Goal: Task Accomplishment & Management: Manage account settings

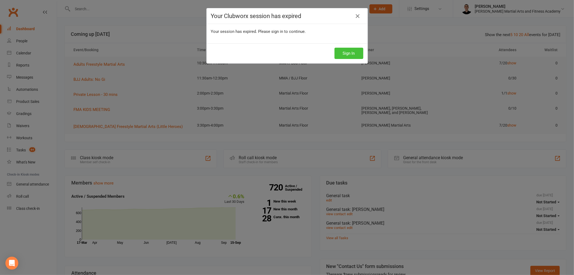
click at [359, 53] on button "Sign In" at bounding box center [348, 53] width 29 height 11
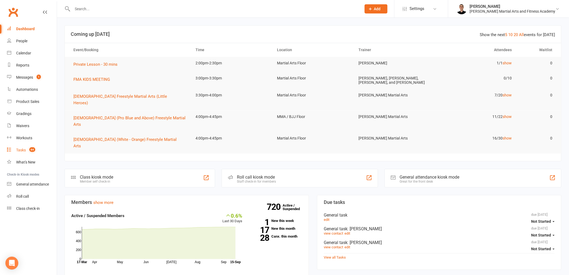
click at [33, 155] on link "Tasks 64" at bounding box center [32, 150] width 50 height 12
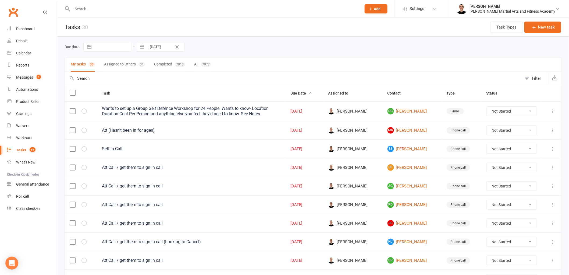
click at [122, 65] on button "Assigned to Others 34" at bounding box center [124, 64] width 41 height 14
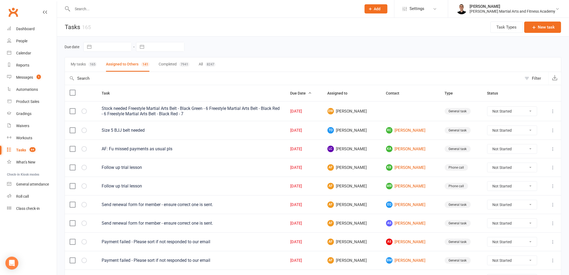
click at [86, 70] on button "My tasks 165" at bounding box center [84, 64] width 26 height 14
type input "[DATE]"
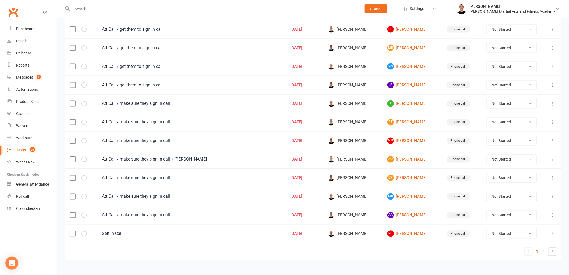
scroll to position [334, 0]
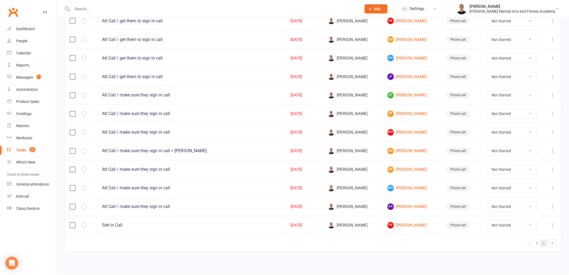
click at [542, 240] on link "2" at bounding box center [544, 243] width 6 height 8
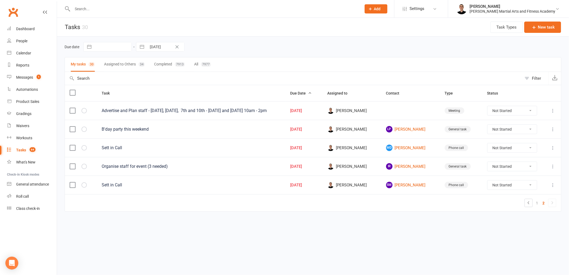
scroll to position [0, 0]
click at [418, 186] on link "SM Summer Murdoch" at bounding box center [413, 185] width 49 height 6
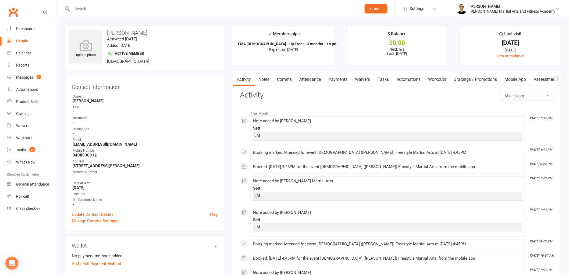
click at [384, 81] on link "Tasks" at bounding box center [383, 79] width 19 height 12
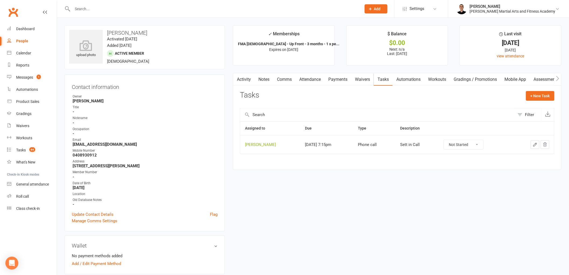
click at [533, 146] on button "button" at bounding box center [535, 144] width 9 height 9
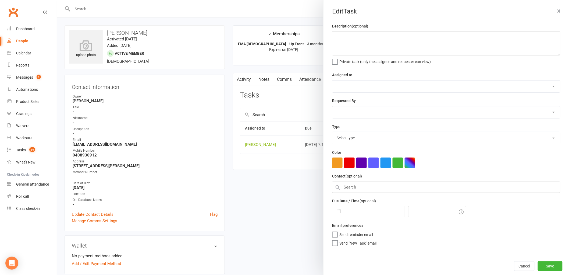
type textarea "Sett in Call"
select select "47660"
type input "[DATE]"
type input "7:15pm"
select select "25277"
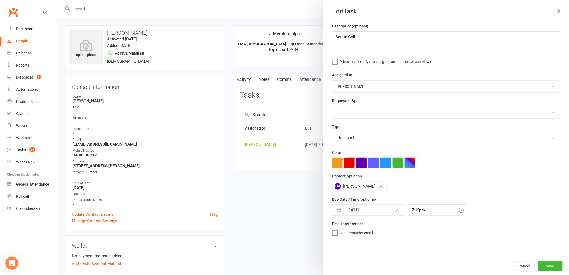
click at [334, 214] on button "button" at bounding box center [339, 209] width 10 height 11
select select "7"
select select "2025"
select select "8"
select select "2025"
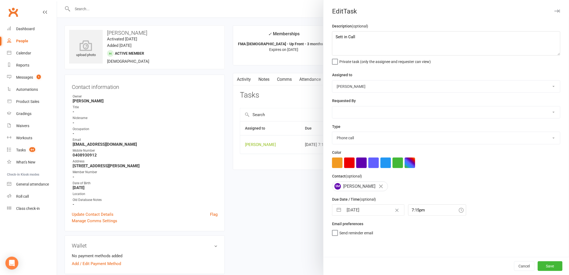
select select "9"
select select "2025"
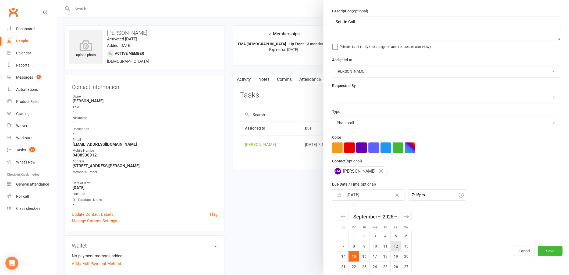
scroll to position [29, 0]
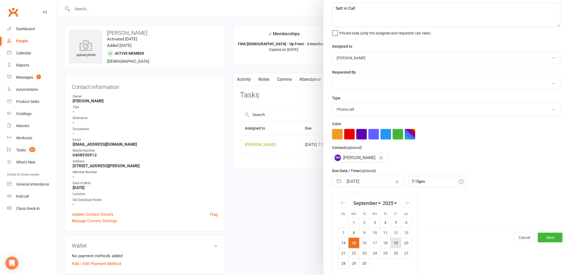
click at [395, 240] on td "19" at bounding box center [396, 242] width 10 height 10
type input "[DATE]"
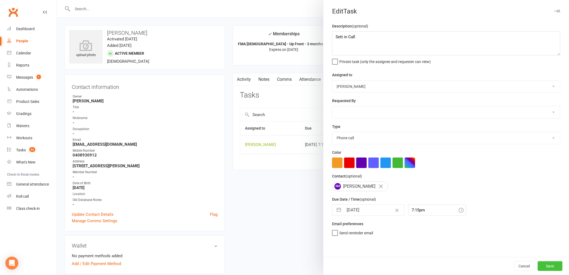
click at [548, 267] on button "Save" at bounding box center [550, 266] width 25 height 10
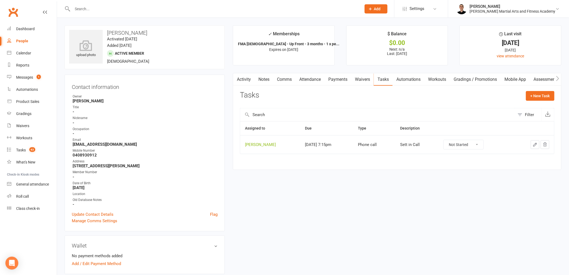
click at [264, 81] on link "Notes" at bounding box center [264, 79] width 19 height 12
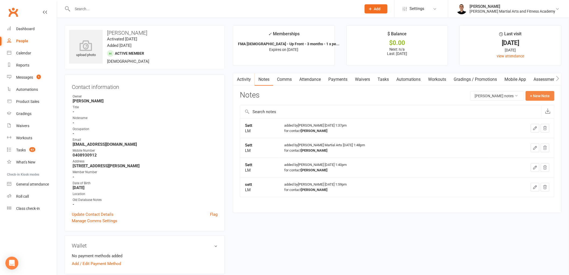
click at [544, 98] on button "+ New Note" at bounding box center [540, 96] width 29 height 10
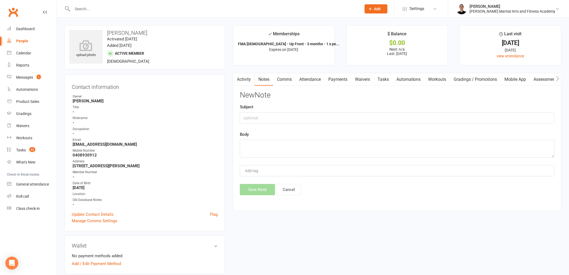
click at [387, 124] on div "New Note Subject Body Add tag Save Note Cancel" at bounding box center [397, 143] width 315 height 104
click at [387, 118] on input "text" at bounding box center [397, 117] width 315 height 11
type input "Sett"
type textarea "LM"
click at [264, 194] on button "Save Note" at bounding box center [257, 189] width 35 height 11
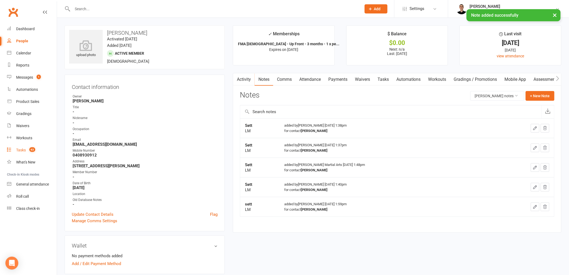
click at [20, 148] on div "Tasks" at bounding box center [21, 150] width 10 height 4
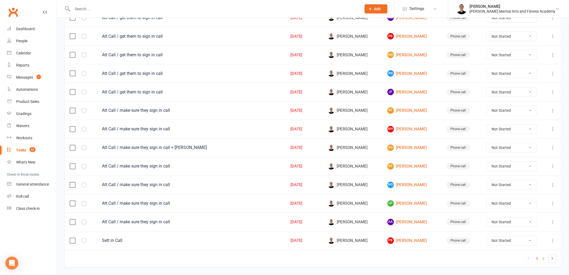
scroll to position [334, 0]
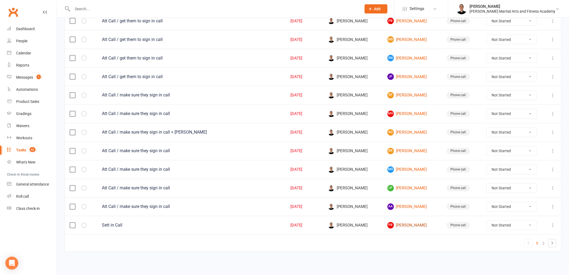
click at [414, 225] on link "PB Preston Bucciarelli" at bounding box center [412, 225] width 49 height 6
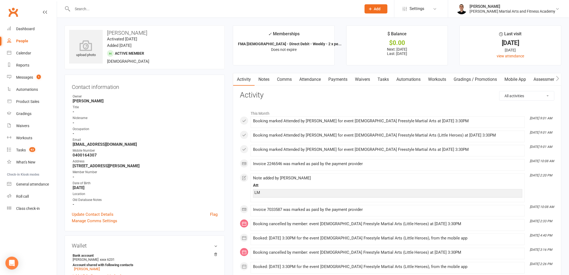
click at [387, 80] on link "Tasks" at bounding box center [383, 79] width 19 height 12
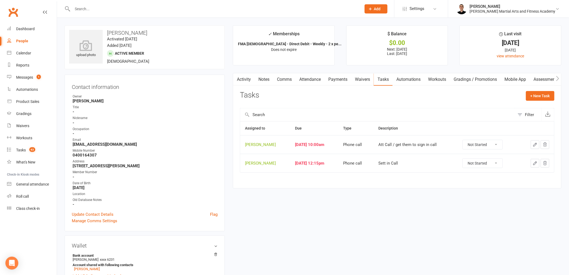
click at [535, 143] on icon "button" at bounding box center [535, 144] width 5 height 5
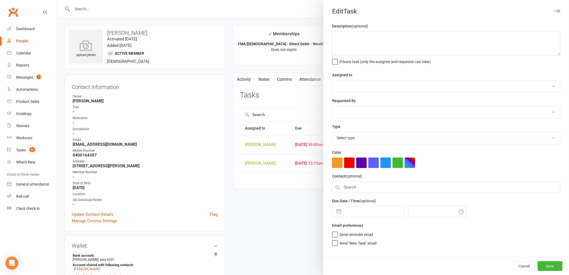
type textarea "Att Call / get them to sign in call"
select select "47660"
type input "[DATE]"
type input "10:00am"
select select "25277"
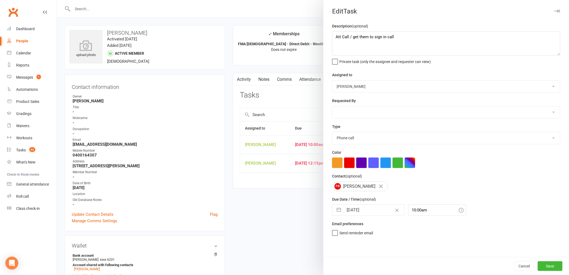
click at [337, 212] on button "button" at bounding box center [339, 209] width 10 height 11
select select "7"
select select "2025"
select select "8"
select select "2025"
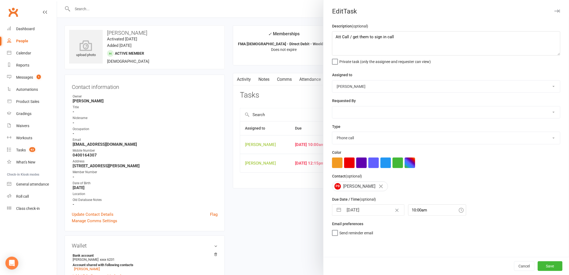
select select "9"
select select "2025"
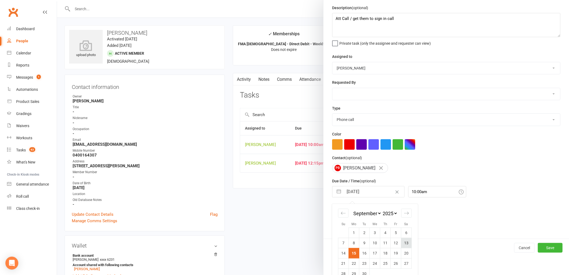
scroll to position [29, 0]
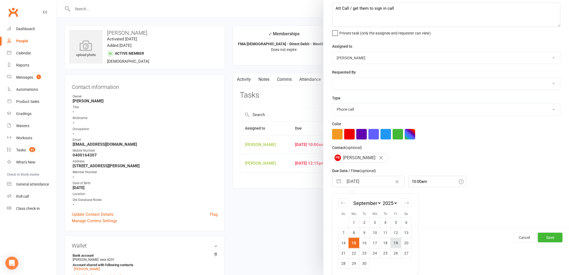
click at [393, 240] on td "19" at bounding box center [396, 242] width 10 height 10
type input "[DATE]"
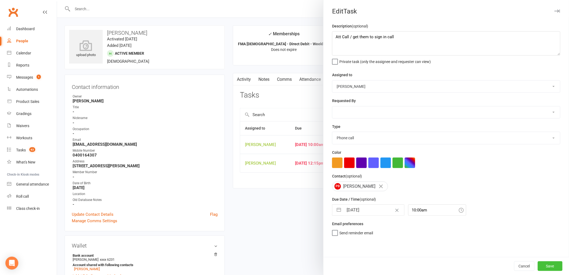
click at [554, 268] on button "Save" at bounding box center [550, 266] width 25 height 10
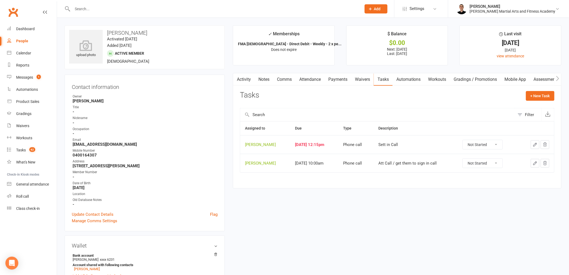
click at [502, 147] on select "Not Started In Progress Waiting Complete" at bounding box center [483, 144] width 40 height 9
click at [466, 140] on select "Not Started In Progress Waiting Complete" at bounding box center [483, 144] width 40 height 9
select select "unstarted"
click at [267, 81] on link "Notes" at bounding box center [264, 79] width 19 height 12
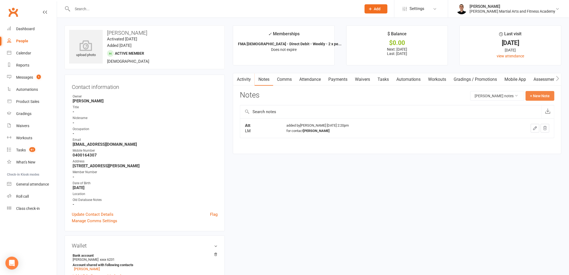
click at [540, 99] on button "+ New Note" at bounding box center [540, 96] width 29 height 10
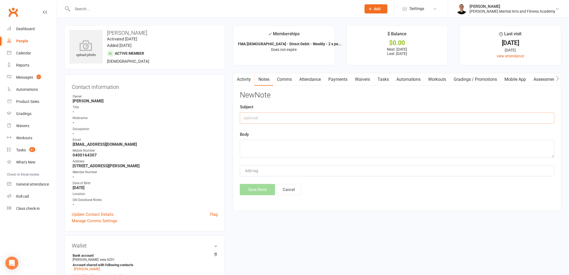
click at [455, 118] on input "text" at bounding box center [397, 117] width 315 height 11
click at [361, 123] on input "Sett" at bounding box center [397, 117] width 315 height 11
type input "Sett/Att"
type textarea "R"
type textarea "Enjoys the classes was sick for the last few weeks will be back in today"
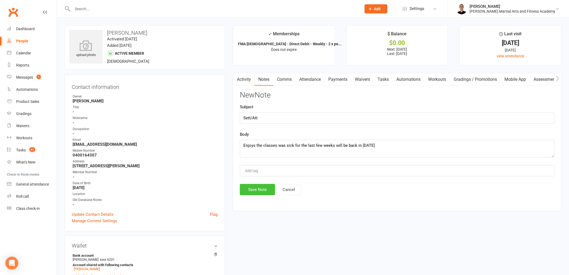
click at [247, 190] on button "Save Note" at bounding box center [257, 189] width 35 height 11
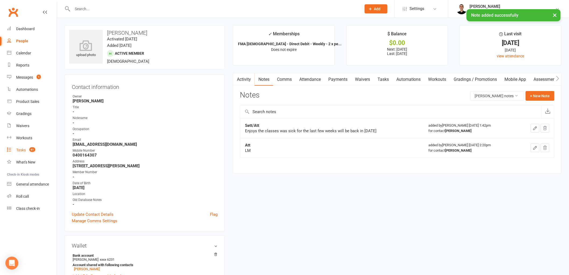
click at [21, 148] on div "Tasks" at bounding box center [21, 150] width 10 height 4
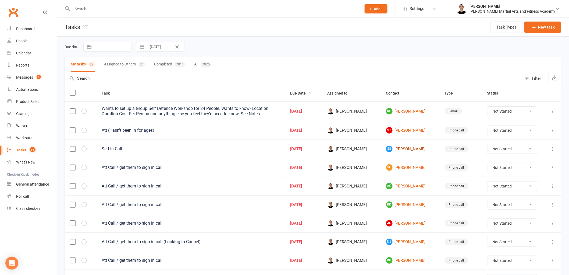
click at [418, 149] on link "SS Sophia Saplontai" at bounding box center [410, 149] width 49 height 6
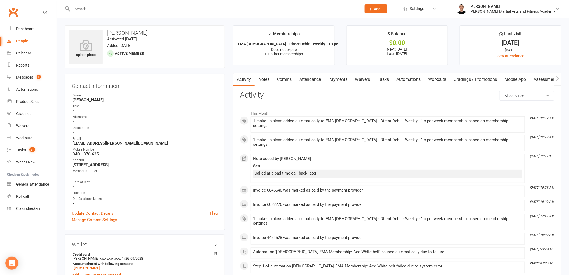
click at [383, 79] on link "Tasks" at bounding box center [383, 79] width 19 height 12
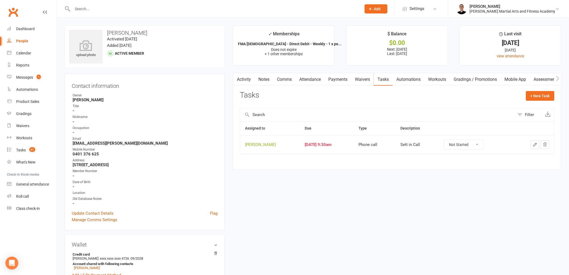
click at [259, 73] on link "Notes" at bounding box center [264, 79] width 19 height 12
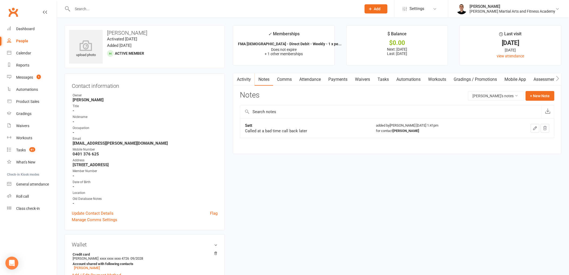
click at [389, 78] on link "Tasks" at bounding box center [383, 79] width 19 height 12
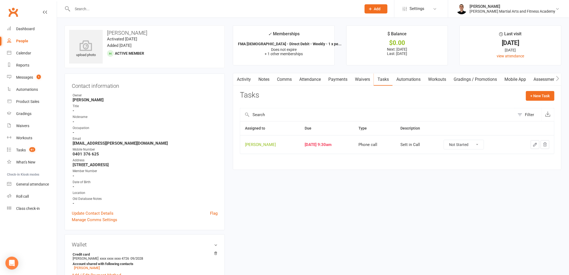
click at [482, 147] on select "Not Started In Progress Waiting Complete" at bounding box center [464, 144] width 40 height 9
click at [536, 144] on icon "button" at bounding box center [535, 144] width 5 height 5
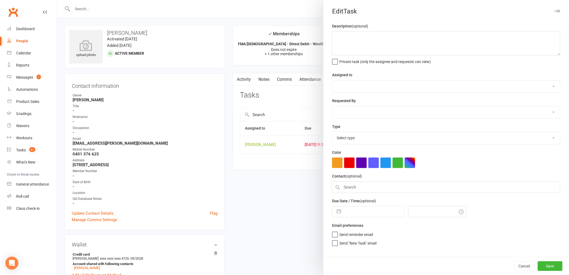
type textarea "Sett in Call"
select select "47660"
type input "15 Sep 2025"
type input "9:30am"
select select "25277"
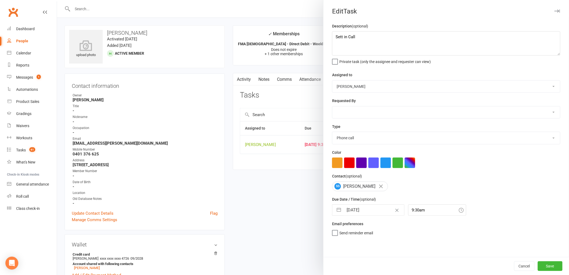
click at [335, 217] on div "Description (optional) Sett in Call Private task (only the assignee and request…" at bounding box center [447, 140] width 246 height 234
click at [335, 207] on button "button" at bounding box center [339, 209] width 10 height 11
select select "7"
select select "2025"
select select "8"
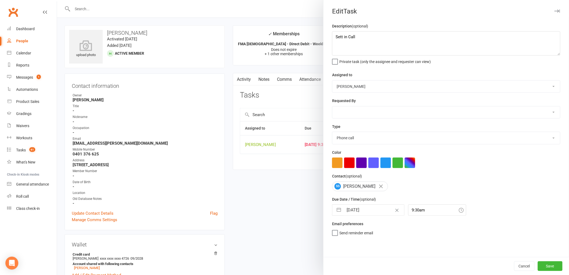
select select "2025"
select select "9"
select select "2025"
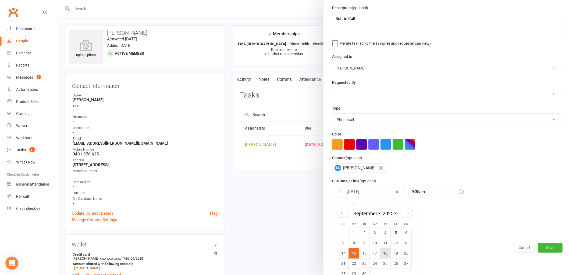
scroll to position [29, 0]
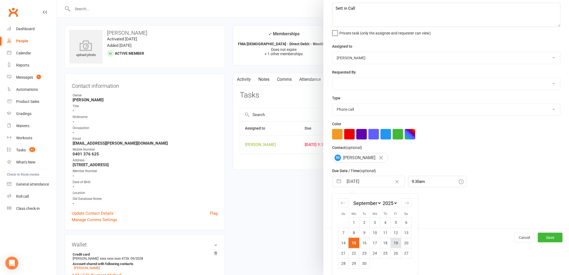
click at [394, 242] on td "19" at bounding box center [396, 242] width 10 height 10
type input "19 Sep 2025"
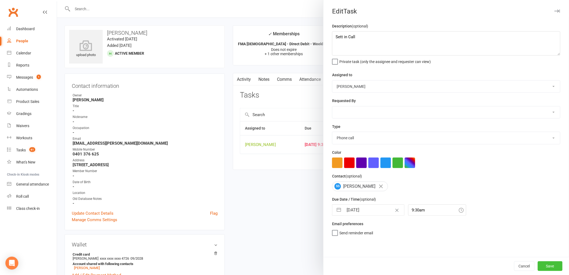
click at [548, 263] on button "Save" at bounding box center [550, 266] width 25 height 10
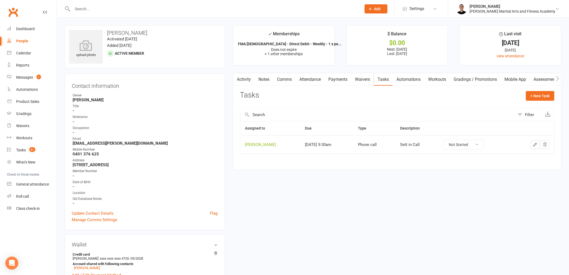
click at [262, 79] on link "Notes" at bounding box center [264, 79] width 19 height 12
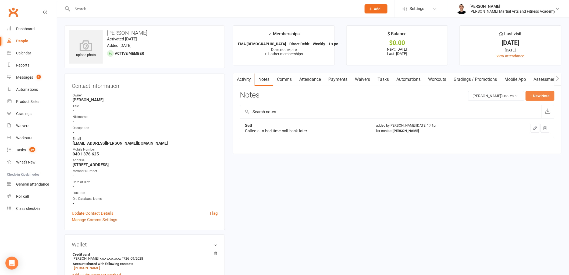
click at [530, 97] on button "+ New Note" at bounding box center [540, 96] width 29 height 10
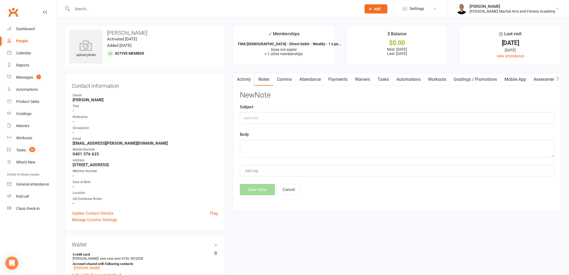
click at [403, 111] on div "Subject" at bounding box center [397, 114] width 315 height 20
click at [399, 122] on input "text" at bounding box center [397, 117] width 315 height 11
type input "Sett"
type textarea "LM"
click at [259, 186] on button "Save Note" at bounding box center [257, 189] width 35 height 11
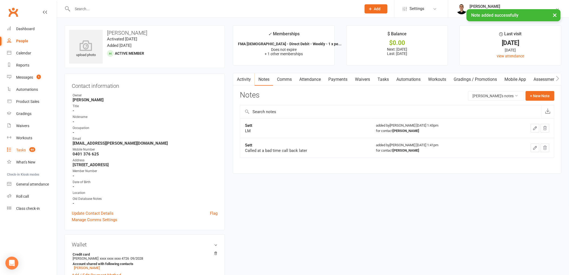
click at [25, 144] on link "Tasks 60" at bounding box center [32, 150] width 50 height 12
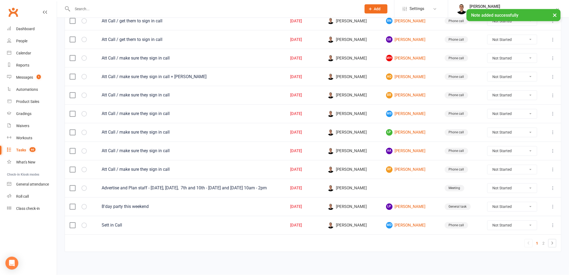
scroll to position [335, 0]
click at [405, 225] on link "MD Mila Darby" at bounding box center [410, 225] width 49 height 6
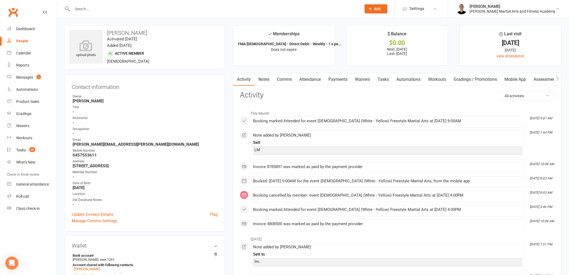
click at [388, 76] on link "Tasks" at bounding box center [383, 79] width 19 height 12
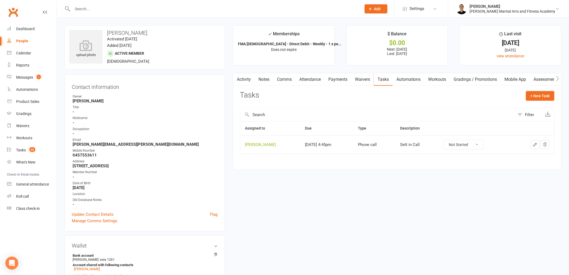
click at [532, 143] on button "button" at bounding box center [535, 144] width 9 height 9
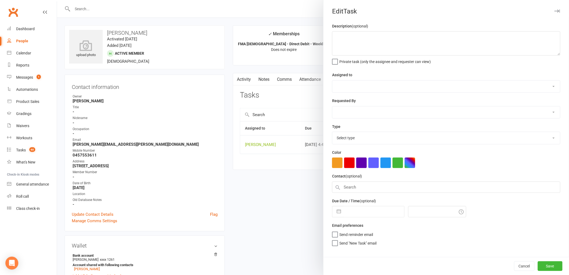
type textarea "Sett in Call"
select select "47660"
type input "15 Sep 2025"
type input "4:45pm"
select select "25277"
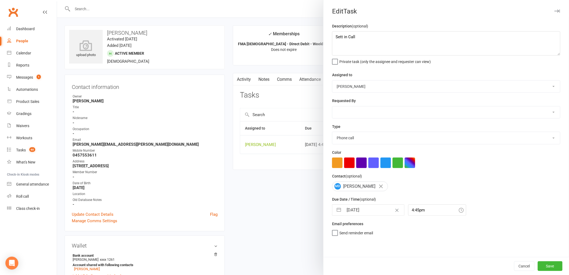
click at [337, 212] on button "button" at bounding box center [339, 209] width 10 height 11
select select "7"
select select "2025"
select select "8"
select select "2025"
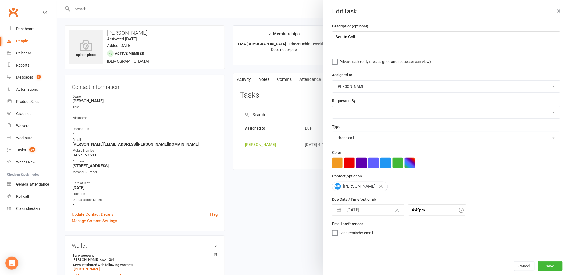
select select "9"
select select "2025"
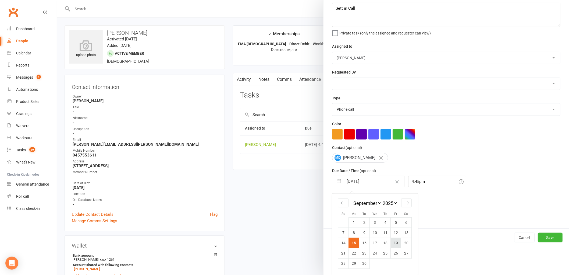
click at [396, 243] on td "19" at bounding box center [396, 242] width 10 height 10
type input "19 Sep 2025"
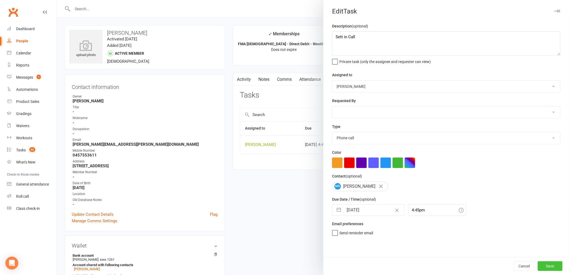
click at [553, 265] on button "Save" at bounding box center [550, 266] width 25 height 10
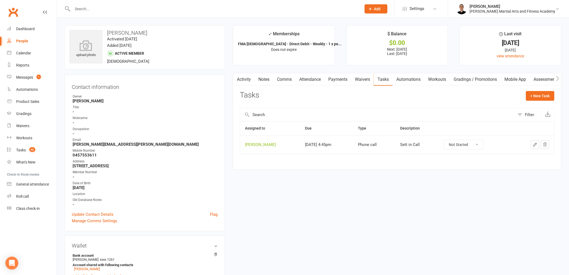
click at [262, 78] on link "Notes" at bounding box center [264, 79] width 19 height 12
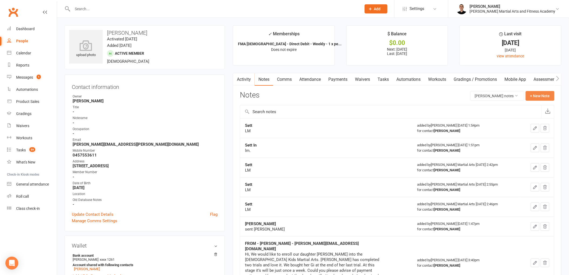
click at [542, 96] on button "+ New Note" at bounding box center [540, 96] width 29 height 10
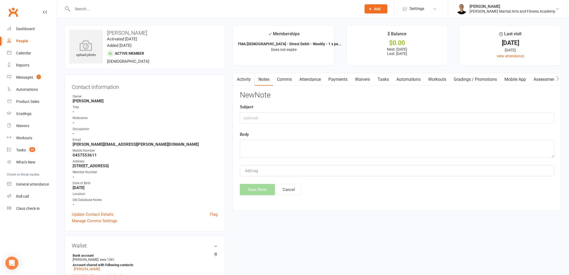
click at [442, 111] on div "Subject" at bounding box center [397, 114] width 315 height 20
click at [437, 120] on input "text" at bounding box center [397, 117] width 315 height 11
type input "Sett"
type textarea "LM"
click at [247, 184] on button "Save Note" at bounding box center [257, 189] width 35 height 11
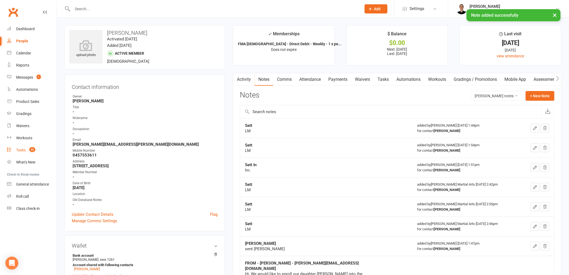
click at [23, 144] on link "Tasks 59" at bounding box center [32, 150] width 50 height 12
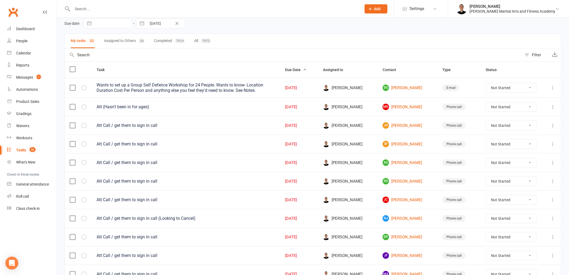
scroll to position [19, 0]
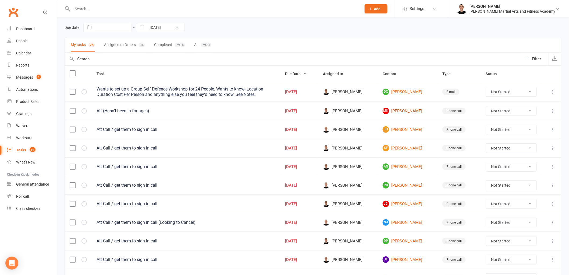
drag, startPoint x: 401, startPoint y: 110, endPoint x: 398, endPoint y: 112, distance: 3.3
click at [400, 110] on link "MK Matthew Klomp" at bounding box center [408, 111] width 50 height 6
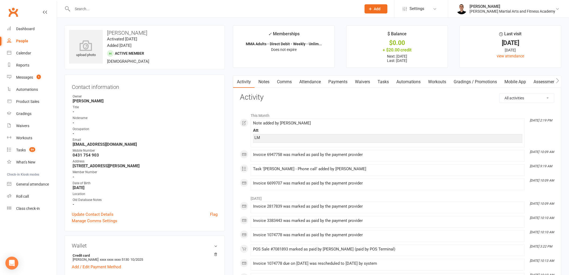
click at [268, 80] on link "Notes" at bounding box center [264, 82] width 19 height 12
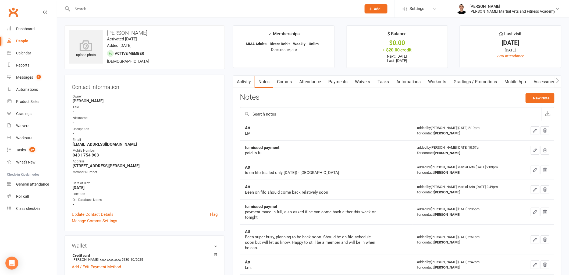
click at [378, 85] on link "Tasks" at bounding box center [383, 82] width 19 height 12
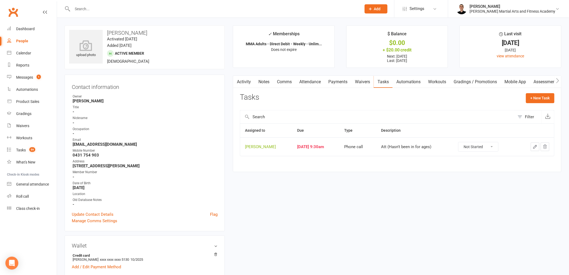
click at [535, 143] on button "button" at bounding box center [535, 146] width 9 height 9
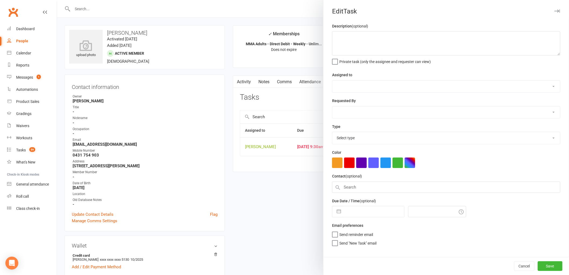
type textarea "Att (Hasn't been in for ages)"
select select "47660"
type input "15 Sep 2025"
type input "9:30am"
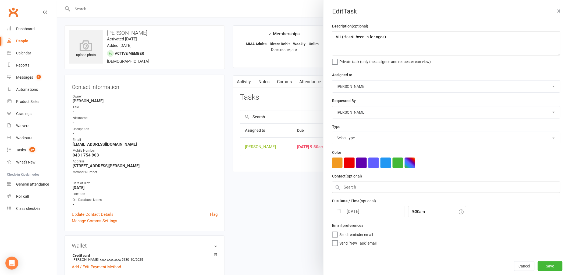
select select "25277"
click at [339, 209] on button "button" at bounding box center [339, 209] width 10 height 11
select select "7"
select select "2025"
select select "8"
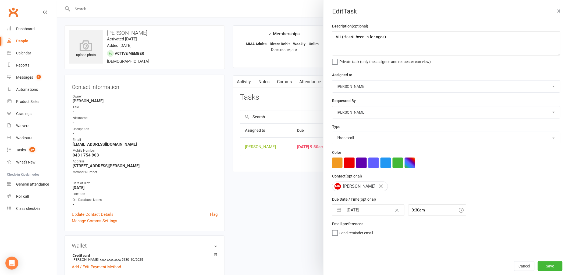
select select "2025"
select select "9"
select select "2025"
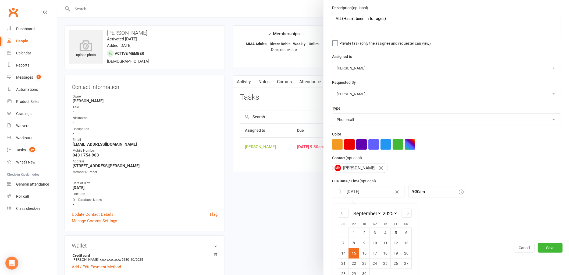
scroll to position [29, 0]
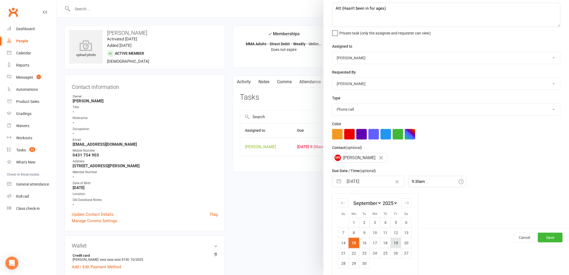
click at [396, 242] on td "19" at bounding box center [396, 242] width 10 height 10
type input "19 Sep 2025"
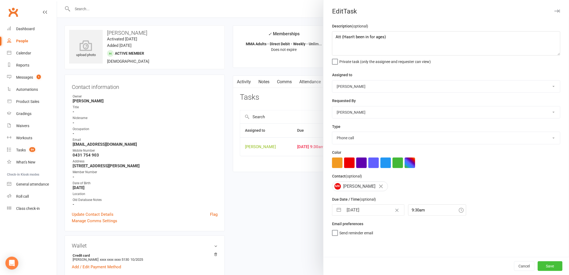
click at [544, 263] on button "Save" at bounding box center [550, 266] width 25 height 10
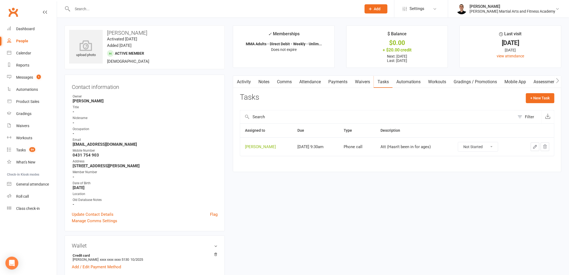
click at [265, 81] on link "Notes" at bounding box center [264, 82] width 19 height 12
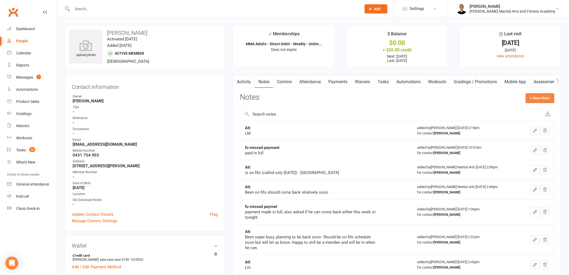
click at [534, 98] on button "+ New Note" at bounding box center [540, 98] width 29 height 10
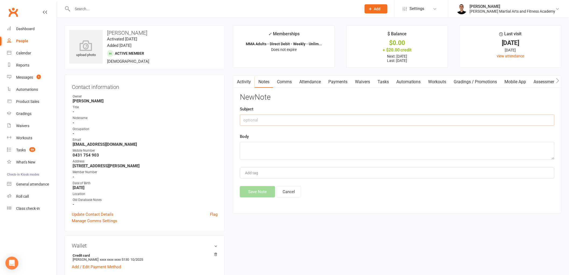
click at [382, 116] on input "text" at bounding box center [397, 119] width 315 height 11
type input "Att"
type textarea "Called at a bad time, call back later remind Matthew of going on hold till the …"
click at [254, 191] on button "Save Note" at bounding box center [257, 191] width 35 height 11
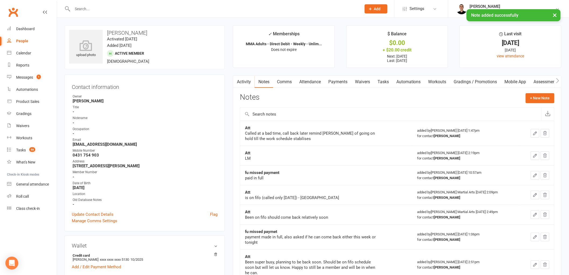
click at [387, 79] on link "Tasks" at bounding box center [383, 82] width 19 height 12
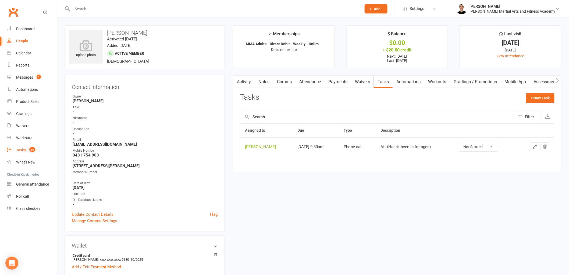
click at [17, 151] on div "Tasks" at bounding box center [21, 150] width 10 height 4
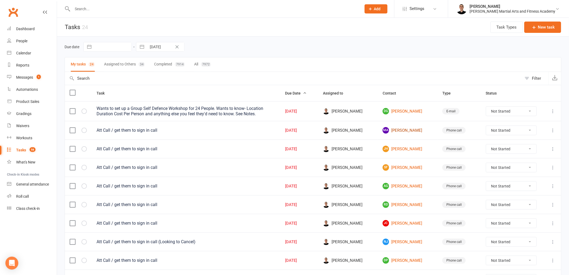
click at [406, 133] on link "MA Miranda Ashlin" at bounding box center [408, 130] width 50 height 6
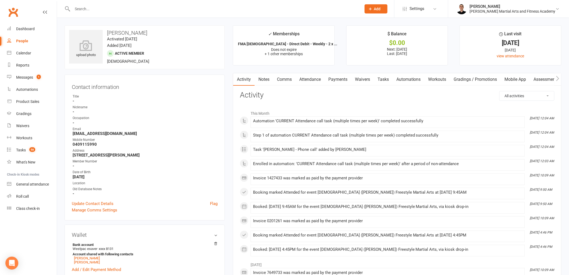
click at [256, 79] on link "Notes" at bounding box center [264, 79] width 19 height 12
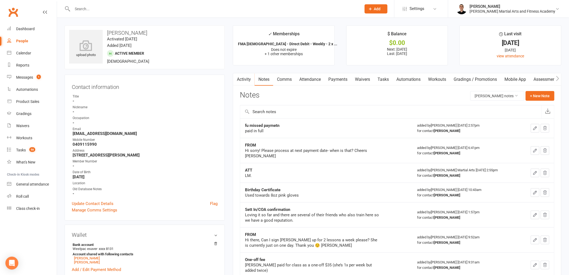
click at [388, 84] on link "Tasks" at bounding box center [383, 79] width 19 height 12
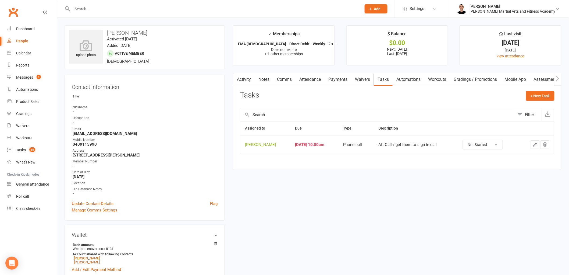
click at [533, 146] on icon "button" at bounding box center [535, 144] width 5 height 5
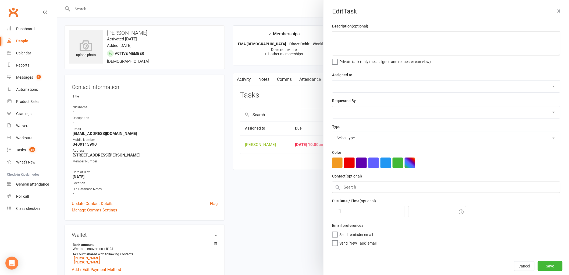
type textarea "Att Call / get them to sign in call"
select select "47660"
type input "15 Sep 2025"
type input "10:00am"
select select "25277"
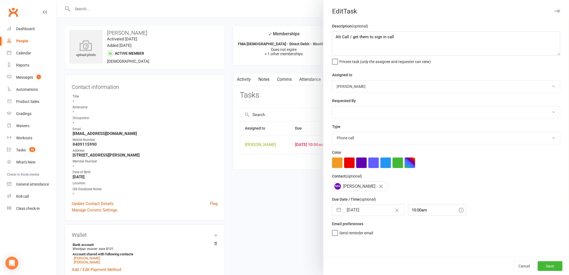
click at [335, 213] on button "button" at bounding box center [339, 209] width 10 height 11
select select "7"
select select "2025"
select select "8"
select select "2025"
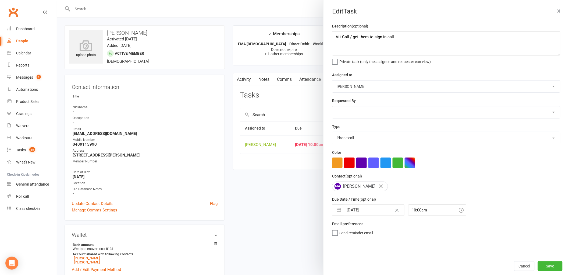
select select "9"
select select "2025"
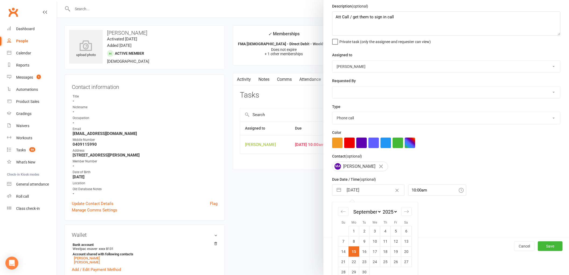
scroll to position [29, 0]
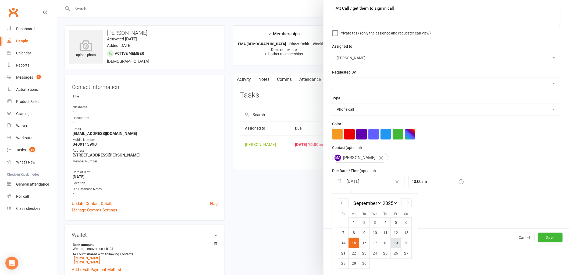
click at [396, 243] on td "19" at bounding box center [396, 242] width 10 height 10
type input "19 Sep 2025"
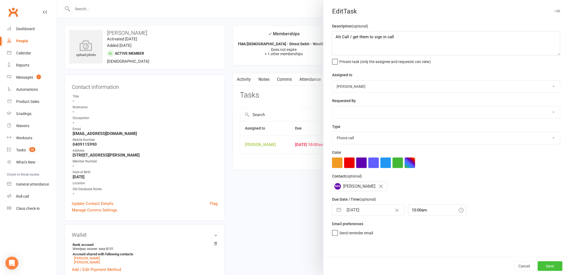
click at [553, 266] on button "Save" at bounding box center [550, 266] width 25 height 10
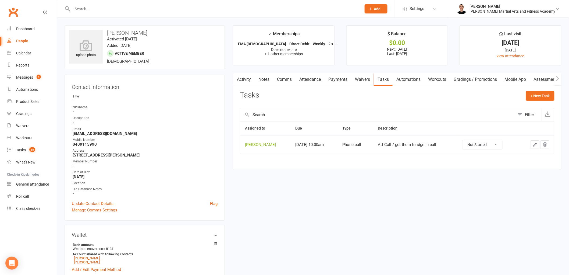
click at [262, 79] on link "Notes" at bounding box center [264, 79] width 19 height 12
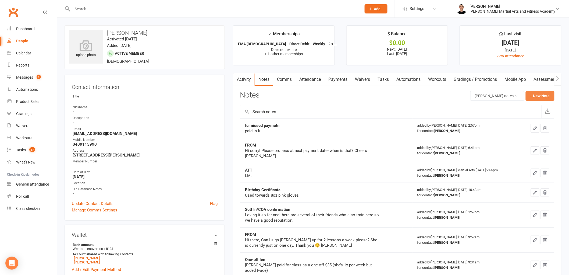
click at [544, 97] on button "+ New Note" at bounding box center [540, 96] width 29 height 10
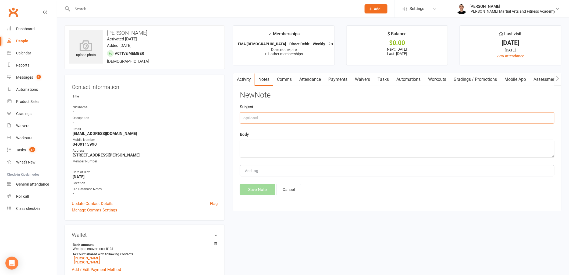
click at [403, 116] on input "text" at bounding box center [397, 117] width 315 height 11
click at [403, 116] on input "At" at bounding box center [397, 117] width 315 height 11
type input "Att"
type textarea "Couldn't leave a message"
click at [248, 192] on button "Save Note" at bounding box center [257, 189] width 35 height 11
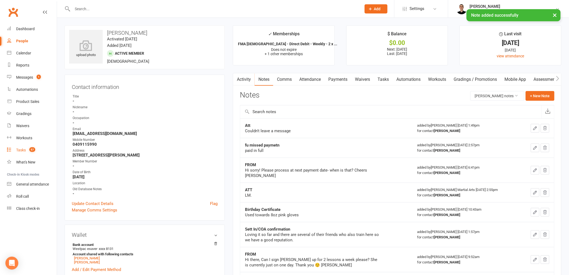
click at [24, 150] on div "Tasks" at bounding box center [21, 150] width 10 height 4
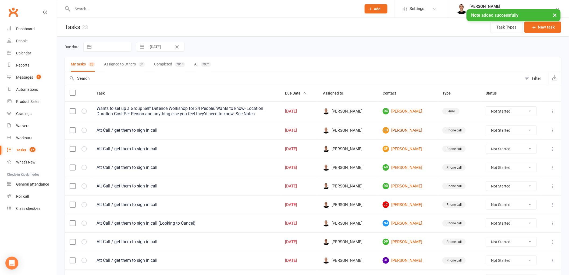
click at [410, 128] on link "JH Justin Hearn" at bounding box center [408, 130] width 50 height 6
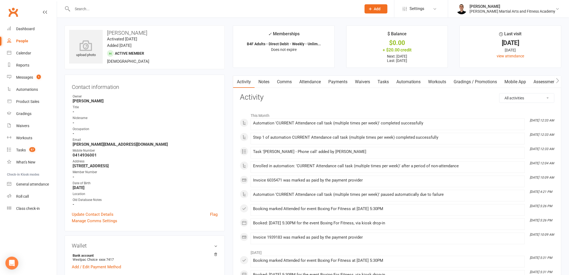
click at [387, 81] on link "Tasks" at bounding box center [383, 82] width 19 height 12
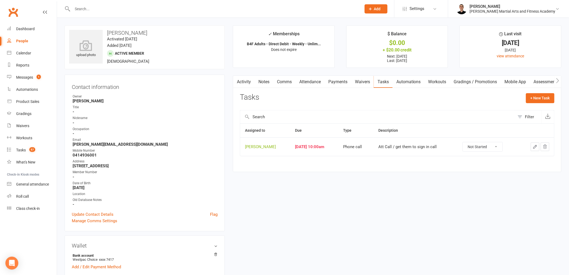
drag, startPoint x: 270, startPoint y: 82, endPoint x: 271, endPoint y: 84, distance: 3.0
click at [271, 84] on link "Notes" at bounding box center [264, 82] width 19 height 12
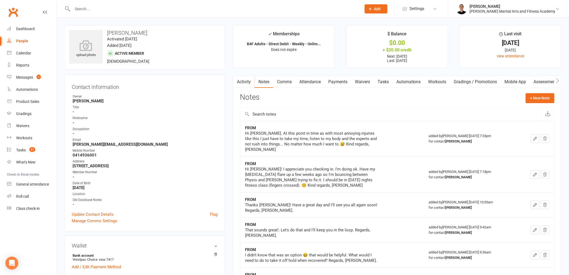
click at [384, 82] on link "Tasks" at bounding box center [383, 82] width 19 height 12
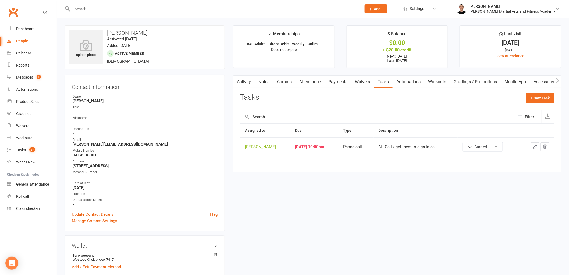
click at [503, 148] on select "Not Started In Progress Waiting Complete" at bounding box center [483, 146] width 40 height 9
click at [534, 151] on button "button" at bounding box center [535, 146] width 9 height 9
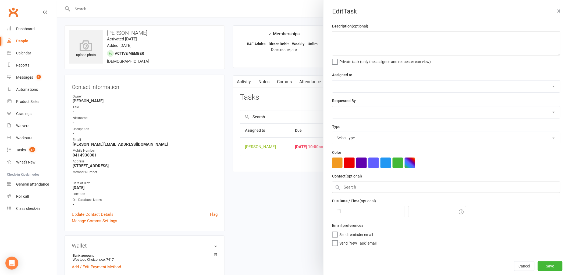
type textarea "Att Call / get them to sign in call"
select select "47660"
type input "15 Sep 2025"
type input "10:00am"
select select "25277"
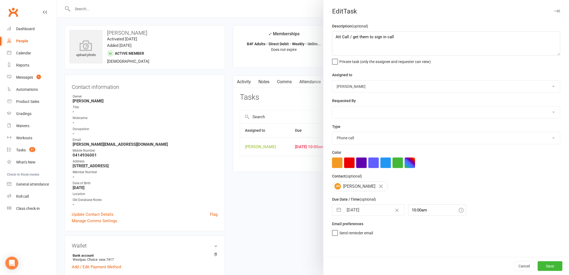
click at [335, 214] on button "button" at bounding box center [339, 209] width 10 height 11
select select "7"
select select "2025"
select select "8"
select select "2025"
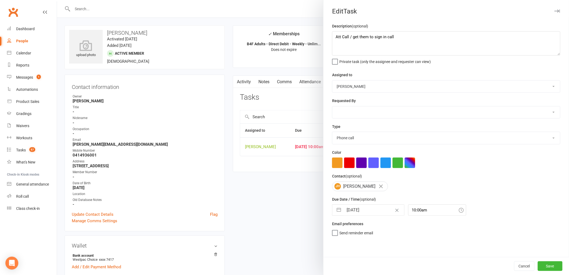
select select "9"
select select "2025"
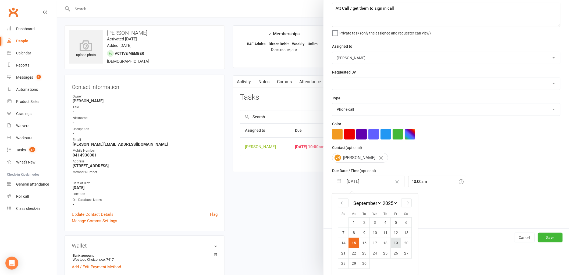
click at [395, 246] on td "19" at bounding box center [396, 242] width 10 height 10
type input "19 Sep 2025"
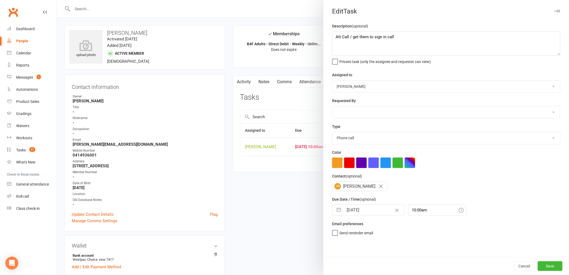
scroll to position [0, 0]
click at [554, 266] on button "Save" at bounding box center [550, 266] width 25 height 10
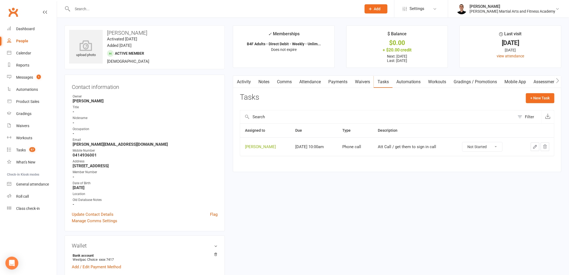
click at [261, 81] on link "Notes" at bounding box center [264, 82] width 19 height 12
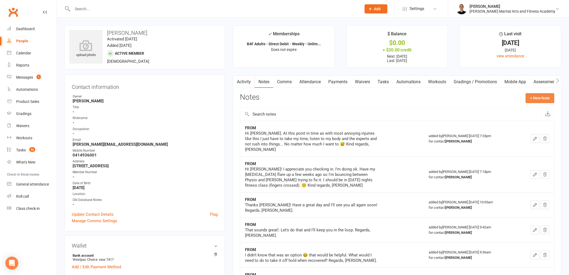
click at [542, 96] on button "+ New Note" at bounding box center [540, 98] width 29 height 10
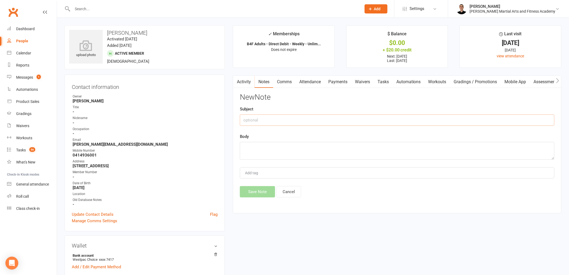
click at [383, 125] on input "text" at bounding box center [397, 119] width 315 height 11
click at [381, 119] on input "text" at bounding box center [397, 119] width 315 height 11
type input "Att"
type textarea "LM"
click at [258, 191] on button "Save Note" at bounding box center [257, 191] width 35 height 11
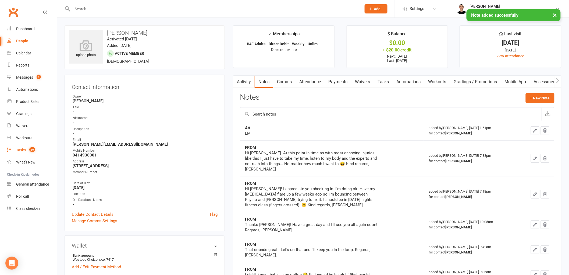
click at [23, 144] on link "Tasks 56" at bounding box center [32, 150] width 50 height 12
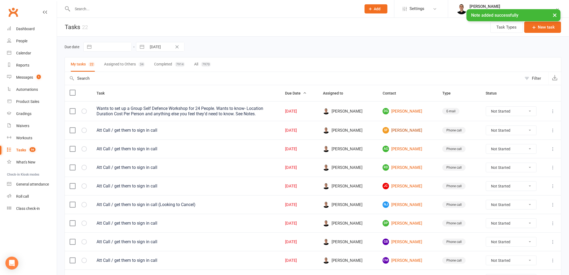
click at [401, 132] on link "SF Samuel Fritz" at bounding box center [408, 130] width 50 height 6
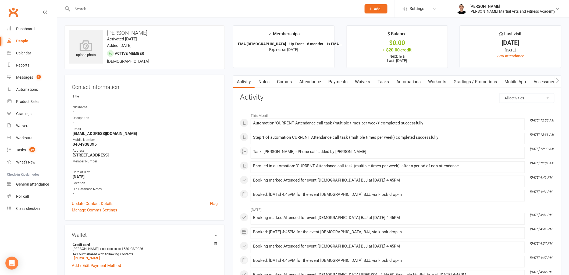
click at [268, 83] on link "Notes" at bounding box center [264, 82] width 19 height 12
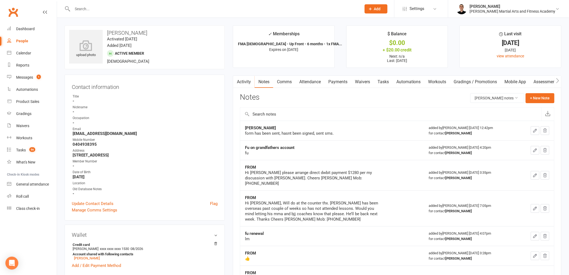
click at [244, 80] on link "Activity" at bounding box center [244, 82] width 22 height 12
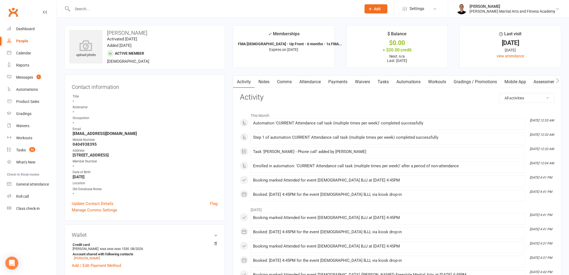
click at [262, 84] on link "Notes" at bounding box center [264, 82] width 19 height 12
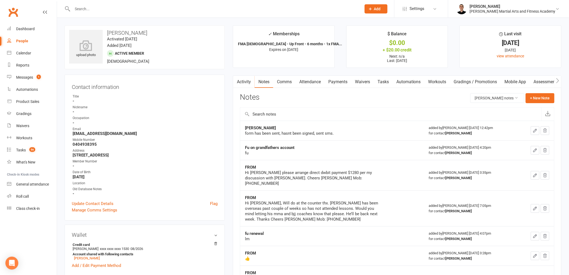
click at [383, 79] on link "Tasks" at bounding box center [383, 82] width 19 height 12
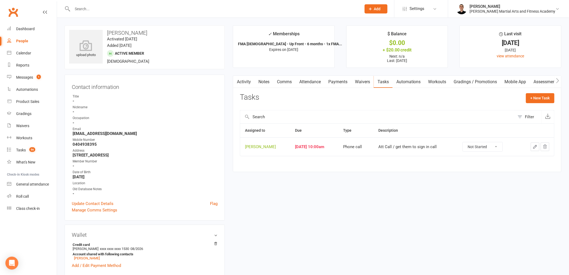
click at [537, 147] on icon "button" at bounding box center [535, 146] width 5 height 5
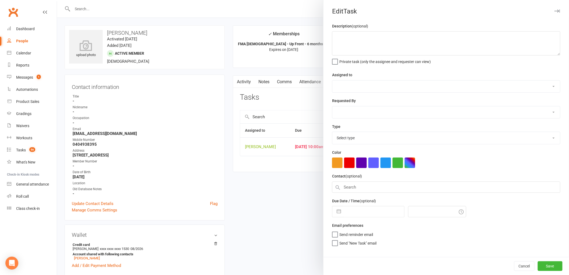
type textarea "Att Call / get them to sign in call"
select select "47660"
type input "15 Sep 2025"
type input "10:00am"
select select "25277"
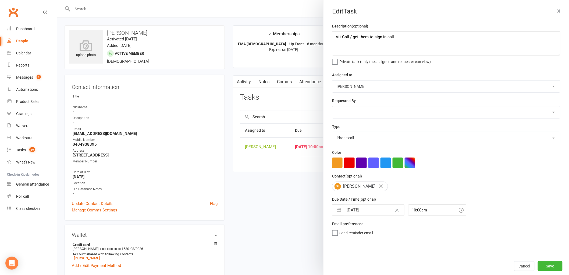
click at [337, 211] on button "button" at bounding box center [339, 209] width 10 height 11
select select "7"
select select "2025"
select select "8"
select select "2025"
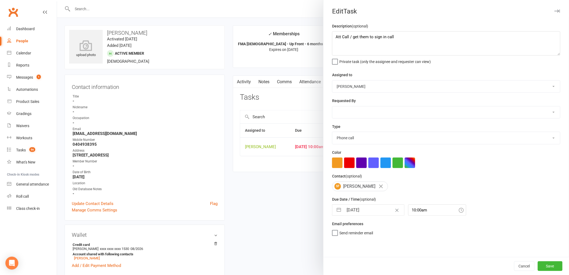
select select "9"
select select "2025"
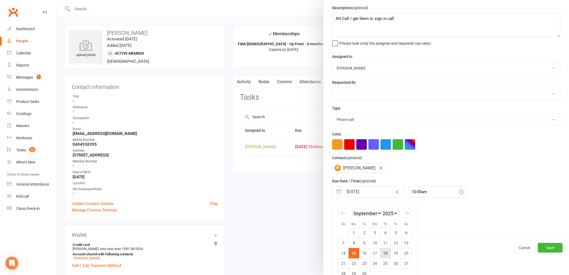
scroll to position [29, 0]
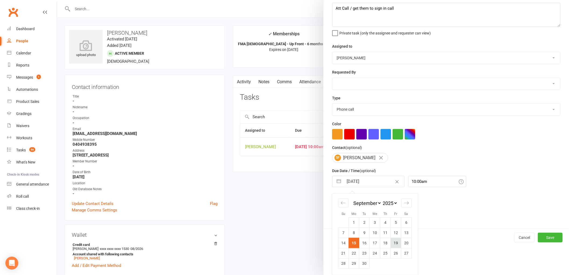
click at [391, 245] on td "19" at bounding box center [396, 242] width 10 height 10
type input "19 Sep 2025"
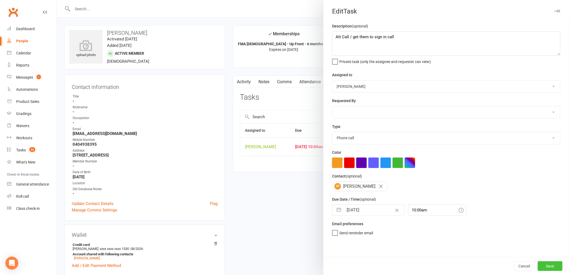
click at [553, 263] on button "Save" at bounding box center [550, 266] width 25 height 10
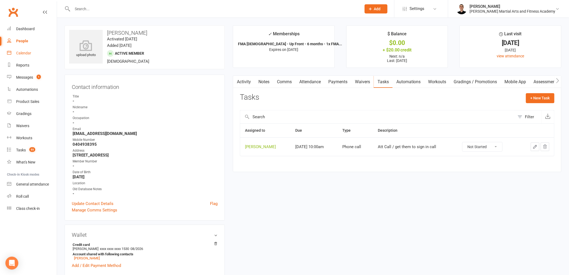
click at [23, 55] on div "Calendar" at bounding box center [23, 53] width 15 height 4
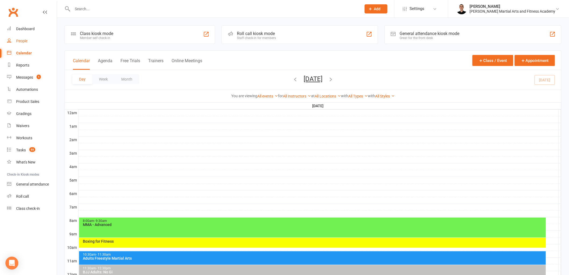
click at [31, 44] on link "People" at bounding box center [32, 41] width 50 height 12
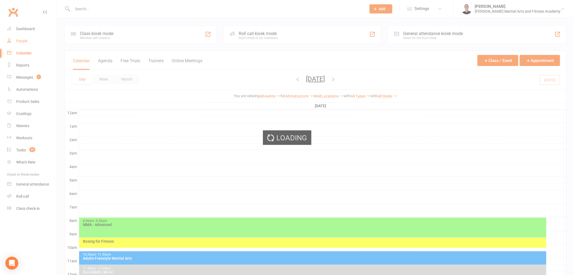
select select "100"
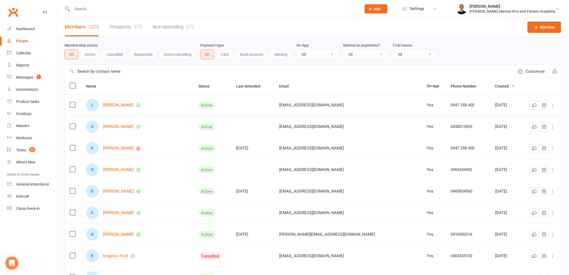
click at [133, 9] on input "text" at bounding box center [214, 9] width 287 height 8
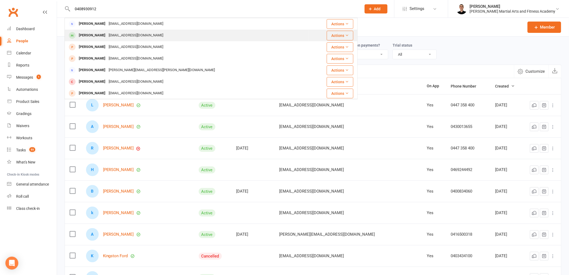
type input "0408930912"
click at [151, 37] on div "Summer Murdoch robynjane@live.com" at bounding box center [186, 35] width 243 height 11
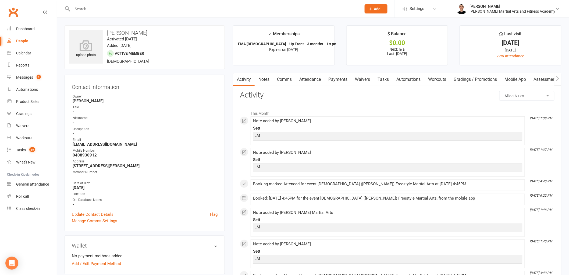
click at [391, 76] on link "Tasks" at bounding box center [383, 79] width 19 height 12
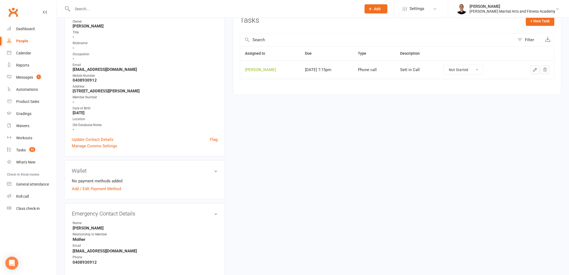
scroll to position [119, 0]
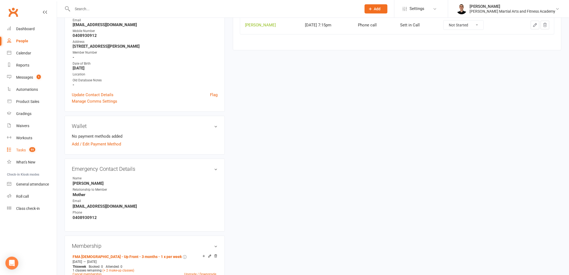
click at [12, 153] on link "Tasks 55" at bounding box center [32, 150] width 50 height 12
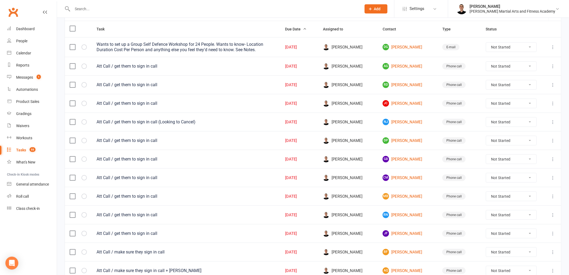
scroll to position [34, 0]
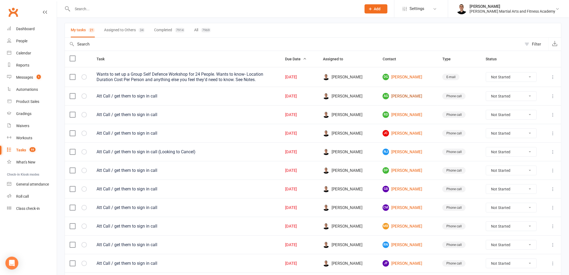
click at [412, 98] on link "AG Ayush Gupta" at bounding box center [408, 96] width 50 height 6
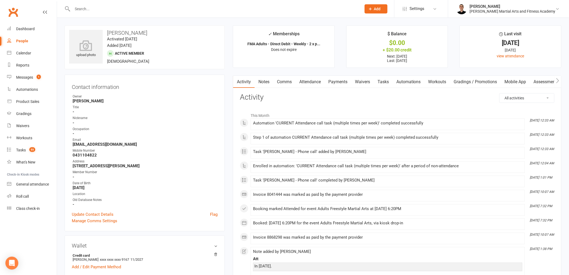
click at [24, 44] on link "People" at bounding box center [32, 41] width 50 height 12
select select "100"
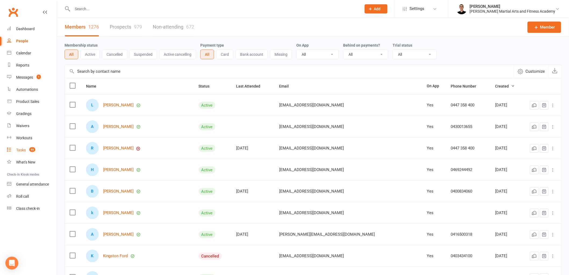
click at [13, 147] on link "Tasks 55" at bounding box center [32, 150] width 50 height 12
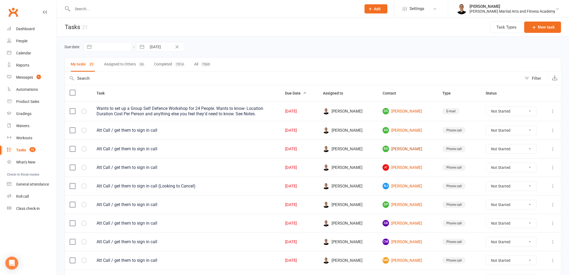
click at [404, 152] on link "RD Regan Davis" at bounding box center [408, 149] width 50 height 6
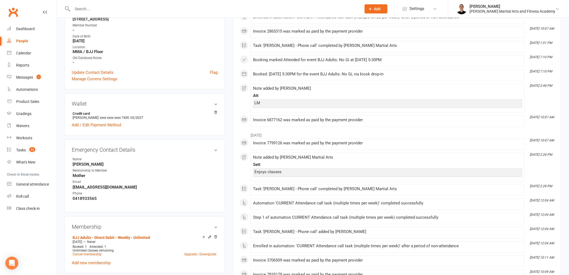
scroll to position [149, 0]
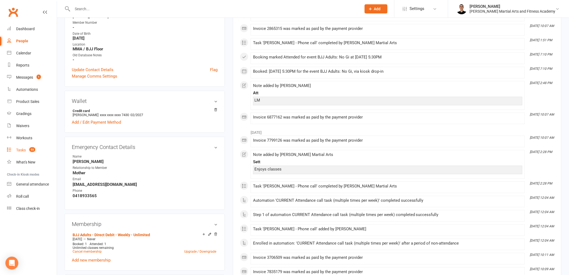
click at [21, 153] on link "Tasks 55" at bounding box center [32, 150] width 50 height 12
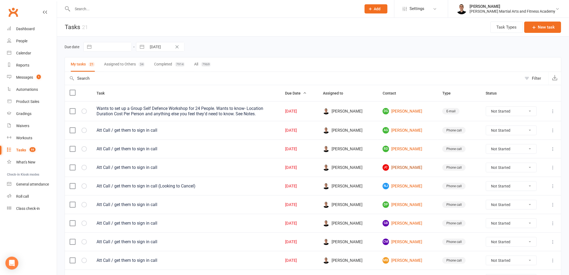
click at [409, 166] on link "JC Jacob Cormack" at bounding box center [408, 167] width 50 height 6
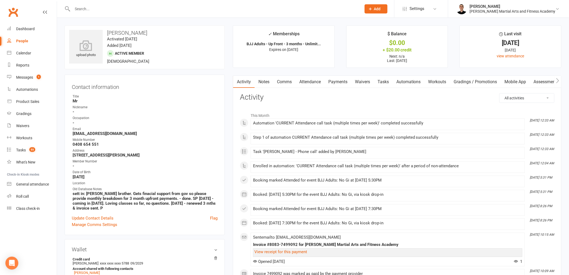
click at [265, 83] on link "Notes" at bounding box center [264, 82] width 19 height 12
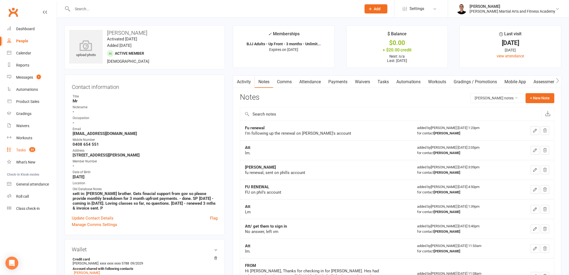
click at [25, 150] on div "Tasks" at bounding box center [21, 150] width 10 height 4
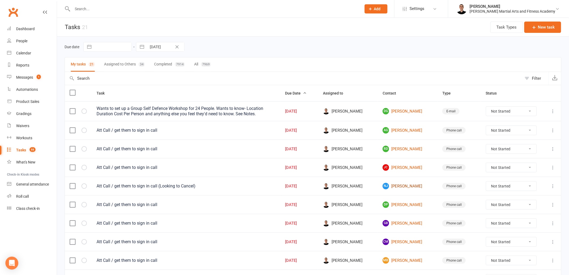
click at [404, 187] on link "NJ Nico Jones" at bounding box center [408, 186] width 50 height 6
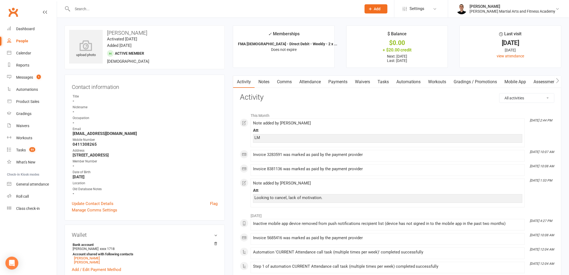
click at [260, 76] on link "Notes" at bounding box center [264, 82] width 19 height 12
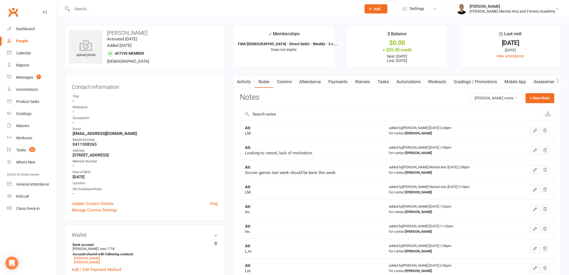
click at [385, 85] on link "Tasks" at bounding box center [383, 82] width 19 height 12
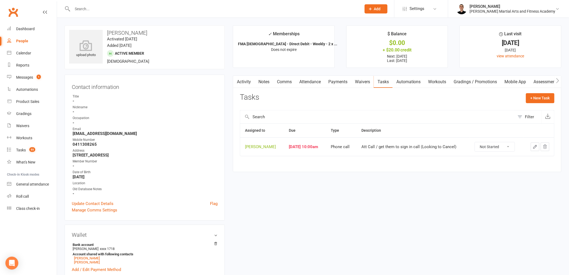
click at [254, 84] on link "Activity" at bounding box center [244, 82] width 22 height 12
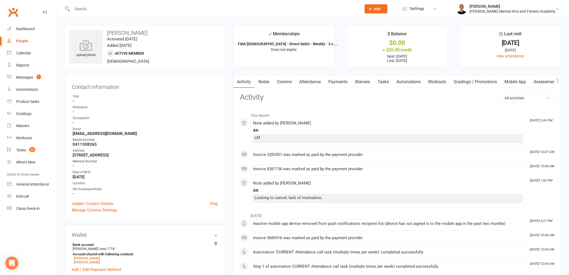
click at [264, 79] on link "Notes" at bounding box center [264, 82] width 19 height 12
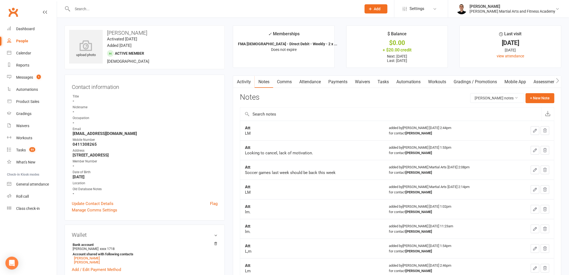
click at [110, 4] on div at bounding box center [211, 8] width 293 height 17
click at [103, 15] on div at bounding box center [211, 8] width 293 height 17
click at [104, 7] on input "text" at bounding box center [214, 9] width 287 height 8
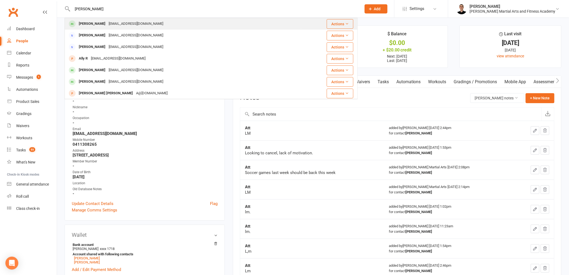
type input "robyn summer"
click at [120, 26] on div "robynjane@live.com" at bounding box center [136, 24] width 58 height 8
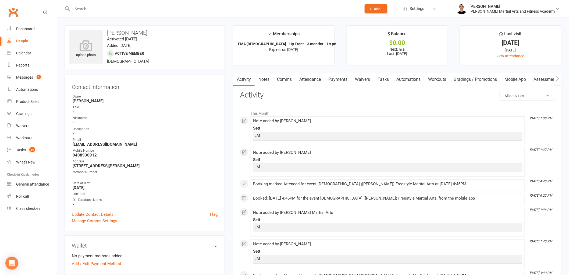
click at [388, 81] on link "Tasks" at bounding box center [383, 79] width 19 height 12
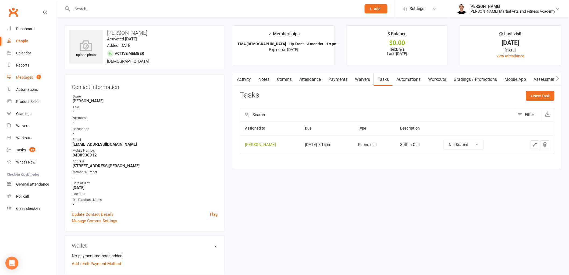
click at [33, 78] on div "Messages" at bounding box center [24, 77] width 17 height 4
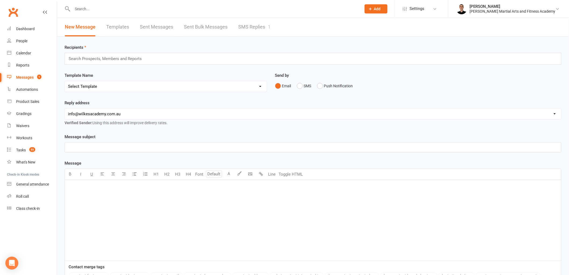
click at [260, 27] on link "SMS Replies 1" at bounding box center [254, 27] width 32 height 19
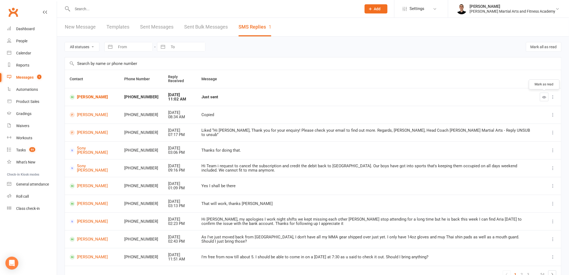
click at [544, 98] on icon "button" at bounding box center [545, 97] width 4 height 4
click at [81, 98] on link "Kai Doble" at bounding box center [92, 96] width 45 height 5
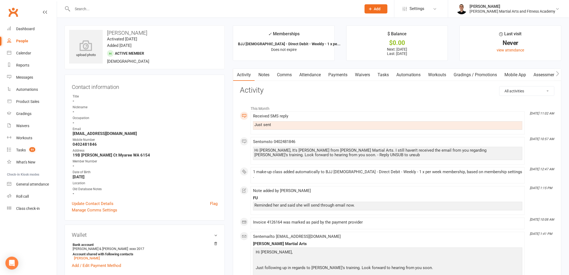
click at [265, 77] on link "Notes" at bounding box center [264, 75] width 19 height 12
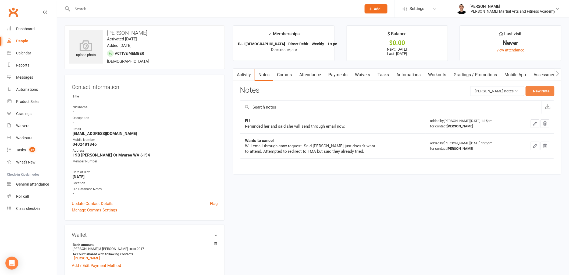
click at [541, 91] on button "+ New Note" at bounding box center [540, 91] width 29 height 10
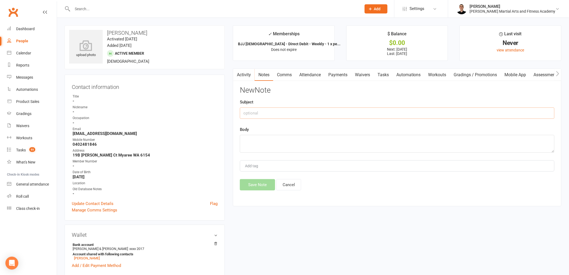
click at [295, 114] on input "text" at bounding box center [397, 112] width 315 height 11
type input "FROM"
click at [276, 145] on textarea at bounding box center [397, 144] width 315 height 18
paste textarea "Hi, Can you please cancel Kai Dobles lessons. He is no longer interested. Warm …"
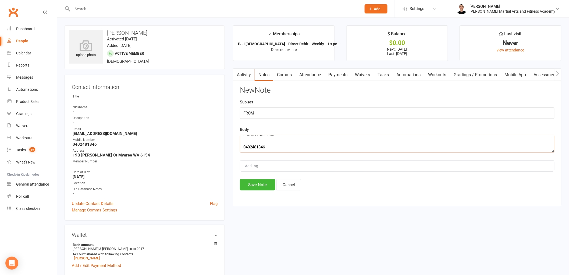
type textarea "Hi, Can you please cancel Kai Dobles lessons. He is no longer interested. Warm …"
drag, startPoint x: 260, startPoint y: 193, endPoint x: 259, endPoint y: 189, distance: 3.7
click at [260, 193] on div "Activity Notes Comms Attendance Payments Waivers Tasks Automations Workouts Gra…" at bounding box center [397, 137] width 329 height 138
click at [258, 184] on button "Save Note" at bounding box center [257, 184] width 35 height 11
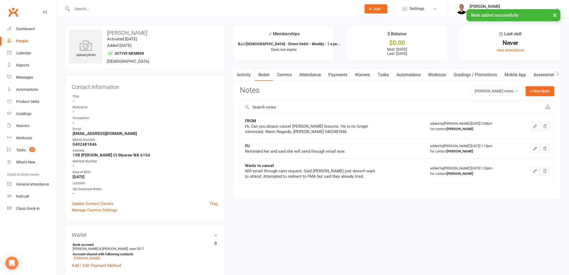
click at [335, 70] on link "Payments" at bounding box center [338, 75] width 27 height 12
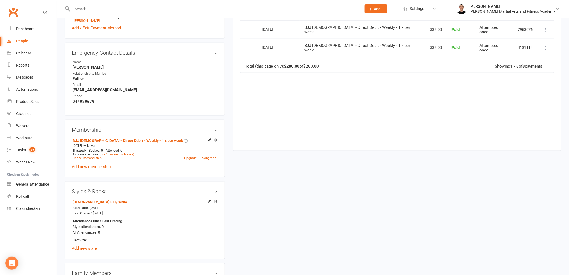
scroll to position [239, 0]
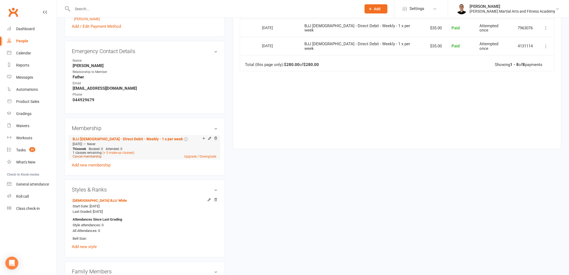
click at [84, 155] on link "Cancel membership" at bounding box center [87, 156] width 29 height 4
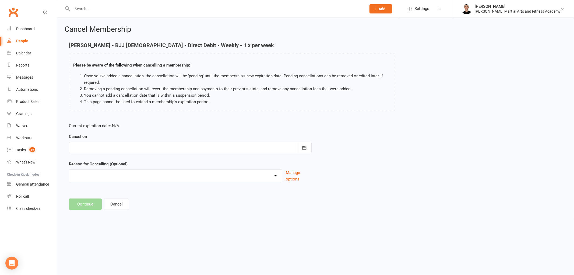
click at [186, 146] on div at bounding box center [190, 147] width 243 height 11
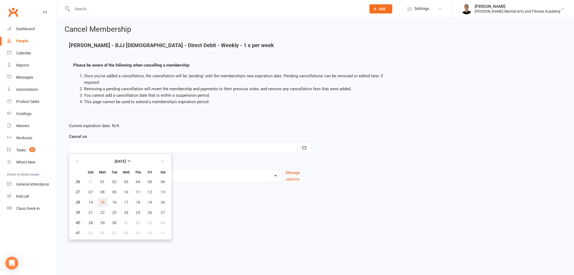
click at [102, 200] on span "15" at bounding box center [102, 202] width 4 height 4
type input "15 Sep 2025"
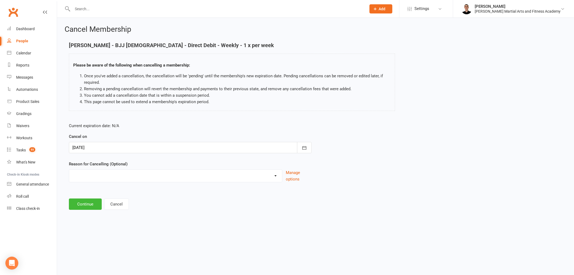
click at [112, 181] on div "Busy at work Downgrade Holiday Injury Other sports Personal Upgrade Other reason" at bounding box center [175, 175] width 213 height 13
click at [114, 178] on select "Busy at work Downgrade Holiday Injury Other sports Personal Upgrade Other reason" at bounding box center [175, 174] width 213 height 11
select select "7"
click at [69, 169] on select "Busy at work Downgrade Holiday Injury Other sports Personal Upgrade Other reason" at bounding box center [175, 174] width 213 height 11
click at [109, 207] on input at bounding box center [190, 203] width 243 height 11
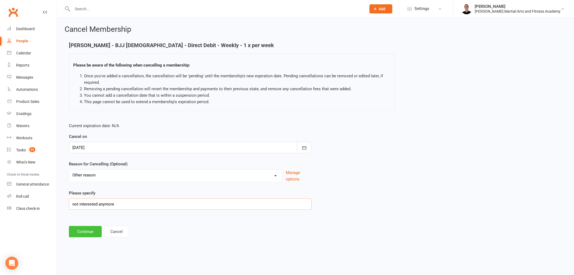
type input "not interested anymore"
click at [87, 229] on button "Continue" at bounding box center [85, 231] width 33 height 11
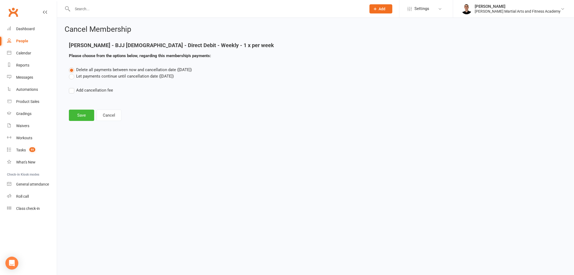
click at [100, 78] on label "Let payments continue until cancellation date (Sep 15, 2025)" at bounding box center [121, 76] width 105 height 6
click at [72, 73] on input "Let payments continue until cancellation date (Sep 15, 2025)" at bounding box center [70, 73] width 3 height 0
click at [82, 115] on button "Save" at bounding box center [81, 114] width 25 height 11
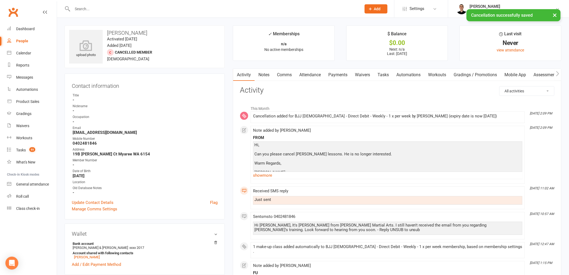
click at [380, 70] on link "Tasks" at bounding box center [383, 75] width 19 height 12
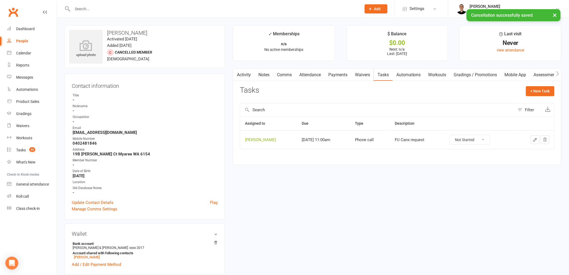
drag, startPoint x: 483, startPoint y: 139, endPoint x: 482, endPoint y: 144, distance: 5.1
click at [482, 139] on select "Not Started In Progress Waiting Complete" at bounding box center [470, 139] width 40 height 9
click at [455, 135] on select "Not Started In Progress Waiting Complete" at bounding box center [470, 139] width 40 height 9
select select "unstarted"
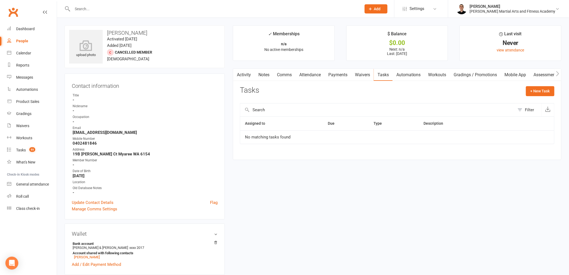
click at [288, 73] on link "Comms" at bounding box center [284, 75] width 22 height 12
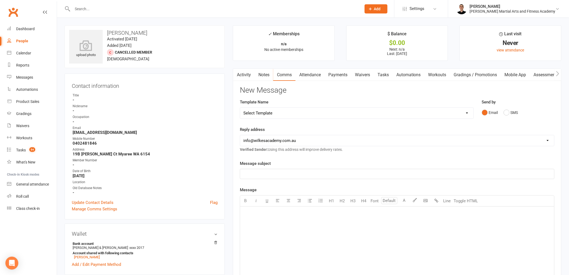
click at [341, 115] on select "Select Template [Email] Birthday Party Enquiry [Email] 2-5yo Grading Form [Emai…" at bounding box center [356, 113] width 233 height 11
select select "39"
click at [240, 108] on select "Select Template [Email] Birthday Party Enquiry [Email] 2-5yo Grading Form [Emai…" at bounding box center [356, 113] width 233 height 11
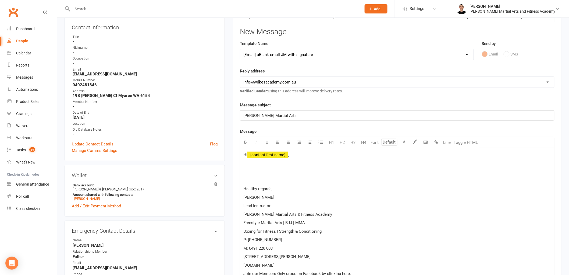
scroll to position [60, 0]
click at [271, 154] on span "﻿ {contact-first-name}" at bounding box center [267, 153] width 41 height 5
click at [258, 167] on p at bounding box center [397, 170] width 308 height 6
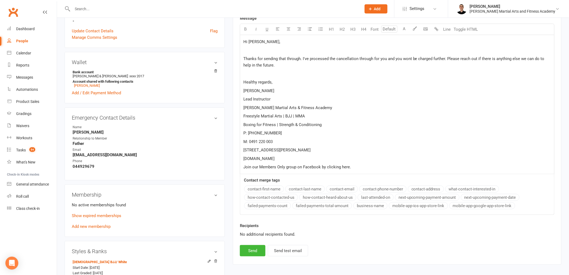
scroll to position [179, 0]
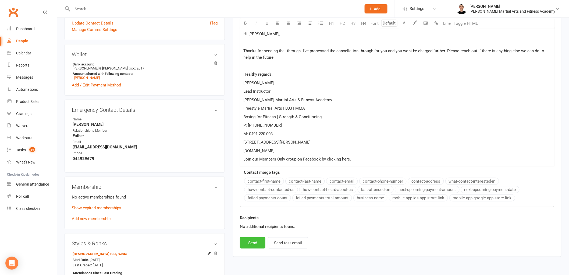
click at [251, 242] on button "Send" at bounding box center [253, 242] width 26 height 11
select select
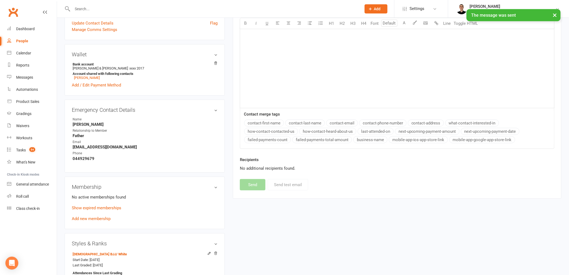
scroll to position [0, 0]
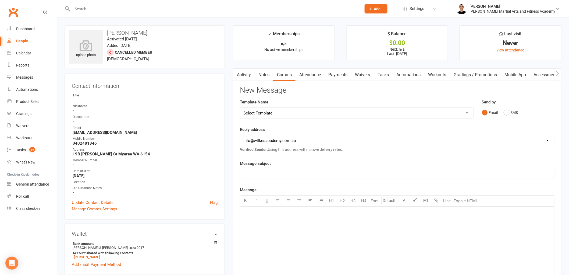
click at [300, 112] on select "Select Template [Email] Birthday Party Enquiry [Email] 2-5yo Grading Form [Emai…" at bounding box center [356, 113] width 233 height 11
click at [535, 187] on div "Message U H1 H2 H3 H4 Font A Line Toggle HTML ﻿ Contact merge tags contact-firs…" at bounding box center [397, 256] width 315 height 141
click at [533, 10] on div "[PERSON_NAME] Martial Arts and Fitness Academy" at bounding box center [513, 11] width 86 height 5
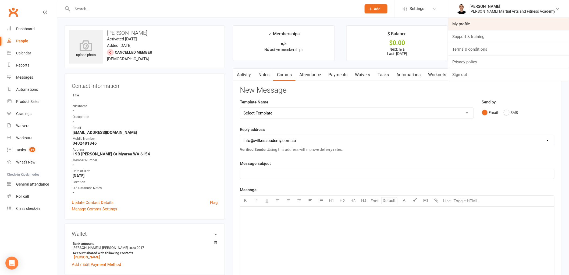
click at [480, 24] on link "My profile" at bounding box center [508, 24] width 121 height 12
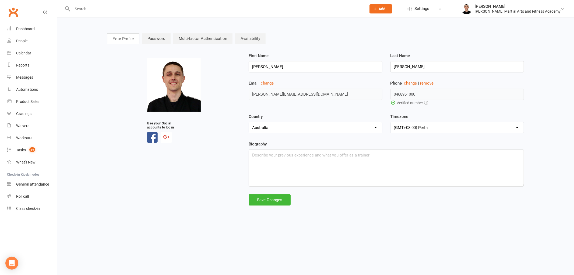
click at [192, 40] on link "Multi-factor Authentication" at bounding box center [202, 38] width 59 height 10
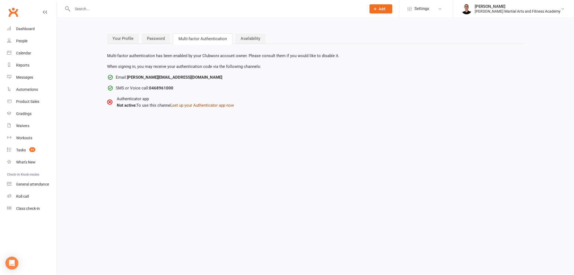
click at [218, 107] on button "set up your Authenticator app now" at bounding box center [203, 105] width 62 height 6
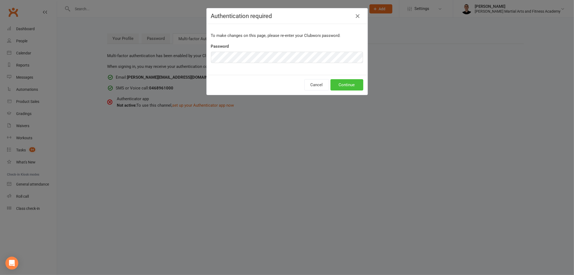
click at [348, 83] on button "Continue" at bounding box center [346, 84] width 33 height 11
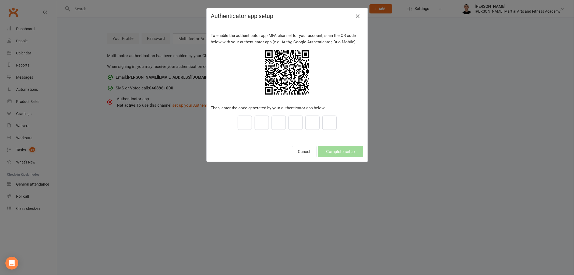
click at [242, 127] on input "text" at bounding box center [244, 122] width 14 height 14
type input "5"
type input "1"
type input "4"
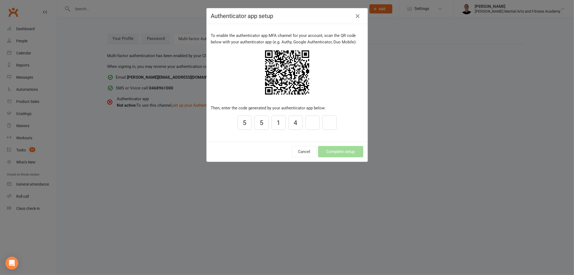
type input "5"
type input "2"
click at [337, 149] on button "Complete setup" at bounding box center [340, 151] width 45 height 11
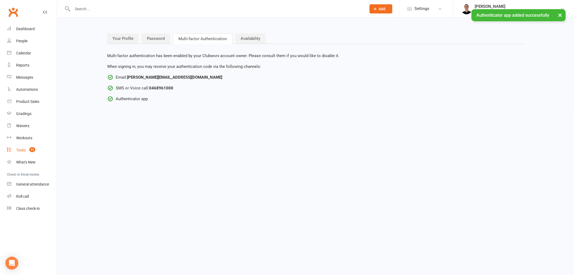
click at [22, 150] on div "Tasks" at bounding box center [21, 150] width 10 height 4
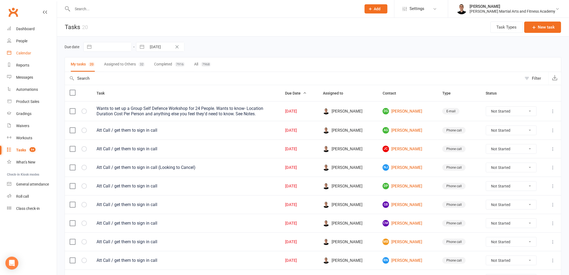
click at [27, 49] on link "Calendar" at bounding box center [32, 53] width 50 height 12
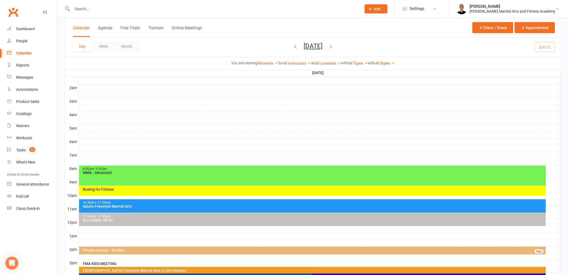
scroll to position [174, 0]
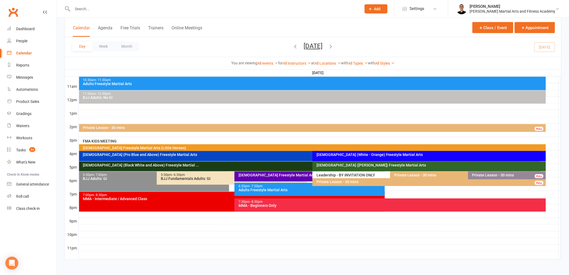
click at [183, 128] on div "Private Lesson - 30 mins" at bounding box center [314, 128] width 462 height 4
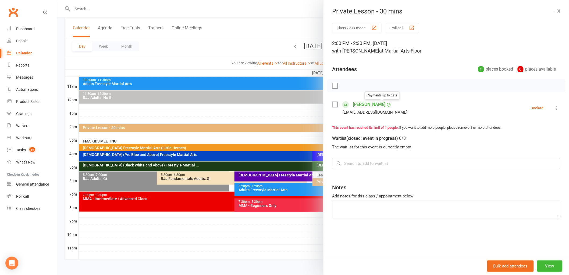
click at [373, 105] on link "[PERSON_NAME]" at bounding box center [369, 104] width 33 height 9
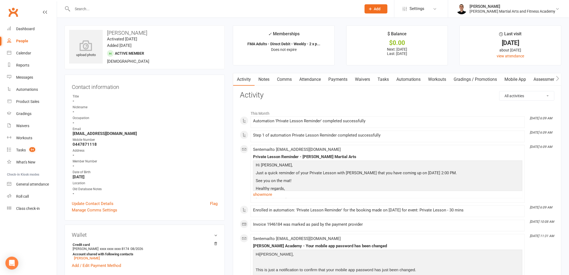
click at [339, 81] on link "Payments" at bounding box center [338, 79] width 27 height 12
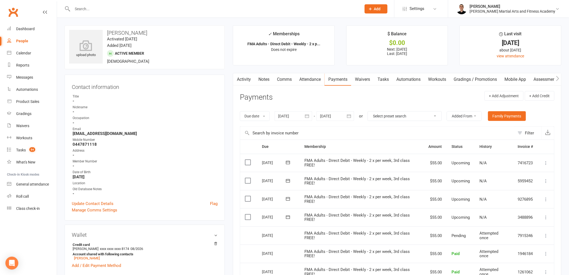
click at [314, 77] on link "Attendance" at bounding box center [310, 79] width 29 height 12
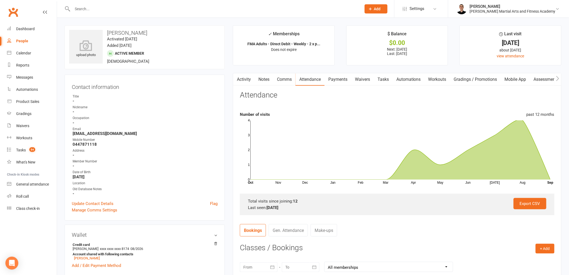
click at [247, 80] on link "Activity" at bounding box center [244, 79] width 22 height 12
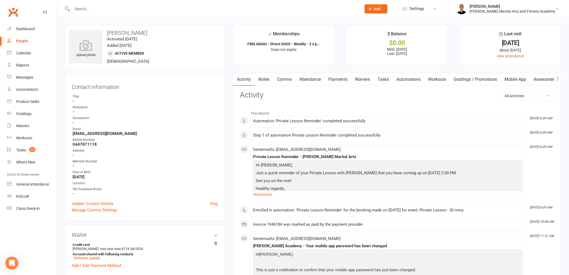
click at [381, 77] on link "Tasks" at bounding box center [383, 79] width 19 height 12
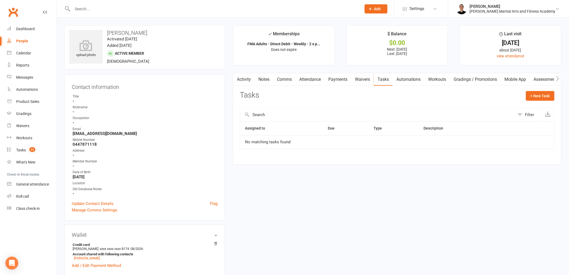
click at [252, 76] on link "Activity" at bounding box center [244, 79] width 22 height 12
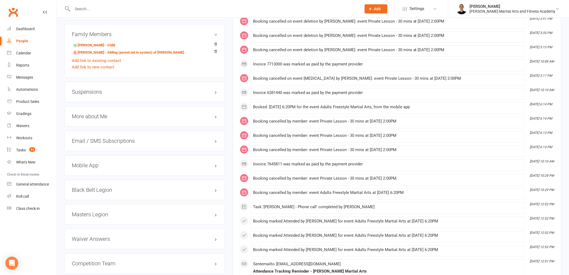
scroll to position [478, 0]
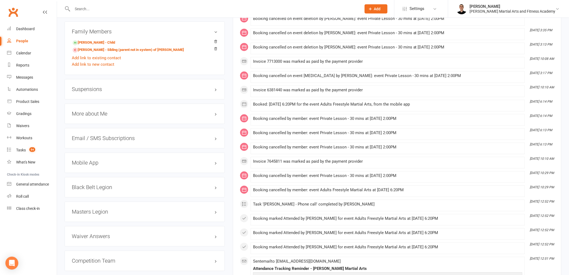
click at [361, 178] on div "Booking cancelled by member: event Private Lesson - 30 mins at 18 Aug 2025 at 2…" at bounding box center [388, 175] width 270 height 5
click at [370, 149] on li "Aug 17, 6:13 PM Booking cancelled by member: event Private Lesson - 30 mins at …" at bounding box center [388, 148] width 274 height 12
click at [380, 137] on div "Booking cancelled by member: event Private Lesson - 30 mins at 01 Sep 2025 at 2…" at bounding box center [388, 133] width 270 height 7
click at [377, 121] on li "Aug 17, 6:14 PM Booking cancelled by member: event Private Lesson - 30 mins at …" at bounding box center [388, 120] width 274 height 12
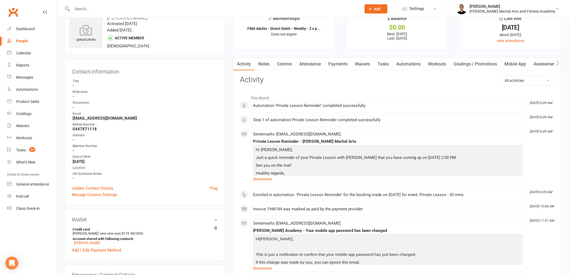
scroll to position [0, 0]
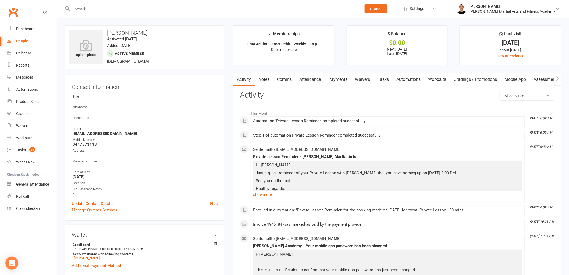
click at [382, 82] on link "Tasks" at bounding box center [383, 79] width 19 height 12
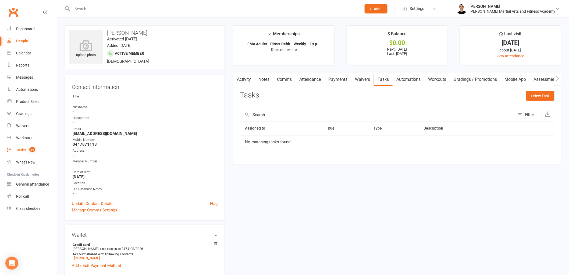
click at [22, 148] on div "Tasks" at bounding box center [21, 150] width 10 height 4
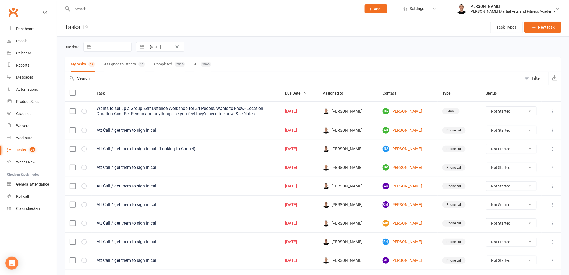
click at [171, 4] on div at bounding box center [211, 8] width 293 height 17
click at [168, 9] on input "text" at bounding box center [214, 9] width 287 height 8
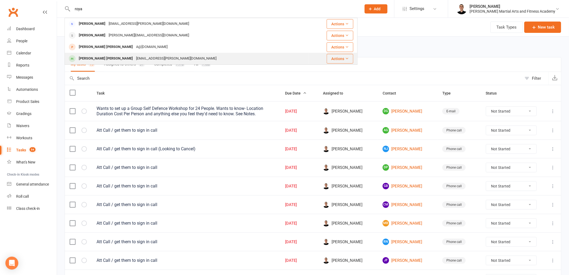
type input "roya"
click at [134, 55] on div "royaa.tayebi@gmail.com" at bounding box center [176, 59] width 84 height 8
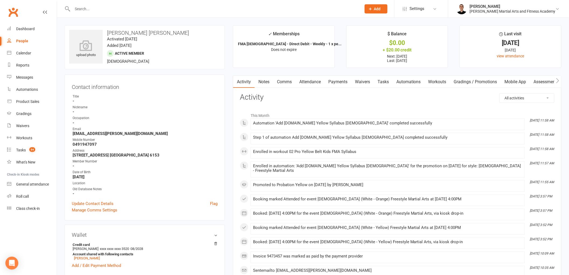
click at [270, 79] on link "Notes" at bounding box center [264, 82] width 19 height 12
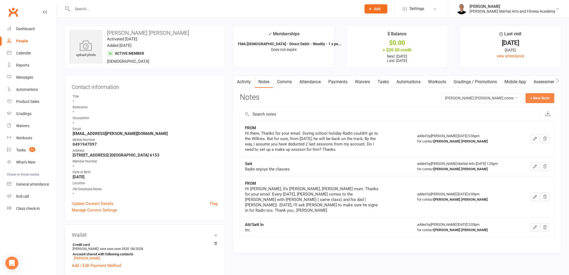
click at [540, 100] on button "+ New Note" at bounding box center [540, 98] width 29 height 10
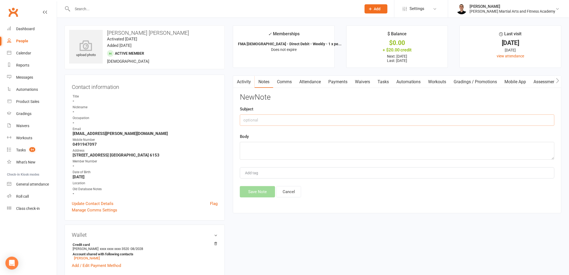
click at [272, 119] on input "text" at bounding box center [397, 119] width 315 height 11
type input "FROM"
click at [268, 150] on textarea at bounding box center [397, 151] width 315 height 18
paste textarea "Hi Jackson, It’s Roya , Radin’s mum. As I am still having bank account issues, …"
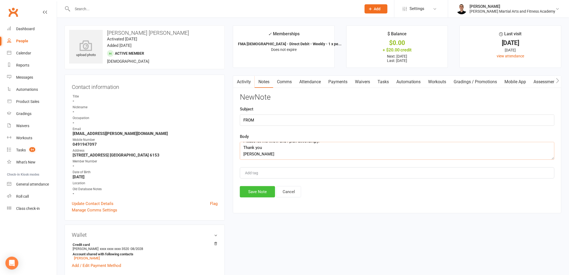
type textarea "Hi Jackson, It’s Roya , Radin’s mum. As I am still having bank account issues, …"
click at [248, 190] on button "Save Note" at bounding box center [257, 191] width 35 height 11
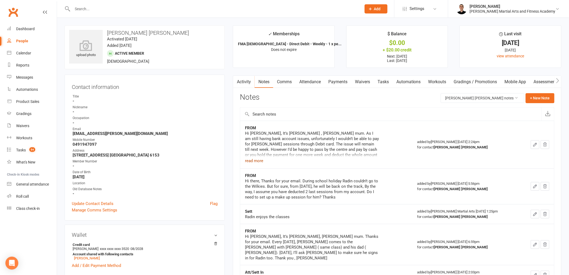
click at [258, 162] on button "read more" at bounding box center [254, 160] width 18 height 6
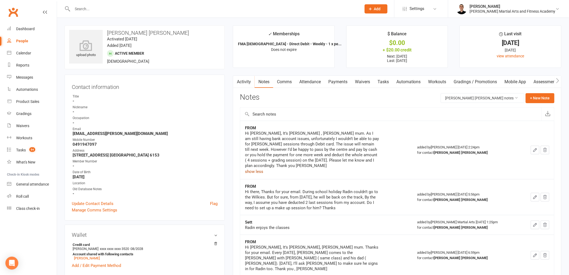
click at [338, 83] on link "Payments" at bounding box center [338, 82] width 27 height 12
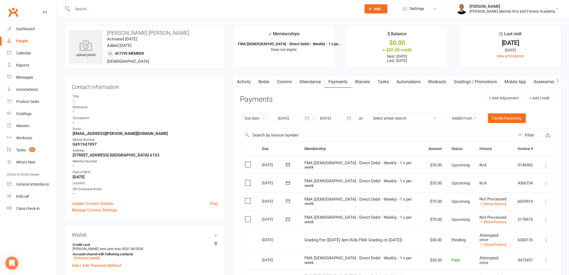
click at [285, 81] on link "Comms" at bounding box center [284, 82] width 22 height 12
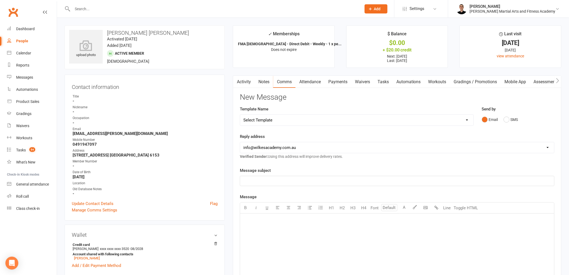
click at [262, 83] on link "Notes" at bounding box center [264, 82] width 19 height 12
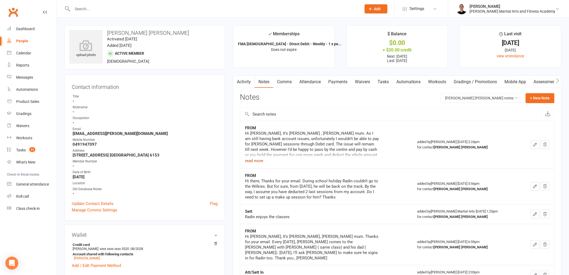
drag, startPoint x: 251, startPoint y: 163, endPoint x: 254, endPoint y: 162, distance: 2.9
click at [252, 163] on button "read more" at bounding box center [254, 160] width 18 height 6
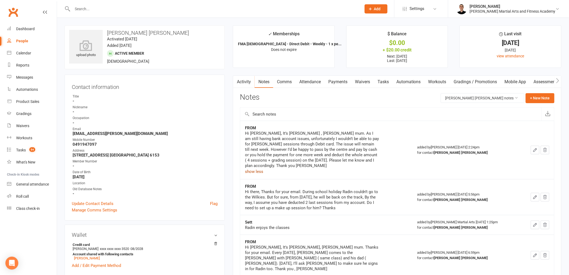
click at [287, 79] on link "Comms" at bounding box center [284, 82] width 22 height 12
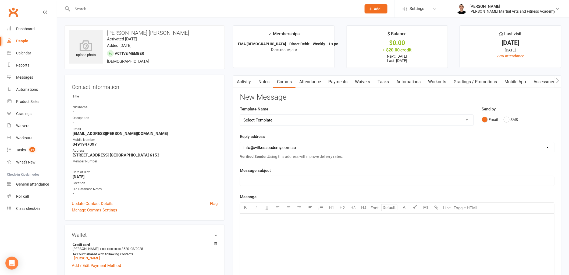
click at [274, 119] on select "Select Template [Email] Birthday Party Enquiry [Email] 2-5yo Grading Form [Emai…" at bounding box center [356, 120] width 233 height 11
select select "39"
click at [240, 115] on select "Select Template [Email] Birthday Party Enquiry [Email] 2-5yo Grading Form [Emai…" at bounding box center [356, 120] width 233 height 11
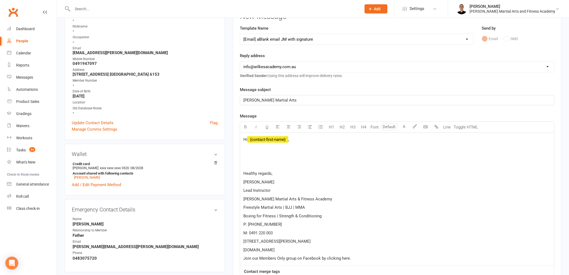
scroll to position [90, 0]
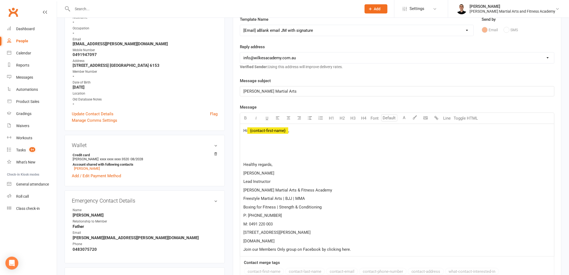
click at [270, 128] on p "Hi ﻿ {contact-first-name} ," at bounding box center [397, 130] width 308 height 6
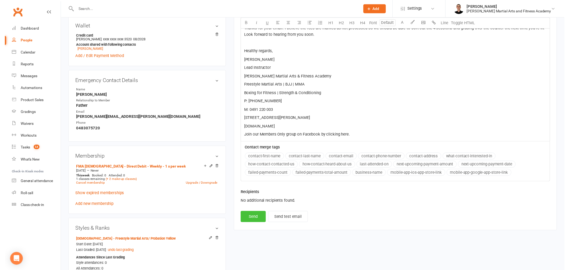
scroll to position [209, 0]
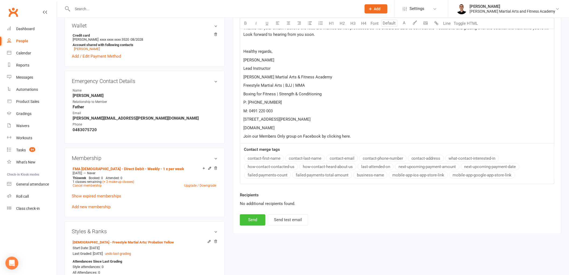
click at [254, 219] on button "Send" at bounding box center [253, 219] width 26 height 11
select select
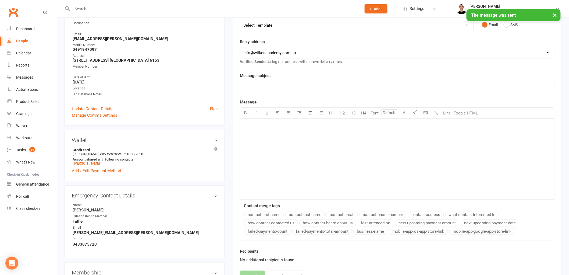
scroll to position [0, 0]
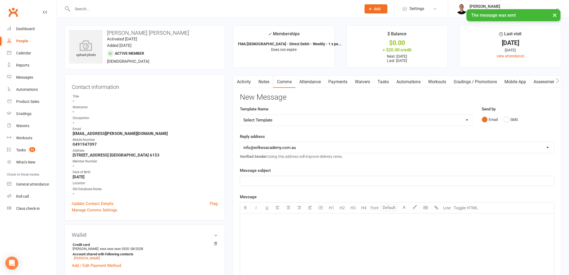
click at [384, 83] on link "Tasks" at bounding box center [383, 82] width 19 height 12
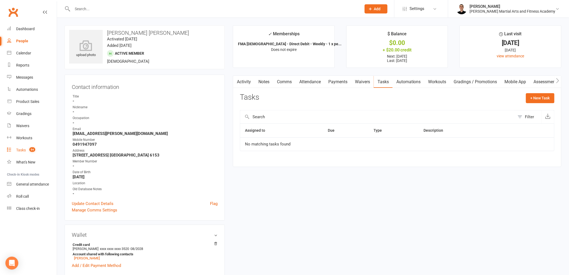
click at [19, 148] on div "Tasks" at bounding box center [21, 150] width 10 height 4
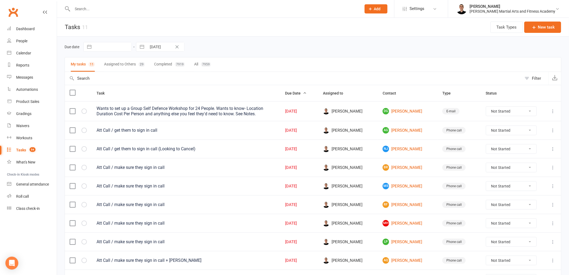
click at [316, 39] on div "Due date Navigate forward to interact with the calendar and select a date. Pres…" at bounding box center [313, 47] width 497 height 20
drag, startPoint x: 418, startPoint y: 36, endPoint x: 355, endPoint y: 41, distance: 62.9
click at [355, 41] on div "Due date Navigate forward to interact with the calendar and select a date. Pres…" at bounding box center [313, 47] width 497 height 20
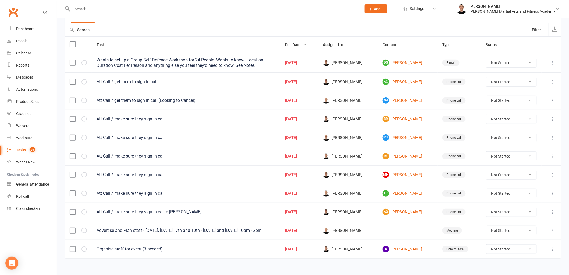
scroll to position [57, 0]
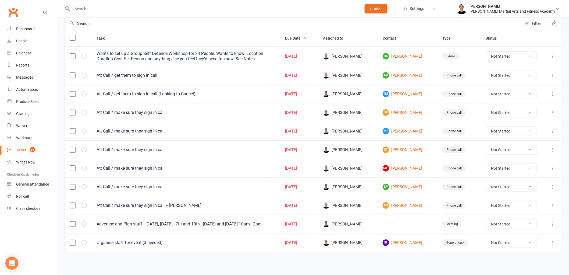
click at [176, 11] on input "text" at bounding box center [214, 9] width 287 height 8
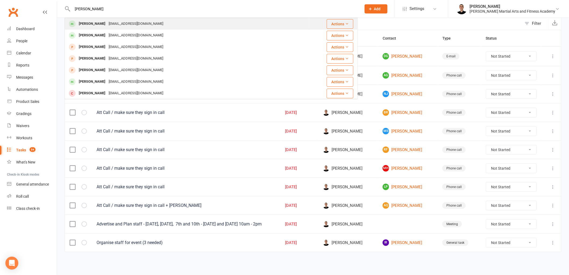
type input "ethan luff"
click at [141, 19] on div "Ethan Luff danic_20@yahoo.com.au" at bounding box center [186, 23] width 243 height 11
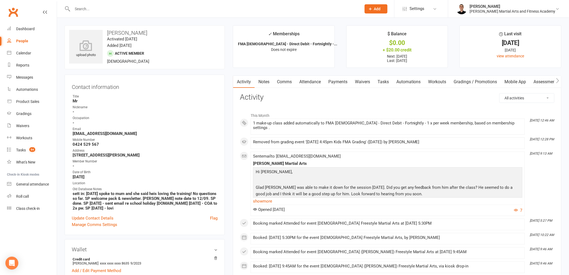
click at [268, 79] on link "Notes" at bounding box center [264, 82] width 19 height 12
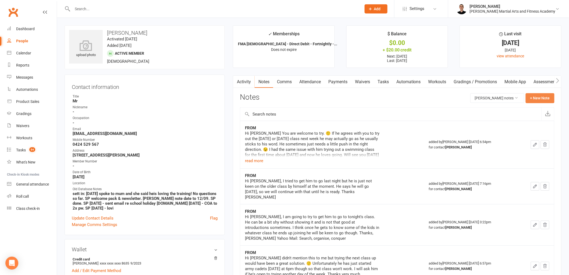
click at [539, 98] on button "+ New Note" at bounding box center [540, 98] width 29 height 10
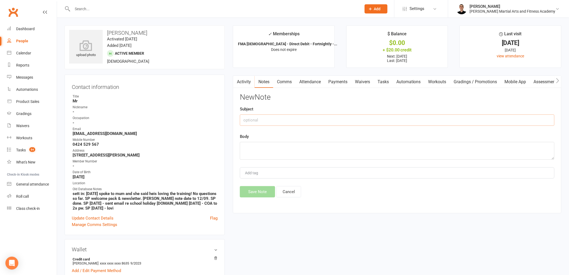
click at [293, 123] on input "text" at bounding box center [397, 119] width 315 height 11
type input "FROM"
click at [285, 153] on textarea at bounding box center [397, 151] width 315 height 18
paste textarea "Hi Jackson, Yes I think the class went well for him. 🙂 Ethan said it was good a…"
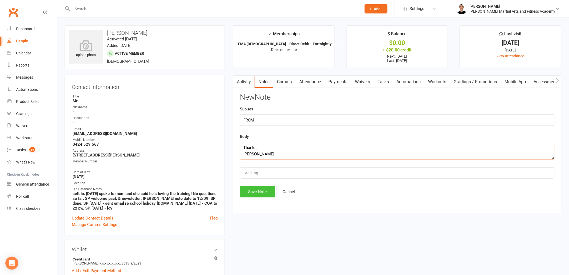
type textarea "Hi Jackson, Yes I think the class went well for him. 🙂 Ethan said it was good a…"
click at [258, 187] on button "Save Note" at bounding box center [257, 191] width 35 height 11
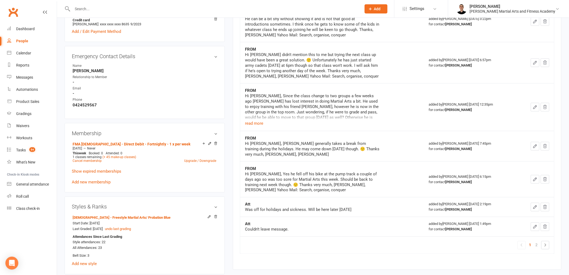
scroll to position [0, 0]
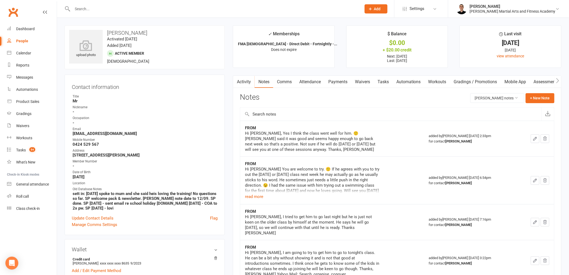
click at [339, 78] on link "Payments" at bounding box center [338, 82] width 27 height 12
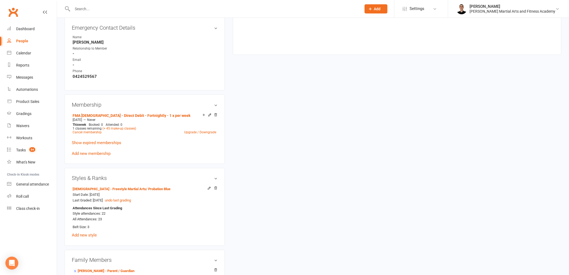
scroll to position [269, 0]
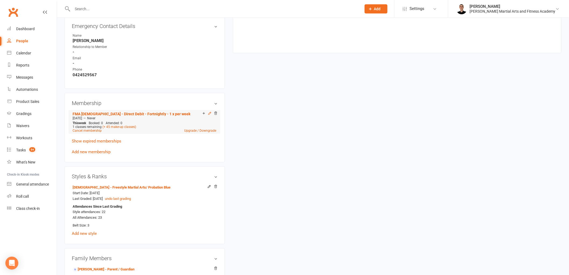
click at [210, 111] on icon at bounding box center [210, 113] width 4 height 4
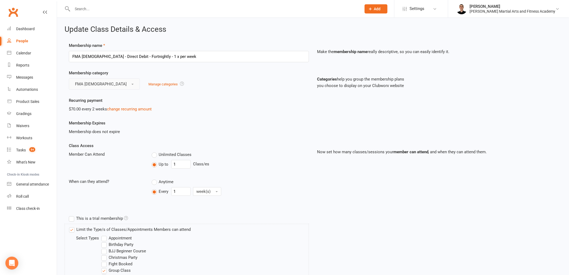
click at [94, 81] on span "FMA 10-13yo" at bounding box center [101, 83] width 52 height 5
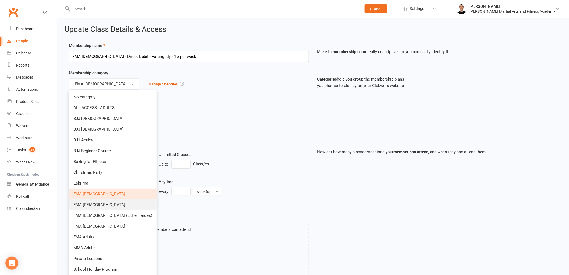
click at [101, 206] on link "FMA 14-17yo" at bounding box center [112, 204] width 87 height 11
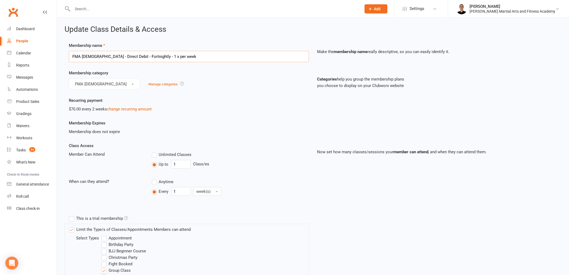
drag, startPoint x: 95, startPoint y: 55, endPoint x: 83, endPoint y: 54, distance: 12.9
click at [83, 54] on input "FMA 10-13yo - Direct Debit - Fortnightly - 1 x per week" at bounding box center [189, 56] width 240 height 11
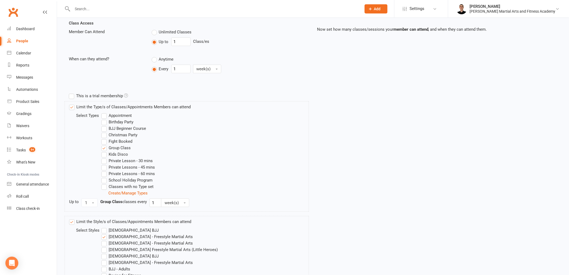
scroll to position [209, 0]
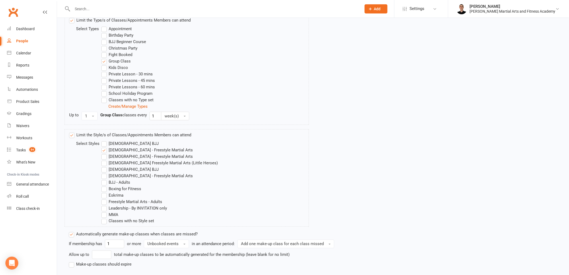
type input "FMA 14-17yo - Direct Debit - Fortnightly - 1 x per week"
click at [104, 151] on label "10-13yo - Freestyle Martial Arts" at bounding box center [146, 150] width 91 height 6
click at [104, 147] on input "10-13yo - Freestyle Martial Arts" at bounding box center [102, 147] width 3 height 0
click at [104, 159] on label "14-17yo - Freestyle Martial Arts" at bounding box center [146, 156] width 91 height 6
click at [104, 153] on input "14-17yo - Freestyle Martial Arts" at bounding box center [102, 153] width 3 height 0
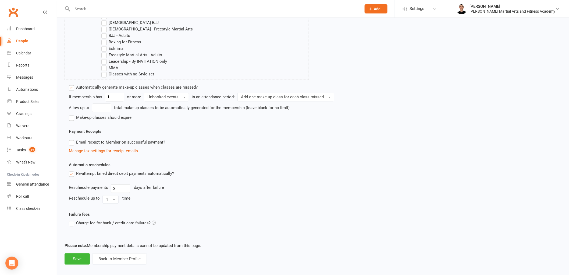
scroll to position [361, 0]
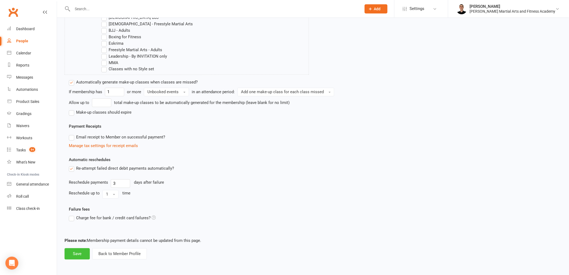
click at [81, 252] on button "Save" at bounding box center [77, 253] width 25 height 11
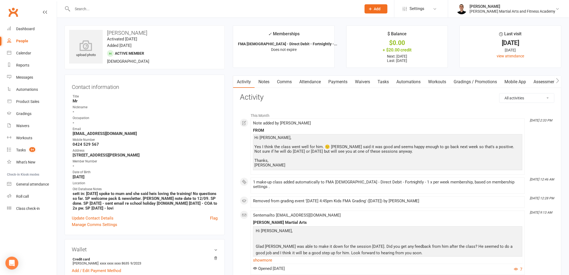
drag, startPoint x: 387, startPoint y: 79, endPoint x: 388, endPoint y: 82, distance: 3.2
click at [387, 79] on link "Tasks" at bounding box center [383, 82] width 19 height 12
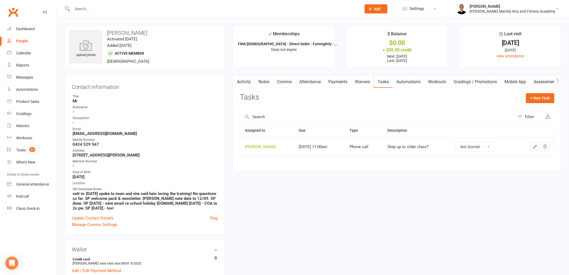
click at [480, 146] on select "Not Started In Progress Waiting Complete" at bounding box center [475, 146] width 40 height 9
click at [460, 142] on select "Not Started In Progress Waiting Complete" at bounding box center [475, 146] width 40 height 9
select select "unstarted"
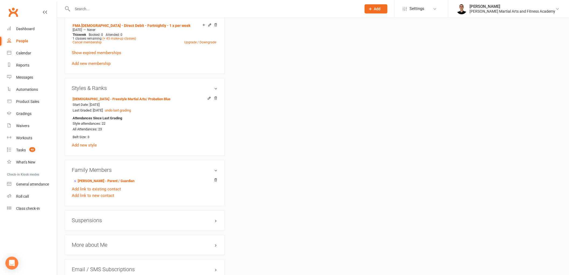
scroll to position [359, 0]
click at [83, 141] on link "Add new style" at bounding box center [84, 143] width 25 height 5
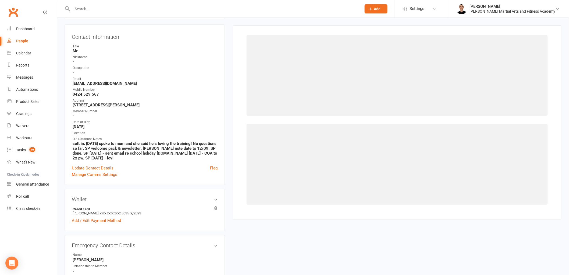
scroll to position [48, 0]
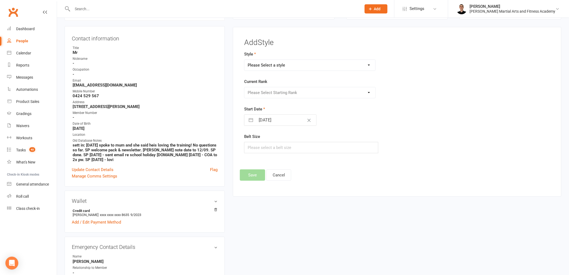
click at [296, 61] on select "Please Select a style 10-13yo BJJ 10-13yo - Freestyle Martial Arts 14-17yo - Fr…" at bounding box center [309, 65] width 131 height 11
select select "2793"
click at [244, 60] on select "Please Select a style 10-13yo BJJ 10-13yo - Freestyle Martial Arts 14-17yo - Fr…" at bounding box center [309, 65] width 131 height 11
click at [279, 90] on select "Please Select Starting Rank White Probation Yellow Yellow Probation Orange Oran…" at bounding box center [309, 92] width 131 height 11
select select "29525"
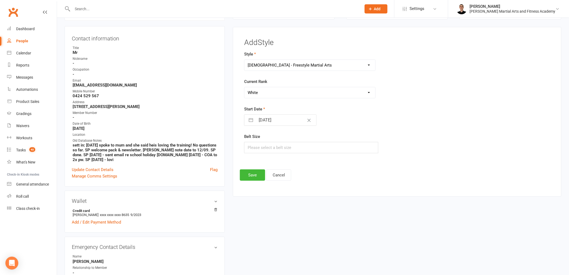
click at [244, 87] on select "Please Select Starting Rank White Probation Yellow Yellow Probation Orange Oran…" at bounding box center [309, 92] width 131 height 11
click at [253, 174] on button "Save" at bounding box center [252, 174] width 25 height 11
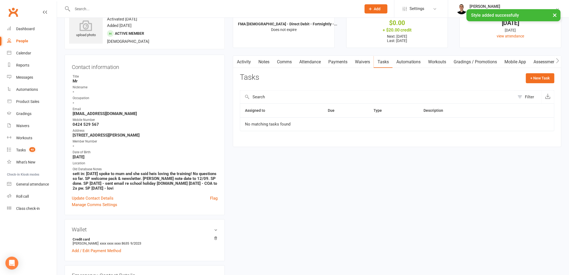
scroll to position [0, 0]
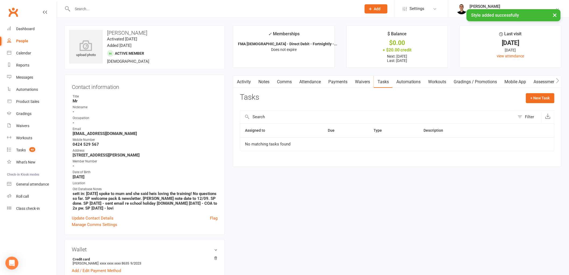
click at [283, 80] on link "Comms" at bounding box center [284, 82] width 22 height 12
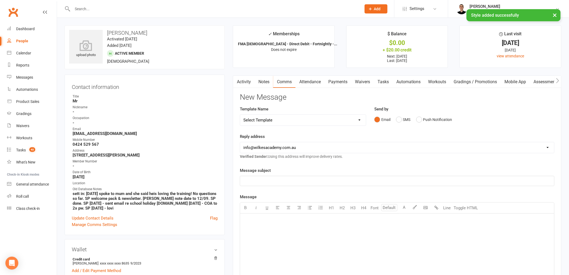
click at [307, 120] on select "Select Template [Email] Birthday Party Enquiry [Email] 2-5yo Grading Form [Emai…" at bounding box center [303, 120] width 126 height 11
click at [240, 115] on select "Select Template [Email] Birthday Party Enquiry [Email] 2-5yo Grading Form [Emai…" at bounding box center [303, 120] width 126 height 11
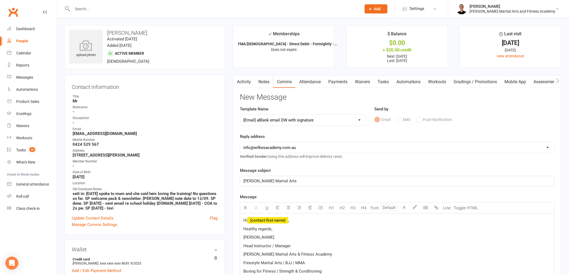
click at [299, 120] on select "Select Template [Email] Birthday Party Enquiry [Email] 2-5yo Grading Form [Emai…" at bounding box center [303, 120] width 126 height 11
select select "39"
click at [240, 115] on select "Select Template [Email] Birthday Party Enquiry [Email] 2-5yo Grading Form [Emai…" at bounding box center [303, 120] width 126 height 11
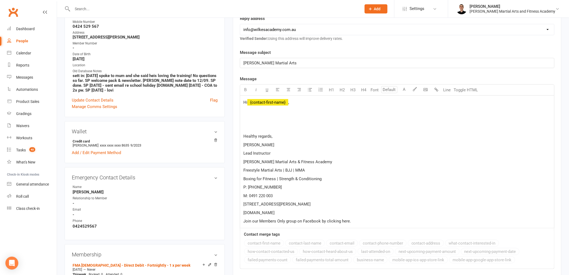
scroll to position [119, 0]
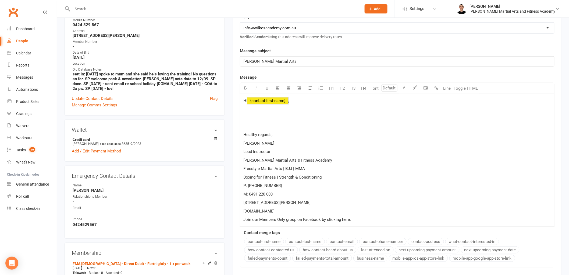
click at [272, 101] on span "﻿ {contact-first-name}" at bounding box center [267, 100] width 41 height 5
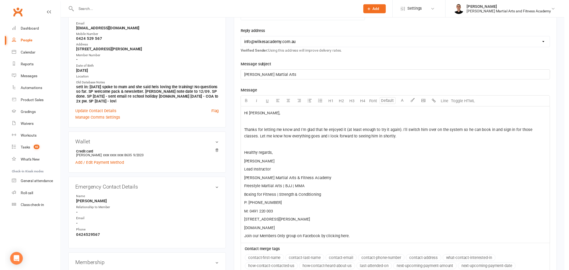
scroll to position [179, 0]
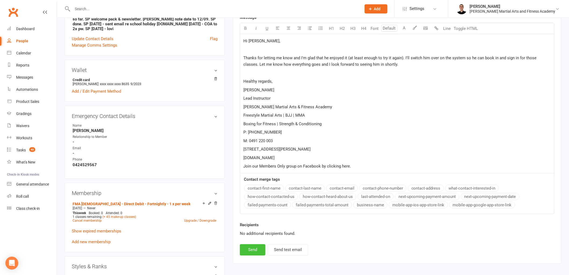
click at [249, 252] on button "Send" at bounding box center [253, 249] width 26 height 11
select select
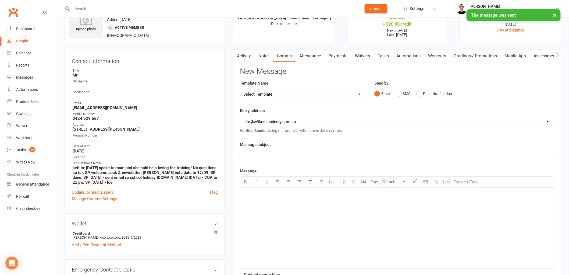
scroll to position [0, 0]
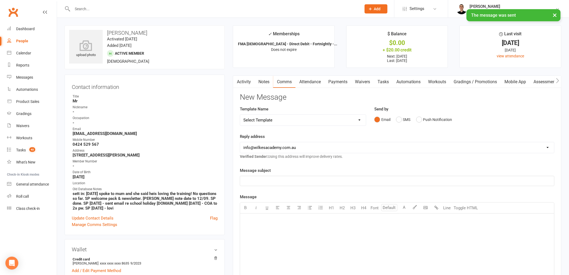
click at [385, 77] on link "Tasks" at bounding box center [383, 82] width 19 height 12
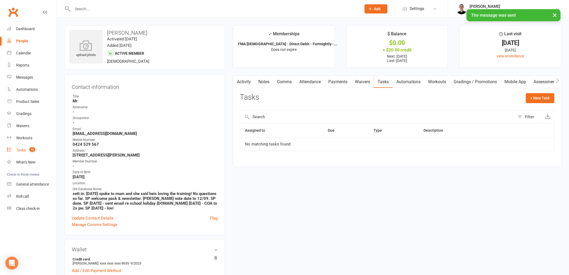
click at [31, 148] on span "40" at bounding box center [32, 149] width 6 height 5
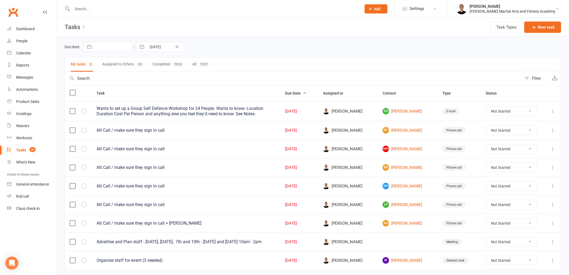
click at [135, 11] on input "text" at bounding box center [214, 9] width 287 height 8
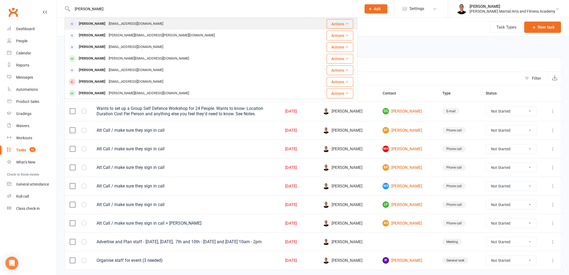
type input "amanda leong"
click at [125, 22] on div "Pikmanleong@gmail.com" at bounding box center [136, 24] width 58 height 8
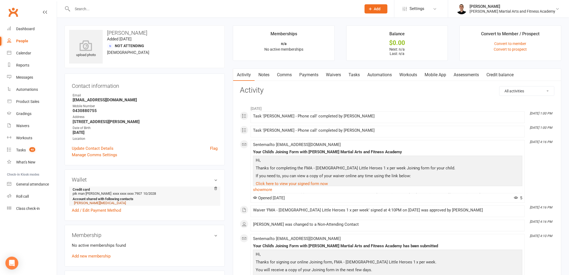
click at [89, 203] on link "[PERSON_NAME][MEDICAL_DATA]" at bounding box center [100, 203] width 52 height 4
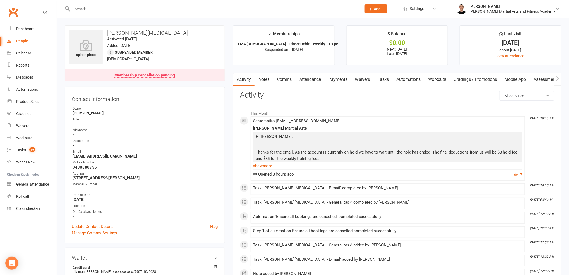
drag, startPoint x: 264, startPoint y: 77, endPoint x: 272, endPoint y: 89, distance: 14.0
click at [264, 77] on link "Notes" at bounding box center [264, 79] width 19 height 12
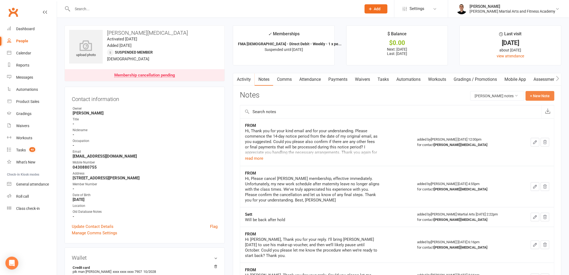
click at [538, 94] on button "+ New Note" at bounding box center [540, 96] width 29 height 10
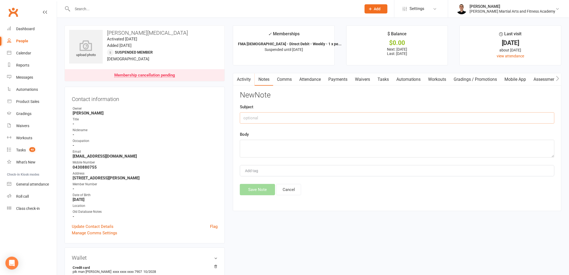
click at [290, 117] on input "text" at bounding box center [397, 117] width 315 height 11
type input "FROM"
click at [322, 144] on textarea at bounding box center [397, 149] width 315 height 18
paste textarea "Hi, I am writing to formally request the cancellation of my son's MMA membershi…"
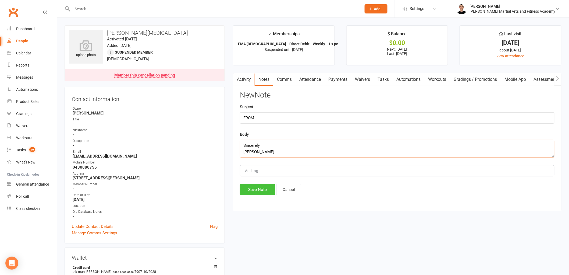
type textarea "Hi, I am writing to formally request the cancellation of my son's MMA membershi…"
click at [254, 193] on button "Save Note" at bounding box center [257, 189] width 35 height 11
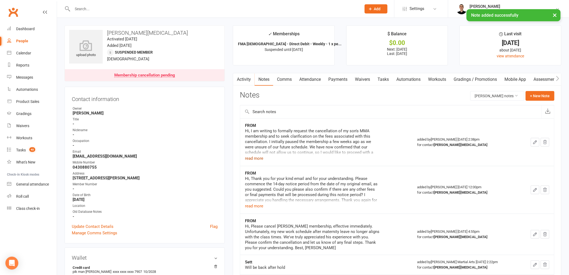
click at [259, 160] on button "read more" at bounding box center [254, 158] width 18 height 6
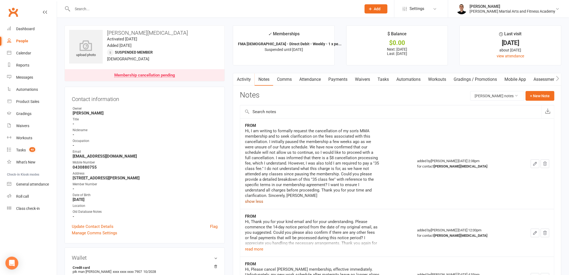
click at [279, 81] on link "Comms" at bounding box center [284, 79] width 22 height 12
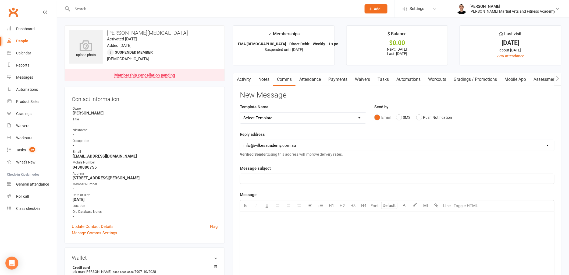
click at [292, 120] on select "Select Template [Email] Birthday Party Enquiry [Email] 2-5yo Grading Form [Emai…" at bounding box center [303, 117] width 126 height 11
select select "39"
click at [240, 112] on select "Select Template [Email] Birthday Party Enquiry [Email] 2-5yo Grading Form [Emai…" at bounding box center [303, 117] width 126 height 11
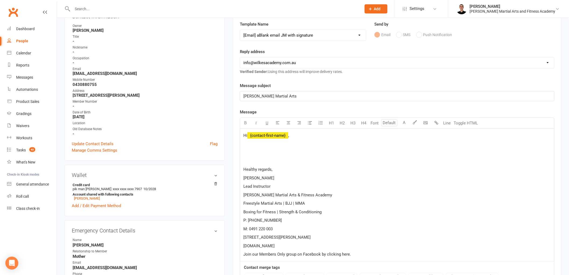
scroll to position [90, 0]
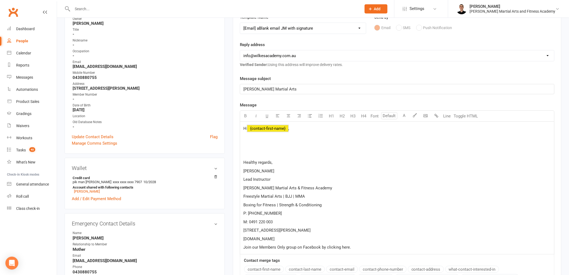
click at [272, 129] on span "﻿ {contact-first-name}" at bounding box center [267, 128] width 41 height 5
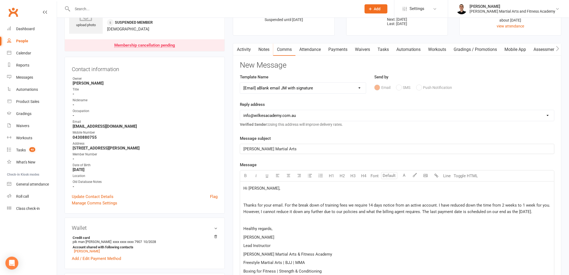
scroll to position [0, 0]
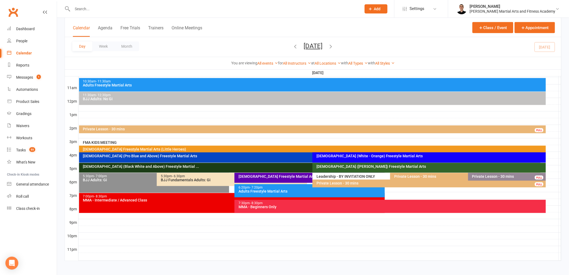
scroll to position [174, 0]
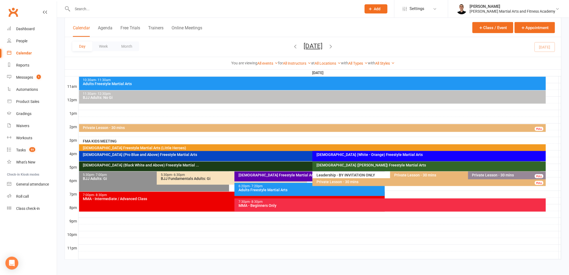
click at [129, 125] on div "Private Lesson - 30 mins FULL" at bounding box center [312, 128] width 467 height 8
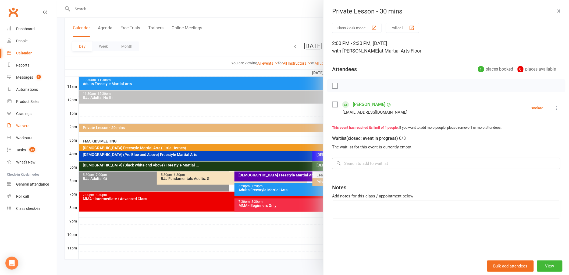
click at [29, 130] on link "Waivers" at bounding box center [32, 126] width 50 height 12
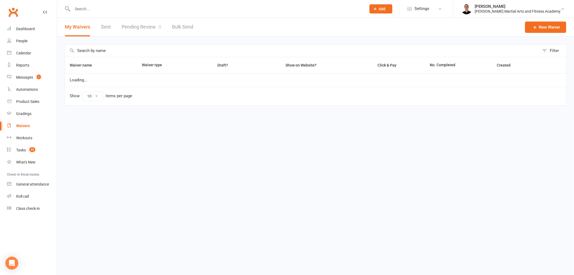
select select "25"
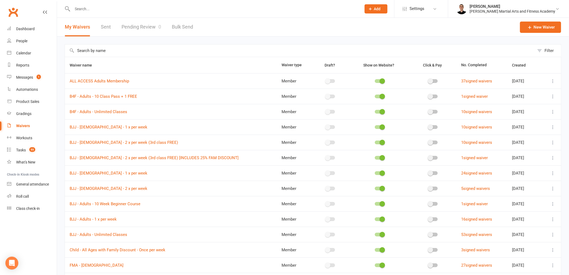
click at [27, 19] on div "Clubworx" at bounding box center [28, 15] width 57 height 20
click at [29, 27] on div "Dashboard" at bounding box center [25, 29] width 19 height 4
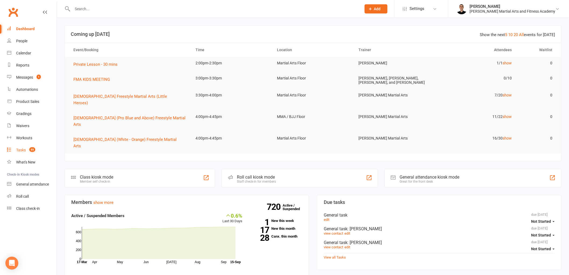
click at [22, 149] on div "Tasks" at bounding box center [21, 150] width 10 height 4
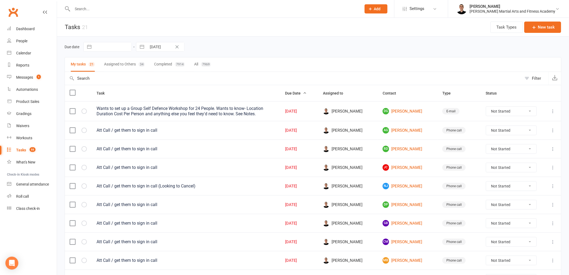
click at [177, 12] on input "text" at bounding box center [214, 9] width 287 height 8
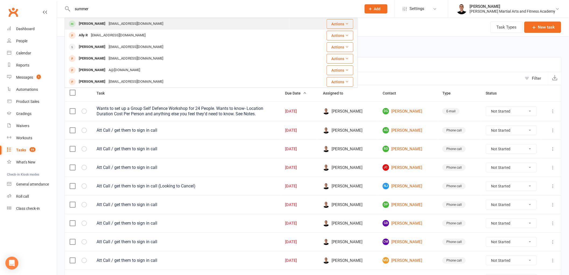
type input "summer"
click at [182, 27] on div "Summer Murdoch robynjane@live.com" at bounding box center [177, 23] width 224 height 11
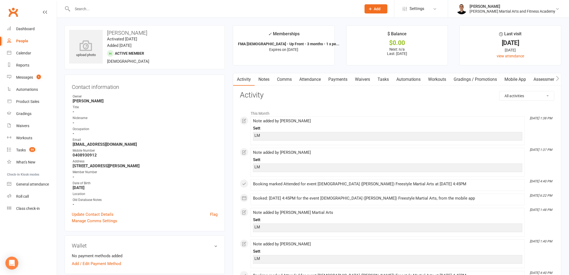
click at [264, 78] on link "Notes" at bounding box center [264, 79] width 19 height 12
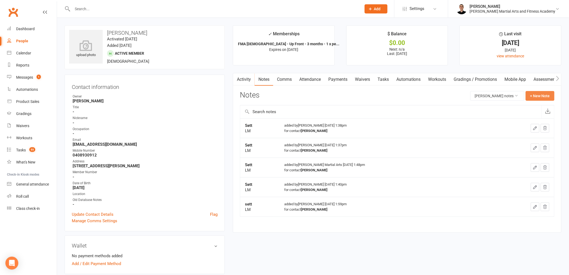
click at [547, 93] on button "+ New Note" at bounding box center [540, 96] width 29 height 10
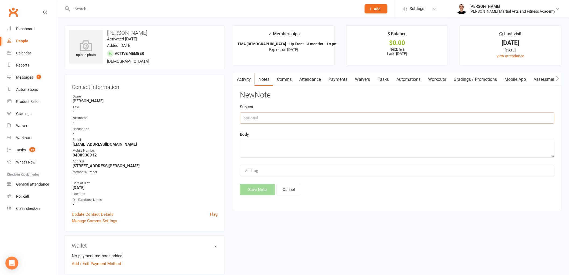
click at [410, 118] on input "text" at bounding box center [397, 117] width 315 height 11
type input "Sett"
type textarea "Enjoys classes keen to keep going"
click at [246, 189] on button "Save Note" at bounding box center [257, 189] width 35 height 11
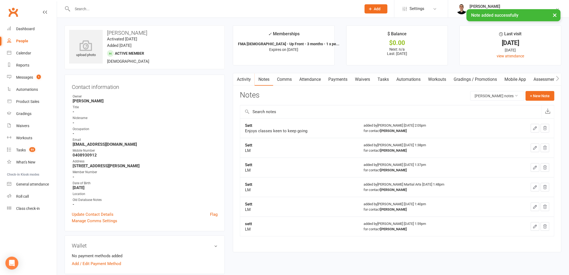
click at [388, 80] on link "Tasks" at bounding box center [383, 79] width 19 height 12
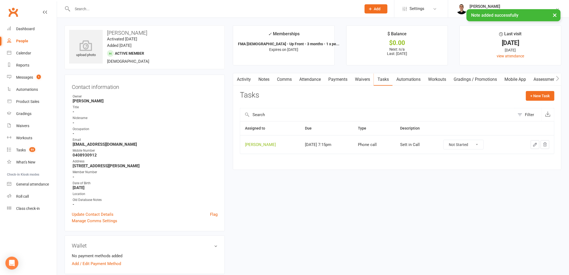
click at [484, 146] on select "Not Started In Progress Waiting Complete" at bounding box center [464, 144] width 40 height 9
click at [449, 140] on select "Not Started In Progress Waiting Complete" at bounding box center [464, 144] width 40 height 9
select select "unstarted"
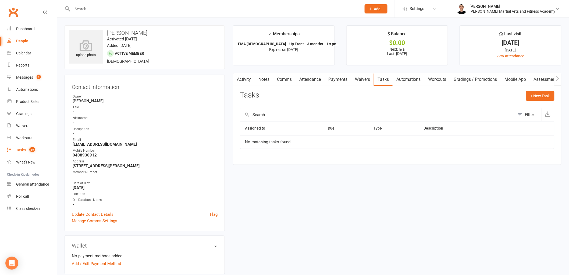
click at [27, 151] on count-badge "55" at bounding box center [31, 150] width 9 height 4
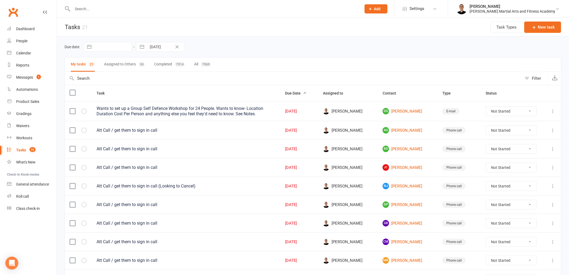
drag, startPoint x: 144, startPoint y: 4, endPoint x: 143, endPoint y: 8, distance: 4.1
click at [144, 4] on div at bounding box center [211, 8] width 293 height 17
click at [143, 10] on input "text" at bounding box center [214, 9] width 287 height 8
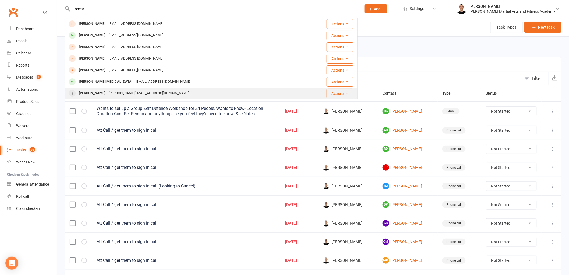
type input "oscar"
click at [109, 91] on div "jamie.sharonwhittle@gmail.com" at bounding box center [149, 93] width 84 height 8
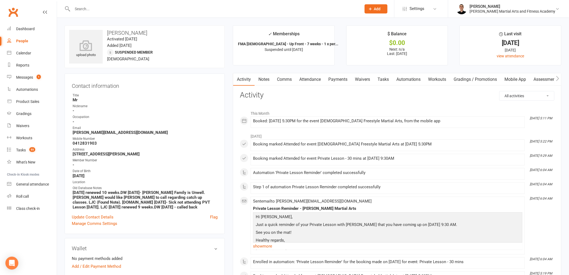
click at [24, 52] on div "Calendar" at bounding box center [23, 53] width 15 height 4
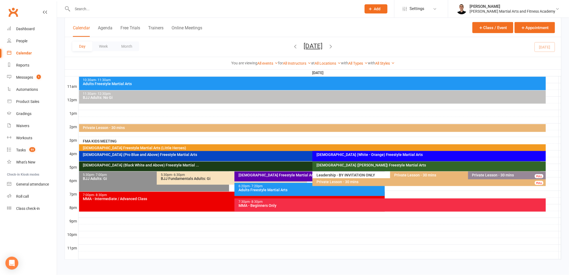
scroll to position [115, 0]
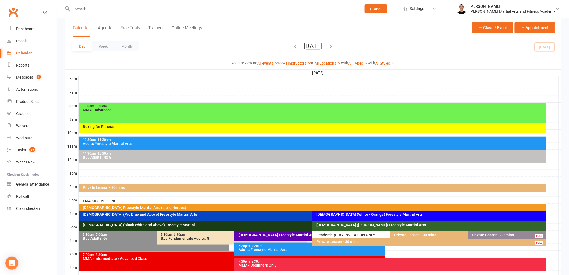
click at [322, 46] on button "Monday, Sep 15, 2025" at bounding box center [313, 46] width 19 height 8
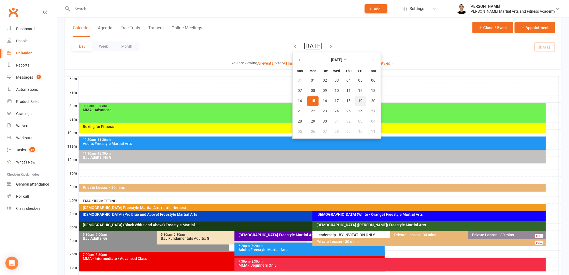
click at [358, 100] on span "19" at bounding box center [360, 101] width 4 height 4
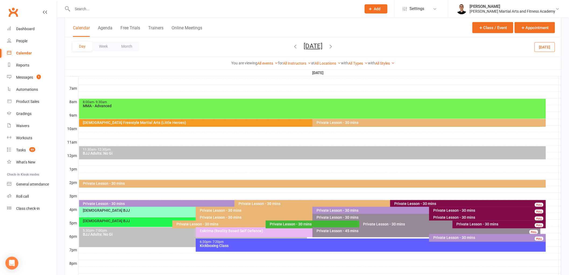
scroll to position [55, 0]
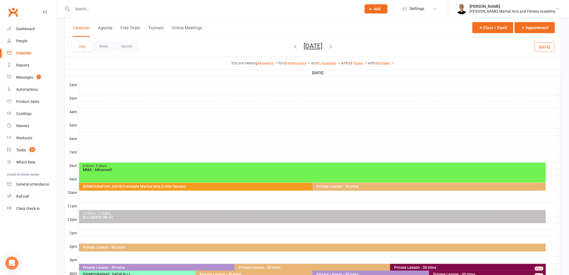
click at [350, 184] on div "Private Lesson - 30 mins" at bounding box center [430, 186] width 229 height 4
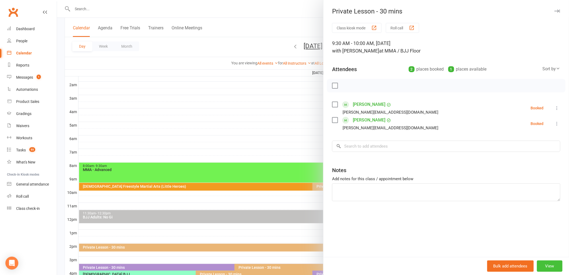
click at [553, 266] on button "View" at bounding box center [550, 265] width 26 height 11
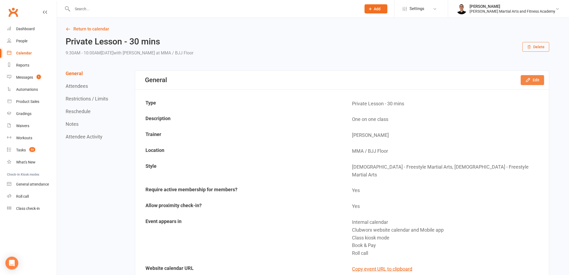
click at [537, 83] on button "Edit" at bounding box center [532, 80] width 23 height 10
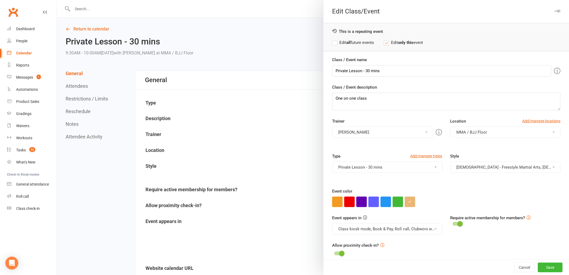
click at [299, 190] on div at bounding box center [313, 137] width 512 height 275
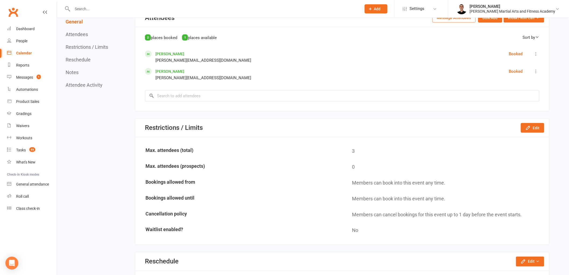
scroll to position [299, 0]
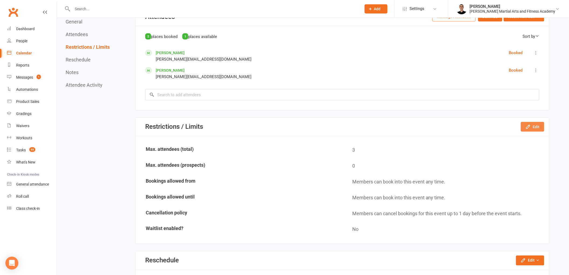
click at [525, 122] on button "Edit" at bounding box center [532, 127] width 23 height 10
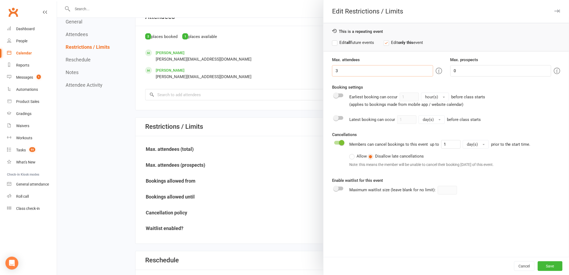
drag, startPoint x: 345, startPoint y: 73, endPoint x: 329, endPoint y: 66, distance: 17.1
click at [329, 66] on div "Max. attendees 3" at bounding box center [387, 66] width 118 height 20
type input "2"
click at [551, 262] on button "Save" at bounding box center [550, 266] width 25 height 10
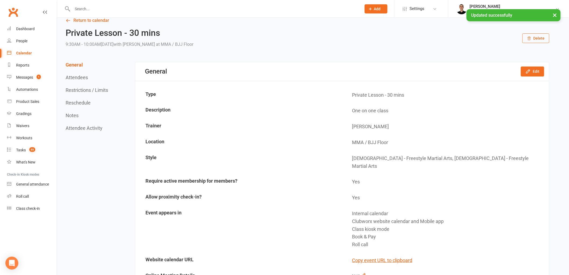
scroll to position [0, 0]
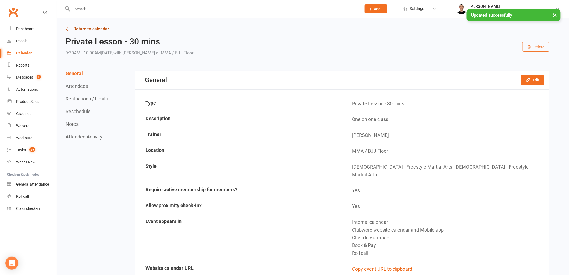
click at [90, 30] on link "Return to calendar" at bounding box center [308, 29] width 484 height 8
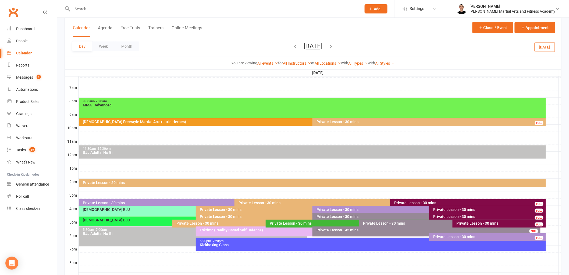
scroll to position [124, 0]
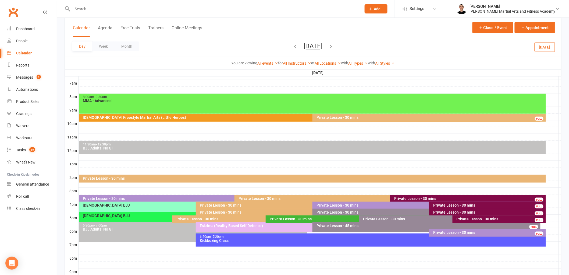
click at [215, 117] on div "[DEMOGRAPHIC_DATA] Freestyle Martial Arts (Little Heroes)" at bounding box center [311, 117] width 457 height 4
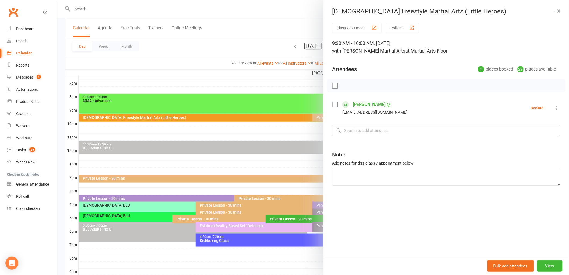
click at [215, 117] on div at bounding box center [313, 137] width 512 height 275
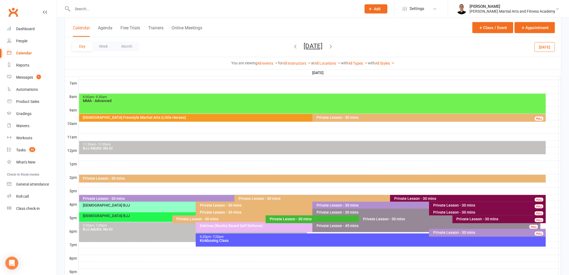
click at [305, 51] on span "Friday, Sep 19, 2025 September 2025 Sun Mon Tue Wed Thu Fri Sat 31 01 02 03 04 …" at bounding box center [313, 46] width 30 height 9
click at [444, 230] on div "Private Lesson - 30 mins" at bounding box center [489, 232] width 112 height 4
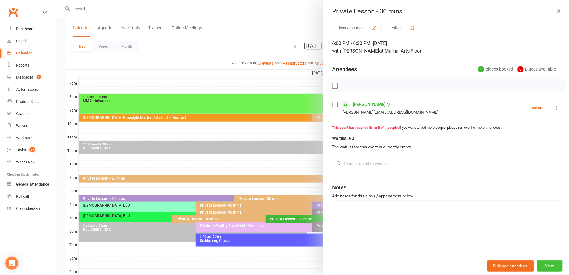
click at [549, 266] on button "View" at bounding box center [550, 265] width 26 height 11
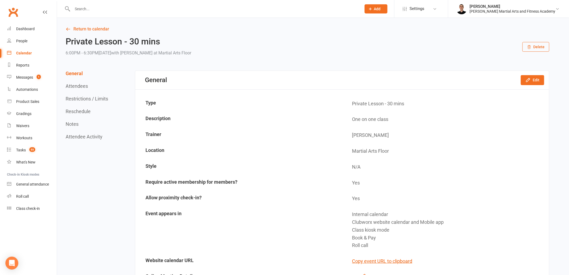
click at [536, 48] on button "Delete" at bounding box center [536, 47] width 27 height 10
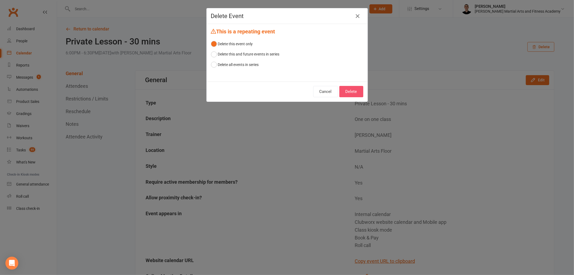
click at [352, 94] on button "Delete" at bounding box center [351, 91] width 24 height 11
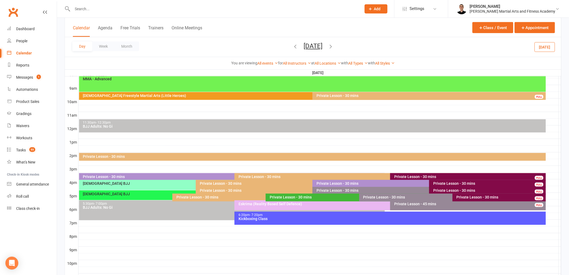
scroll to position [149, 0]
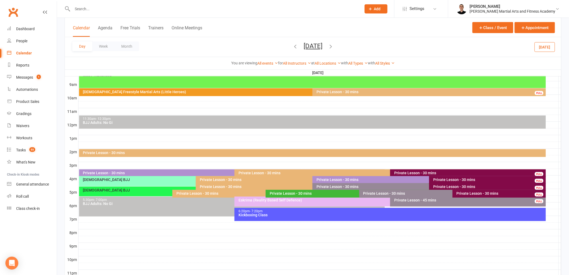
click at [278, 194] on div "Private Lesson - 30 mins" at bounding box center [358, 193] width 177 height 4
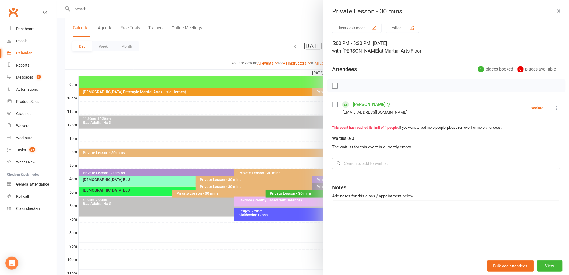
click at [278, 194] on div at bounding box center [313, 137] width 512 height 275
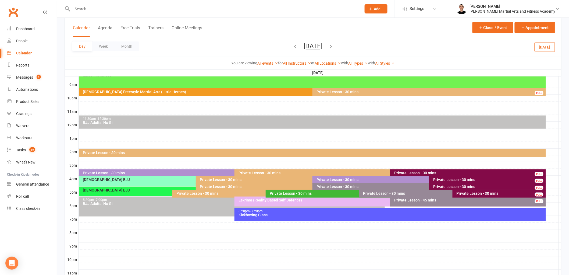
click at [381, 191] on div "Private Lesson - 30 mins" at bounding box center [451, 193] width 177 height 4
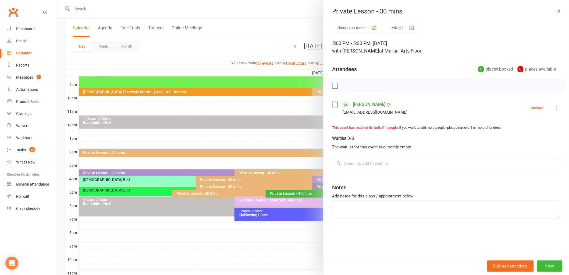
click at [253, 193] on div at bounding box center [313, 137] width 512 height 275
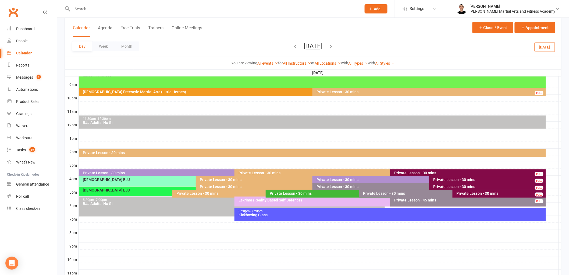
click at [348, 187] on div "Private Lesson - 30 mins" at bounding box center [427, 187] width 223 height 4
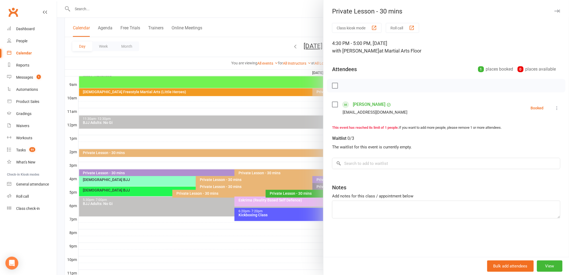
click at [299, 179] on div at bounding box center [313, 137] width 512 height 275
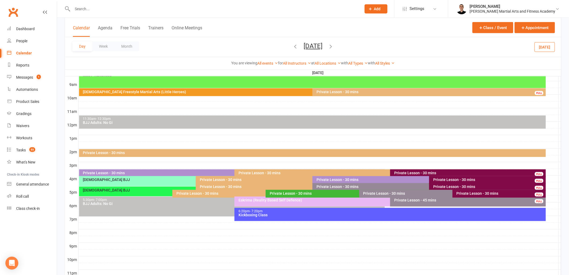
click at [406, 200] on div "Private Lesson - 45 mins" at bounding box center [469, 200] width 151 height 4
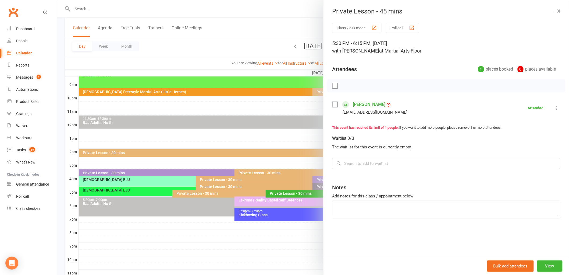
click at [295, 194] on div at bounding box center [313, 137] width 512 height 275
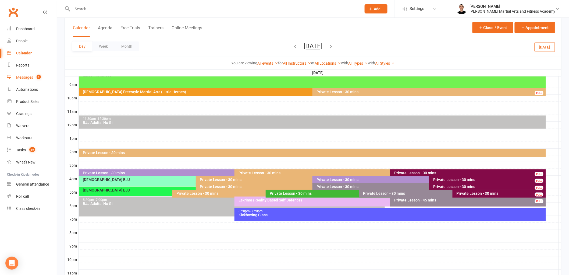
click at [28, 79] on link "Messages 1" at bounding box center [32, 77] width 50 height 12
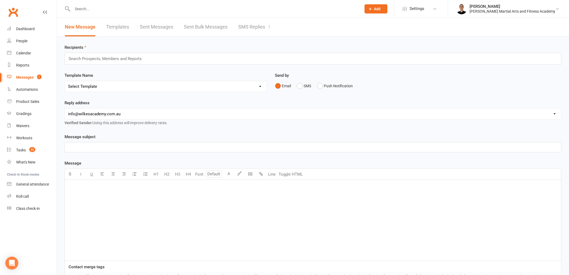
click at [265, 25] on link "SMS Replies 1" at bounding box center [254, 27] width 32 height 19
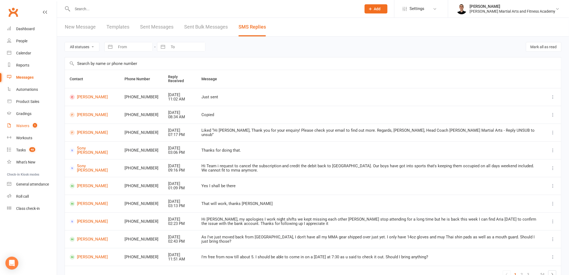
click at [29, 124] on div "Waivers" at bounding box center [22, 125] width 13 height 4
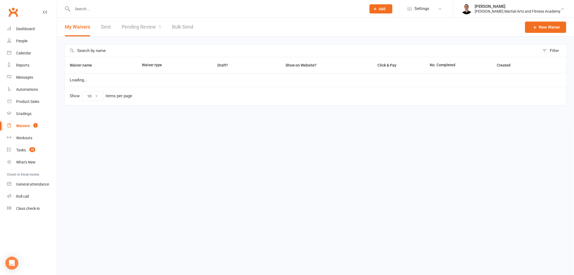
select select "25"
click at [149, 25] on link "Pending Review 1" at bounding box center [142, 27] width 40 height 19
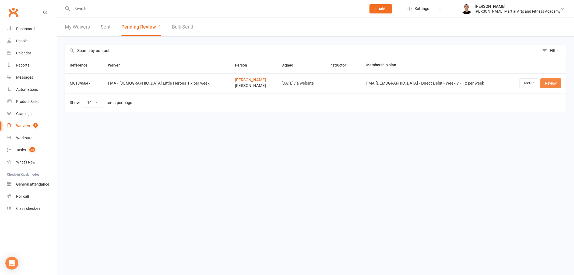
click at [555, 83] on link "Review" at bounding box center [550, 83] width 21 height 10
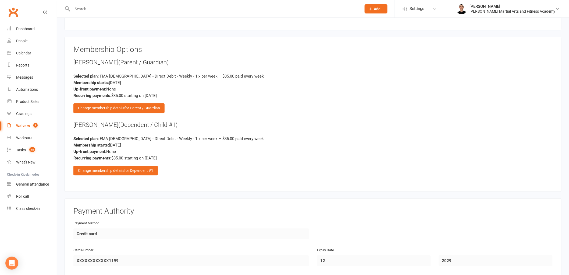
scroll to position [568, 0]
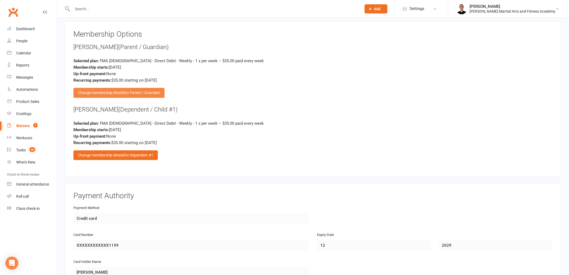
click at [152, 90] on span "for Parent / Guardian" at bounding box center [142, 92] width 36 height 4
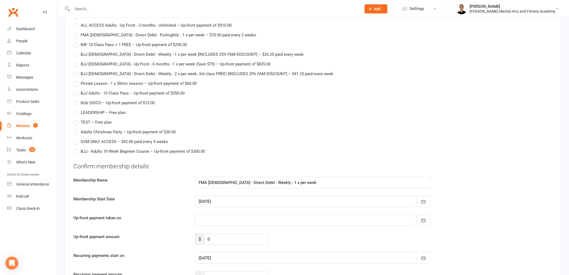
scroll to position [1733, 0]
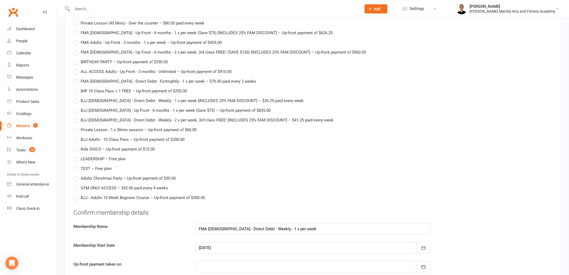
click at [86, 165] on span "TEST – Free plan" at bounding box center [96, 168] width 31 height 6
click at [77, 165] on input "TEST – Free plan" at bounding box center [74, 165] width 3 height 0
type input "TEST"
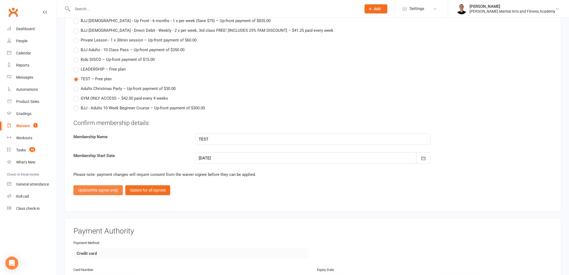
click at [99, 188] on span "(this signee only)" at bounding box center [104, 190] width 28 height 4
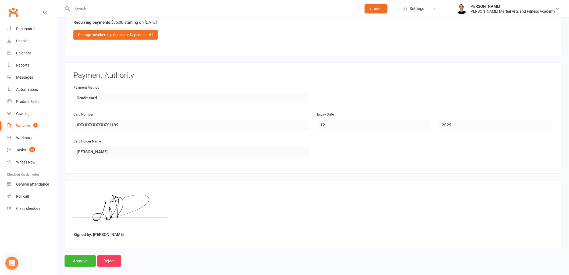
scroll to position [692, 0]
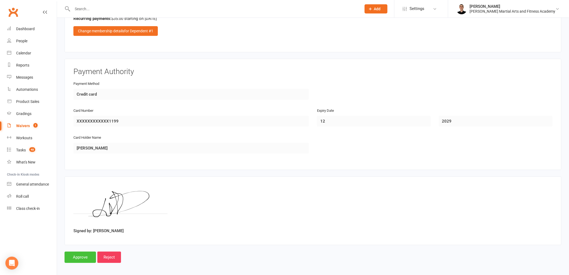
click at [75, 251] on input "Approve" at bounding box center [80, 256] width 31 height 11
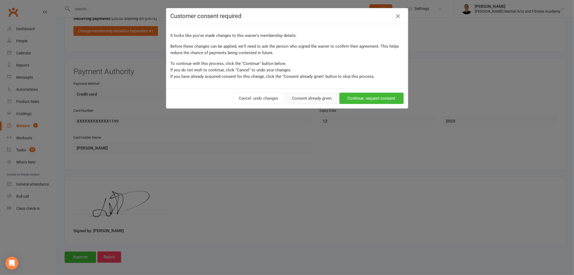
click at [308, 100] on button "Consent already given" at bounding box center [312, 98] width 52 height 11
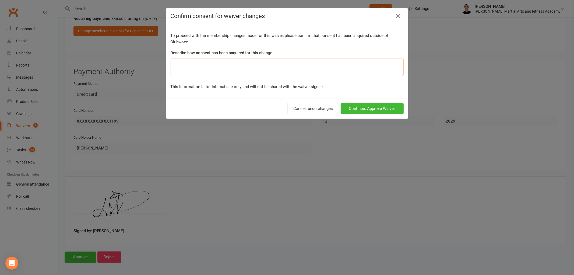
click at [251, 69] on textarea at bounding box center [287, 67] width 233 height 18
type textarea "wrong one chosen"
click at [373, 106] on button "Continue: Approve Waiver" at bounding box center [372, 108] width 63 height 11
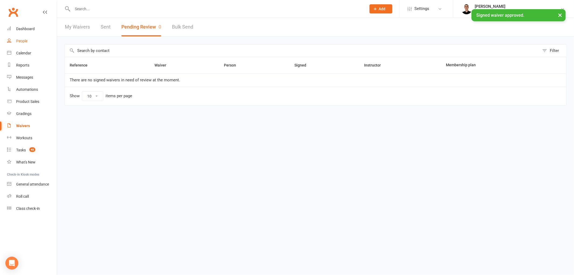
click at [21, 39] on div "People" at bounding box center [21, 41] width 11 height 4
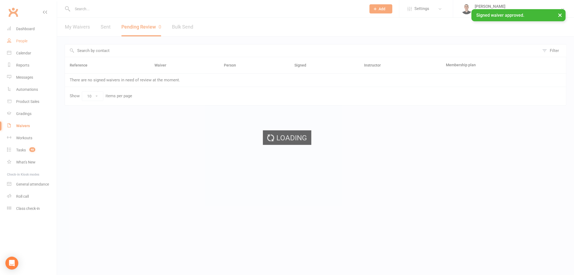
select select "100"
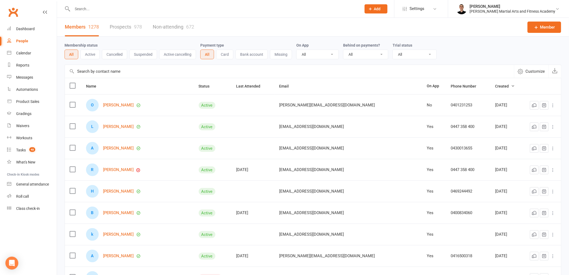
click at [119, 102] on div "O Oliver Ledo" at bounding box center [137, 105] width 103 height 13
click at [118, 104] on link "Oliver Ledo" at bounding box center [118, 105] width 31 height 5
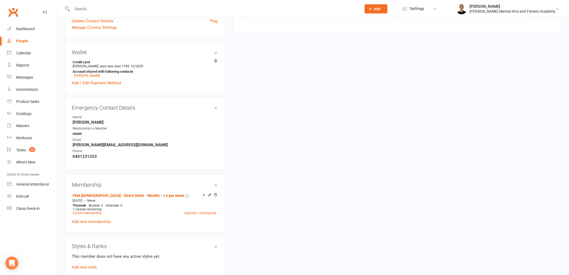
scroll to position [209, 0]
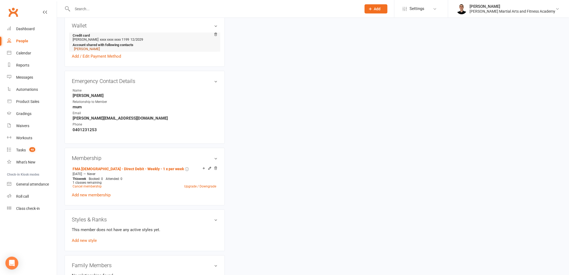
click at [90, 48] on link "Lili Donaldson" at bounding box center [87, 49] width 26 height 4
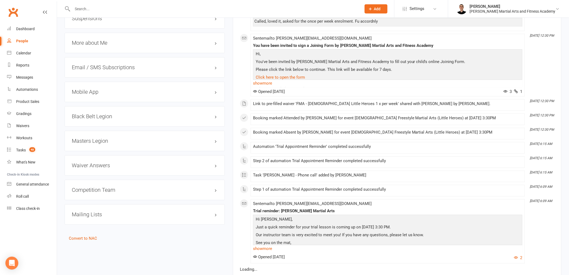
scroll to position [508, 0]
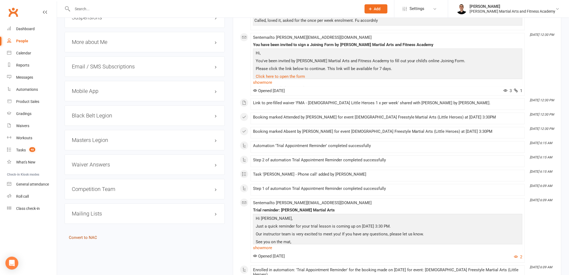
click at [80, 238] on link "Convert to NAC" at bounding box center [83, 237] width 28 height 5
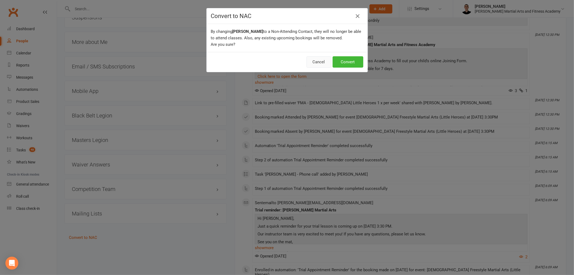
click at [316, 59] on button "Cancel" at bounding box center [318, 61] width 25 height 11
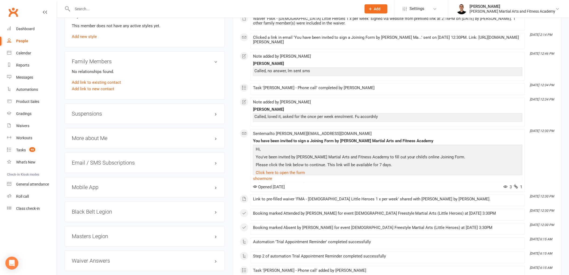
scroll to position [269, 0]
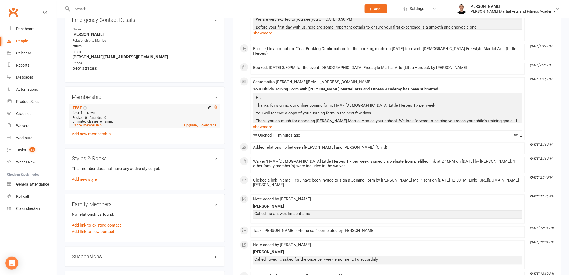
click at [215, 107] on icon at bounding box center [215, 106] width 3 height 3
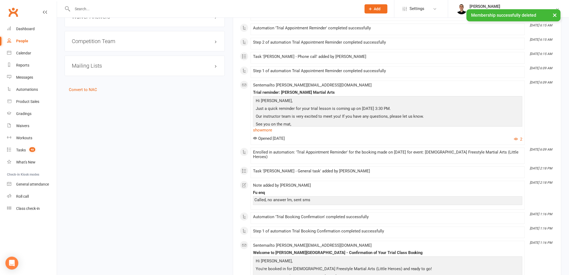
scroll to position [674, 0]
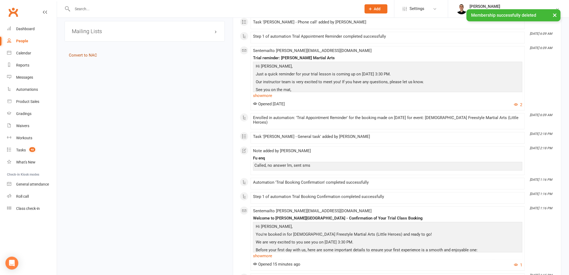
click at [89, 55] on link "Convert to NAC" at bounding box center [83, 55] width 28 height 5
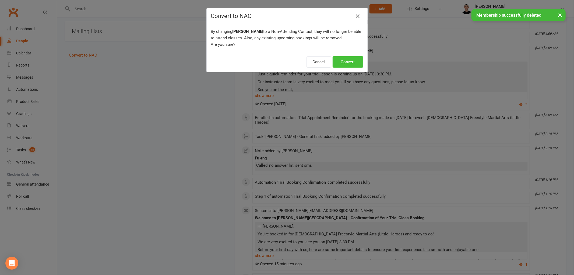
click at [349, 61] on button "Convert" at bounding box center [347, 61] width 31 height 11
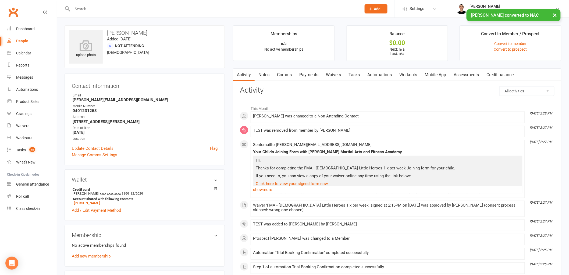
click at [350, 73] on link "Tasks" at bounding box center [354, 75] width 19 height 12
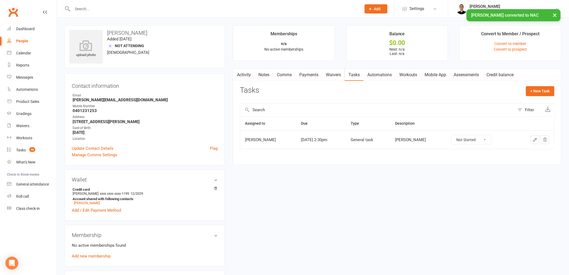
drag, startPoint x: 473, startPoint y: 139, endPoint x: 474, endPoint y: 144, distance: 4.8
click at [473, 140] on select "Not Started In Progress Waiting Complete" at bounding box center [472, 139] width 40 height 9
click at [452, 135] on select "Not Started In Progress Waiting Complete" at bounding box center [472, 139] width 40 height 9
select select "unstarted"
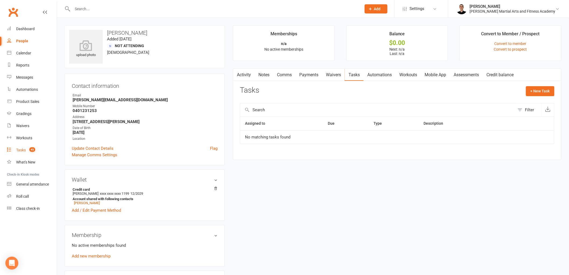
click at [17, 148] on div "Tasks" at bounding box center [21, 150] width 10 height 4
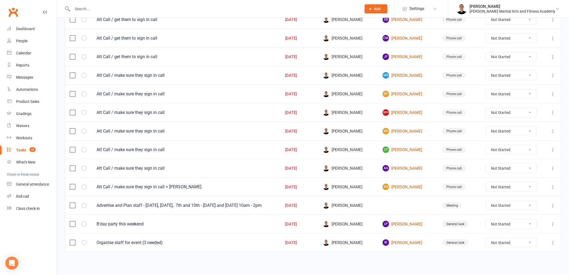
scroll to position [150, 0]
click at [488, 226] on select "Not Started In Progress Waiting Complete" at bounding box center [511, 223] width 51 height 9
click at [486, 219] on select "Not Started In Progress Waiting Complete" at bounding box center [511, 223] width 51 height 9
select select "unstarted"
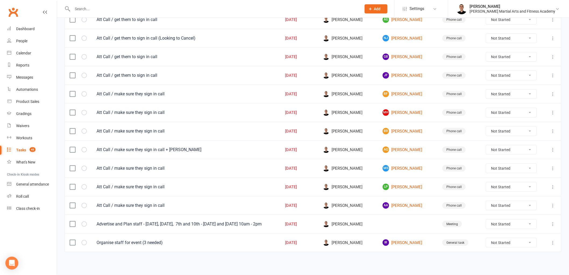
scroll to position [113, 0]
click at [552, 204] on icon at bounding box center [553, 205] width 5 height 5
click at [524, 224] on link "Edit" at bounding box center [525, 227] width 53 height 11
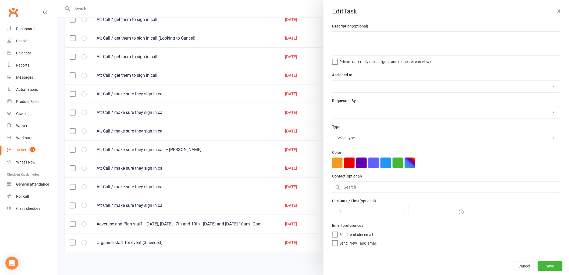
type textarea "Att Call / make sure they sign in call"
select select "47660"
type input "15 Sep 2025"
type input "11:00am"
select select "25277"
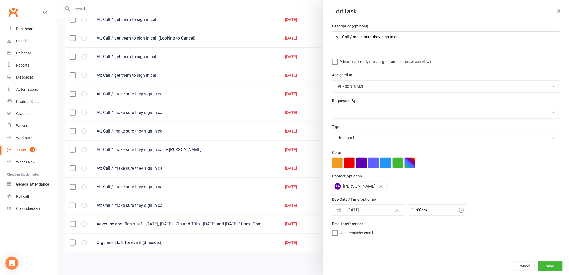
click at [353, 211] on input "15 Sep 2025" at bounding box center [374, 209] width 61 height 11
select select "7"
select select "2025"
select select "8"
select select "2025"
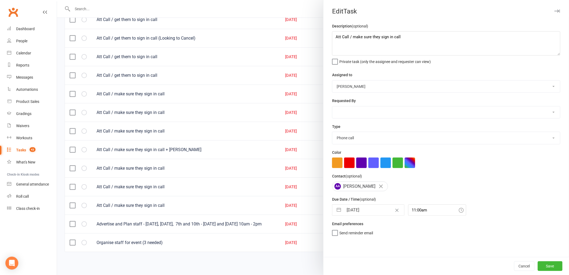
select select "9"
select select "2025"
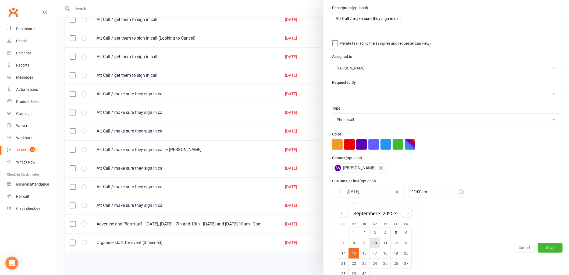
scroll to position [29, 0]
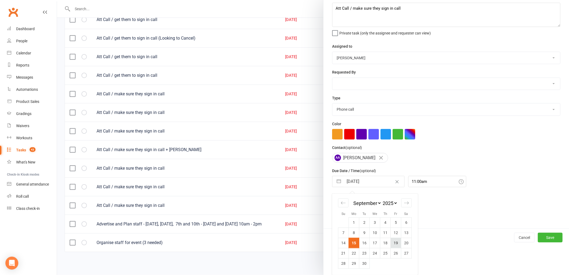
click at [396, 243] on td "19" at bounding box center [396, 242] width 10 height 10
type input "19 Sep 2025"
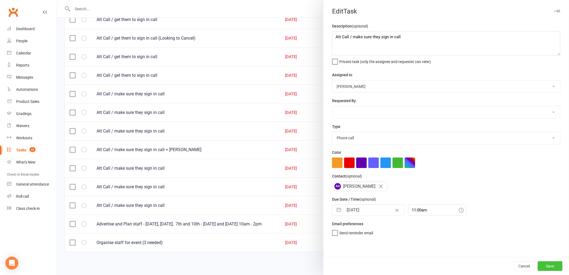
click at [551, 268] on button "Save" at bounding box center [550, 266] width 25 height 10
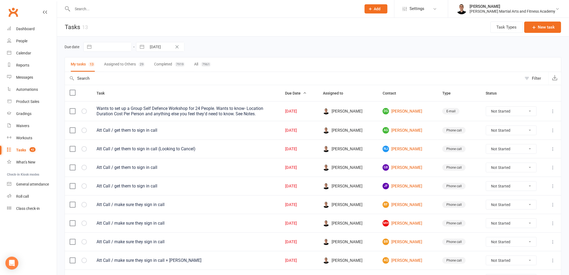
click at [156, 9] on input "text" at bounding box center [214, 9] width 287 height 8
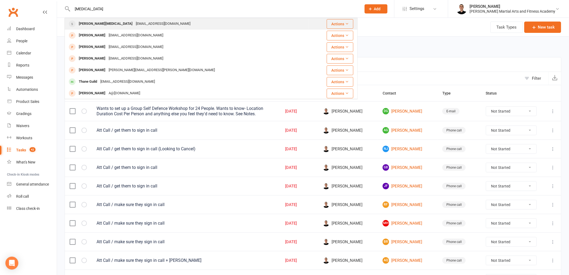
type input "tham"
click at [134, 22] on div "Pikmanleong@gmail.com" at bounding box center [163, 24] width 58 height 8
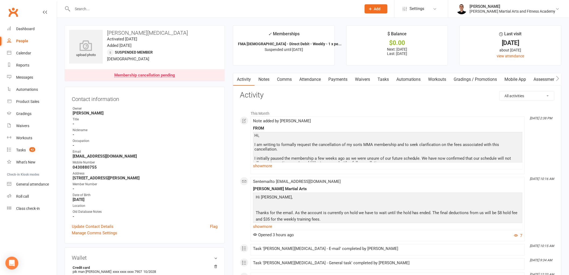
click at [343, 79] on link "Payments" at bounding box center [338, 79] width 27 height 12
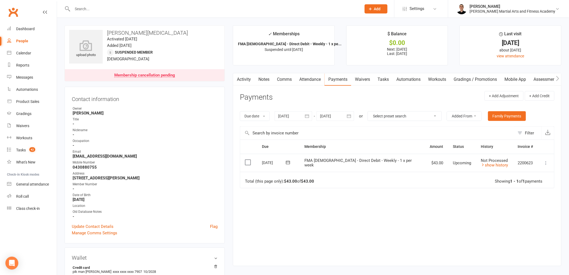
click at [386, 82] on link "Tasks" at bounding box center [383, 79] width 19 height 12
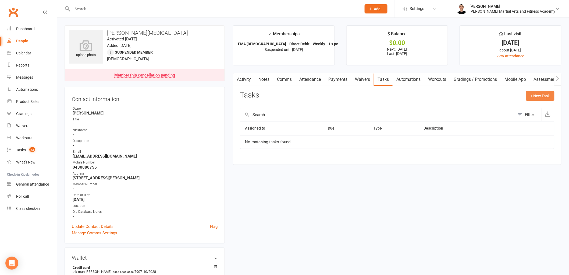
click at [546, 96] on button "+ New Task" at bounding box center [540, 96] width 29 height 10
select select "47660"
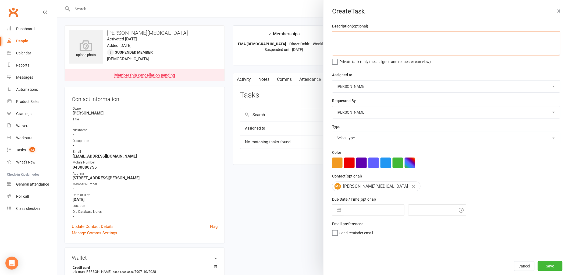
click at [351, 44] on textarea at bounding box center [446, 43] width 228 height 24
type textarea "email"
drag, startPoint x: 368, startPoint y: 135, endPoint x: 369, endPoint y: 143, distance: 8.1
click at [368, 135] on select "Select type E-mail General task Meeting Phone call Sett in calls Add new task t…" at bounding box center [446, 138] width 228 height 12
select select "25276"
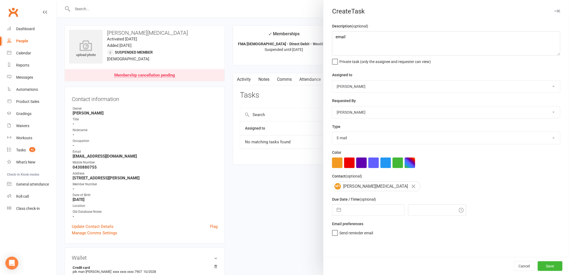
click at [332, 132] on select "Select type E-mail General task Meeting Phone call Sett in calls Add new task t…" at bounding box center [446, 138] width 228 height 12
click at [366, 211] on input "text" at bounding box center [374, 209] width 61 height 11
select select "7"
select select "2025"
select select "8"
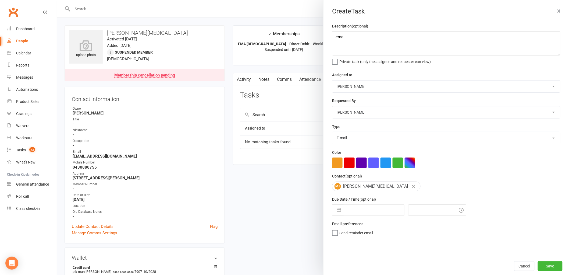
select select "2025"
select select "9"
select select "2025"
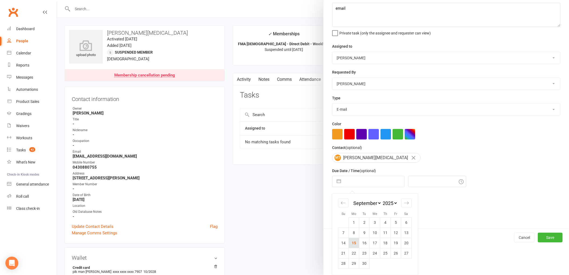
click at [352, 242] on td "15" at bounding box center [354, 242] width 10 height 10
type input "15 Sep 2025"
type input "3:00pm"
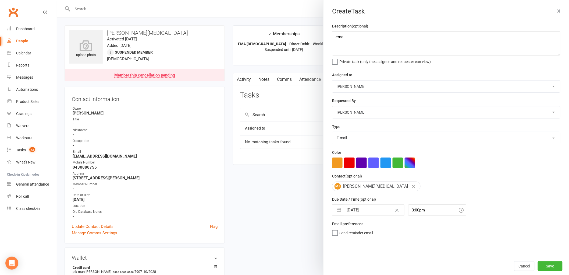
scroll to position [0, 0]
click at [547, 265] on button "Save" at bounding box center [550, 266] width 25 height 10
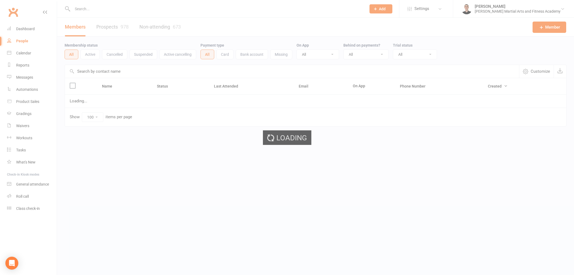
select select "100"
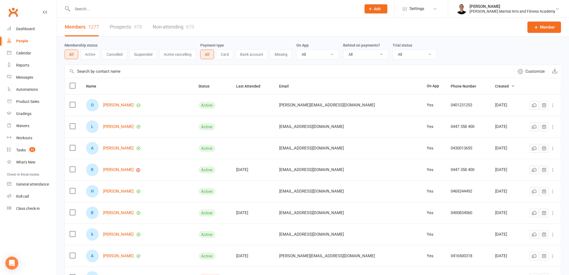
click at [113, 6] on input "text" at bounding box center [214, 9] width 287 height 8
paste input "Lisa Russ <lisamruss@gmail.com>"
drag, startPoint x: 93, startPoint y: 8, endPoint x: 0, endPoint y: 7, distance: 93.1
click at [0, 1] on header "Lisa Russ <lisamruss@gmail.com> Loading... Prospect Member Non-attending contac…" at bounding box center [284, 1] width 569 height 0
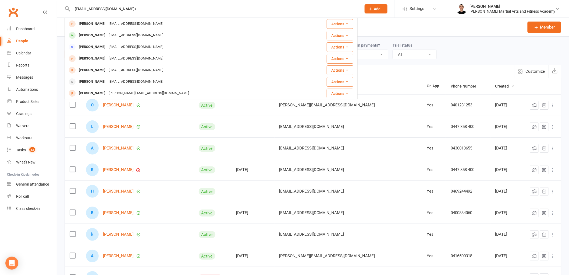
click at [149, 9] on input "lisamruss@gmail.com>" at bounding box center [214, 9] width 287 height 8
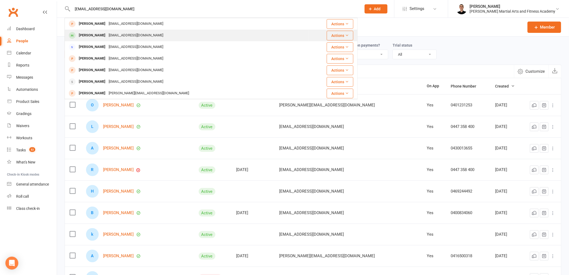
type input "lisamruss@gmail.com"
click at [130, 31] on div "lisamruss@gmail.com" at bounding box center [136, 35] width 58 height 8
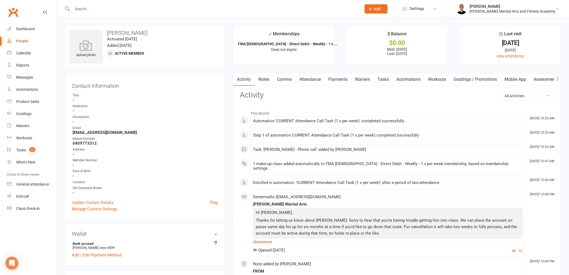
click at [265, 238] on link "show more" at bounding box center [388, 242] width 270 height 8
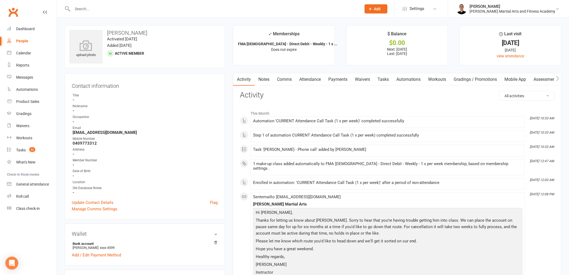
click at [263, 76] on link "Notes" at bounding box center [264, 79] width 19 height 12
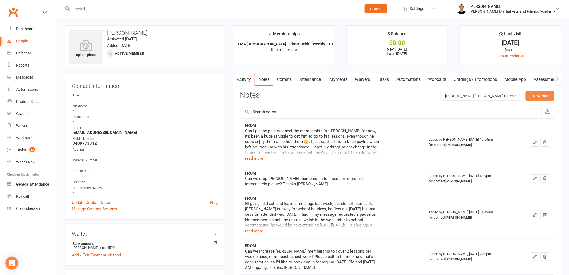
click at [536, 95] on button "+ New Note" at bounding box center [540, 96] width 29 height 10
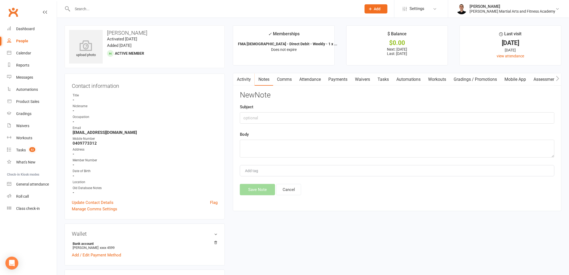
click at [279, 124] on div "New Note Subject Body Add tag Save Note Cancel" at bounding box center [397, 143] width 315 height 104
click at [276, 120] on input "text" at bounding box center [397, 117] width 315 height 11
type input "FROM"
click at [306, 150] on textarea at bounding box center [397, 149] width 315 height 18
paste textarea "Hi Leonard, Thank you, I'm much rather just put his account on pause at the mom…"
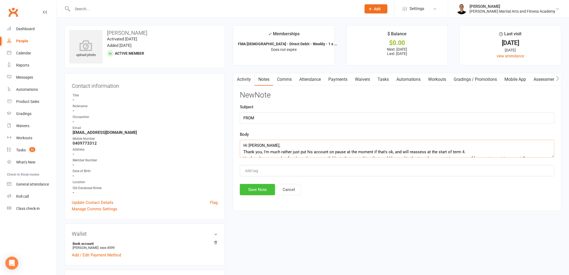
scroll to position [29, 0]
type textarea "Hi Leonard, Thank you, I'm much rather just put his account on pause at the mom…"
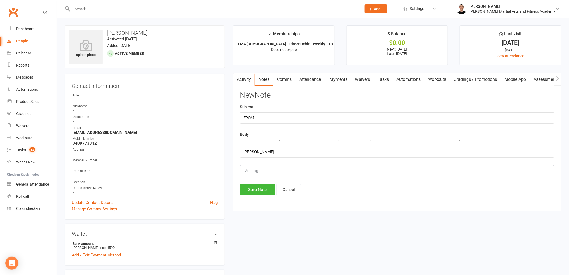
click at [259, 197] on div "Activity Notes Comms Attendance Payments Waivers Tasks Automations Workouts Gra…" at bounding box center [397, 142] width 329 height 138
click at [262, 184] on button "Save Note" at bounding box center [257, 189] width 35 height 11
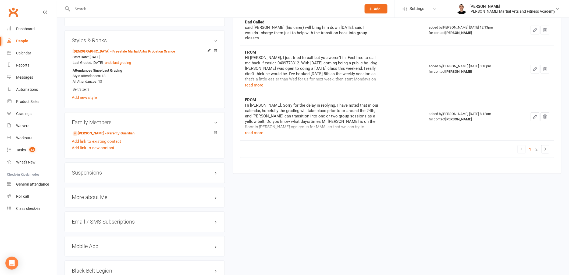
scroll to position [382, 0]
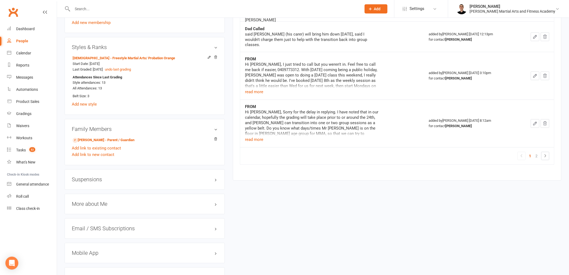
click at [107, 178] on h3 "Suspensions" at bounding box center [145, 179] width 146 height 6
click at [90, 199] on link "Add new suspension" at bounding box center [90, 200] width 37 height 5
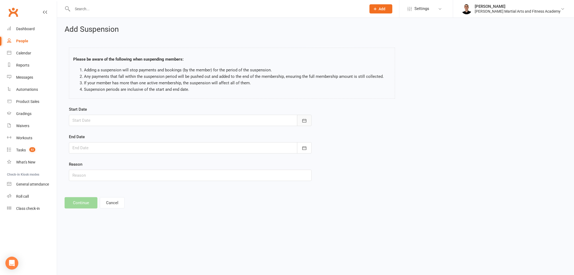
click at [303, 120] on icon "button" at bounding box center [304, 120] width 5 height 5
click at [100, 173] on span "15" at bounding box center [102, 175] width 4 height 4
type input "[DATE]"
click at [301, 140] on div "End Date September 2025 Sun Mon Tue Wed Thu Fri Sat 36 31 01 02 03 04 05 06 37 …" at bounding box center [190, 143] width 243 height 20
click at [303, 144] on button "button" at bounding box center [304, 147] width 15 height 11
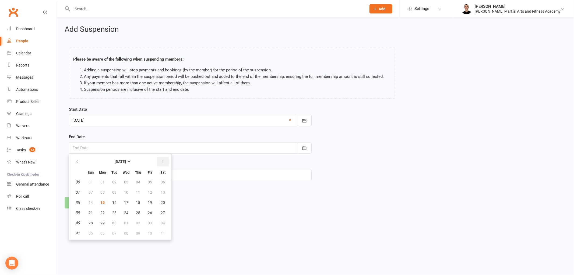
click at [163, 160] on button "button" at bounding box center [163, 162] width 12 height 10
click at [92, 200] on span "12" at bounding box center [90, 202] width 4 height 4
type input "12 Oct 2025"
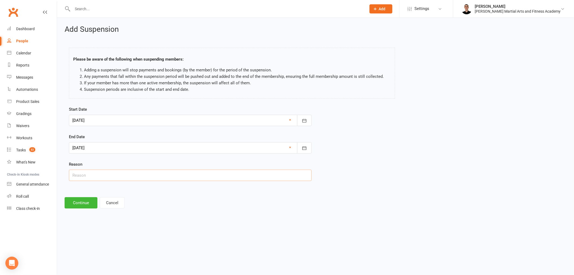
click at [81, 176] on input "text" at bounding box center [190, 174] width 243 height 11
type input "AWAY"
click at [71, 208] on button "Continue" at bounding box center [81, 202] width 33 height 11
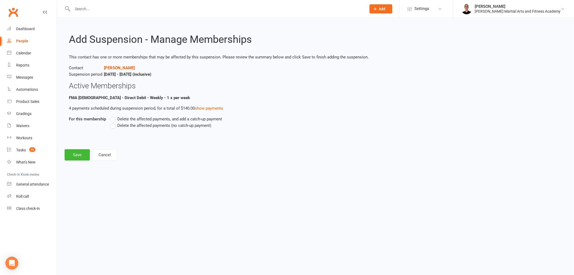
click at [111, 118] on label "Delete the affected payments, and add a catch-up payment" at bounding box center [166, 119] width 112 height 6
click at [111, 116] on input "Delete the affected payments, and add a catch-up payment" at bounding box center [111, 116] width 3 height 0
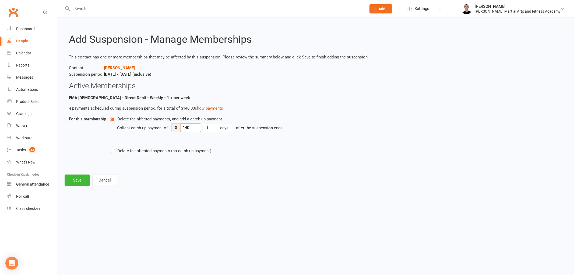
drag, startPoint x: 193, startPoint y: 127, endPoint x: 179, endPoint y: 128, distance: 14.0
click at [179, 128] on div "$ 140" at bounding box center [186, 127] width 30 height 9
type input "8"
click at [73, 179] on button "Save" at bounding box center [77, 179] width 25 height 11
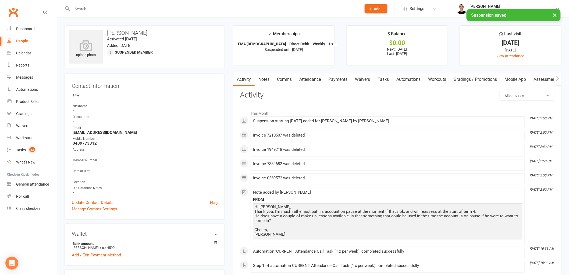
click at [287, 78] on link "Comms" at bounding box center [284, 79] width 22 height 12
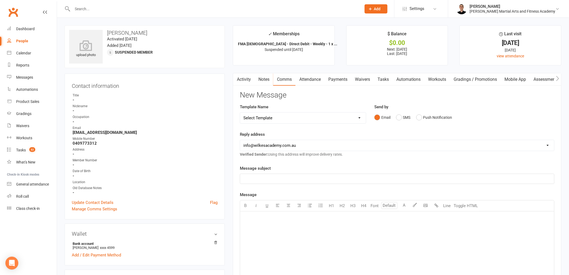
click at [283, 120] on select "Select Template [Email] Birthday Party Enquiry [Email] 2-5yo Grading Form [Emai…" at bounding box center [303, 117] width 126 height 11
select select "40"
click at [240, 112] on select "Select Template [Email] Birthday Party Enquiry [Email] 2-5yo Grading Form [Emai…" at bounding box center [303, 117] width 126 height 11
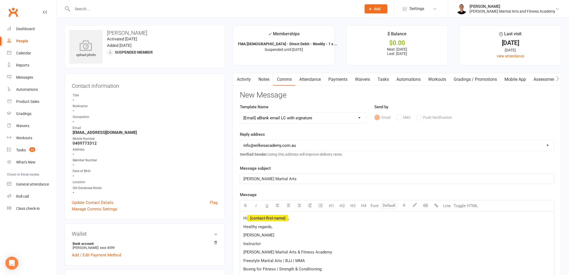
click at [295, 219] on p "Hi ﻿ {contact-first-name} ," at bounding box center [397, 218] width 308 height 6
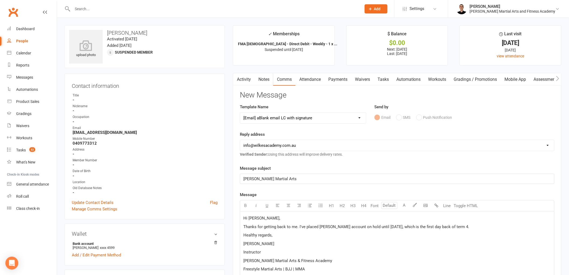
click at [499, 226] on p "Thanks for getting back to me. I've placed Gibson's account on hold until Monda…" at bounding box center [397, 226] width 308 height 6
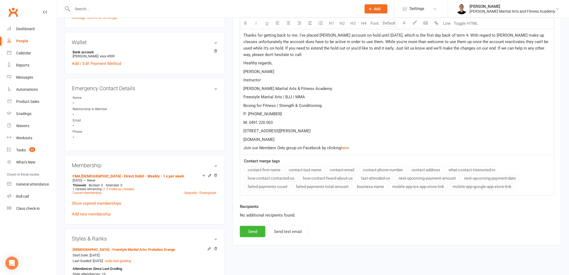
scroll to position [149, 0]
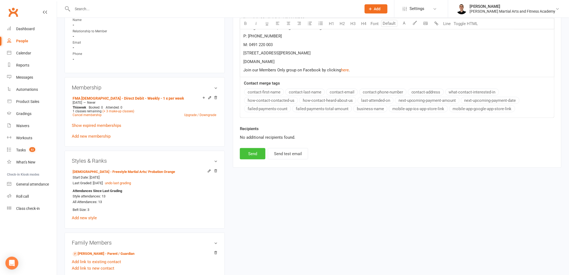
click at [256, 151] on button "Send" at bounding box center [253, 153] width 26 height 11
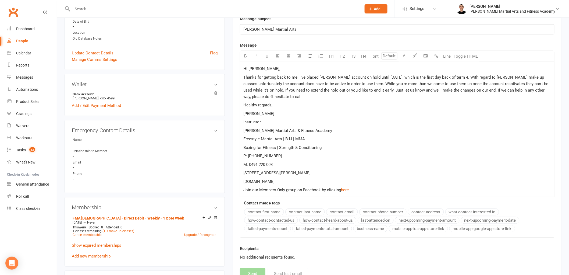
select select
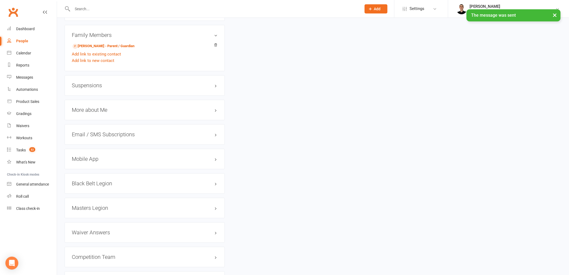
scroll to position [0, 0]
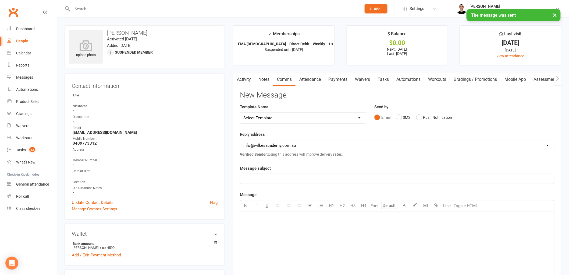
drag, startPoint x: 309, startPoint y: 200, endPoint x: 164, endPoint y: 49, distance: 209.2
click at [129, 9] on div "× The message was sent" at bounding box center [281, 9] width 562 height 0
click at [124, 6] on input "text" at bounding box center [214, 9] width 287 height 8
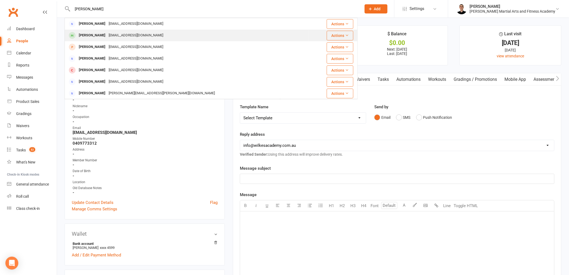
type input "Paul Edwards"
click at [119, 34] on div "onlyedwardsfamily@gmail.com" at bounding box center [136, 35] width 58 height 8
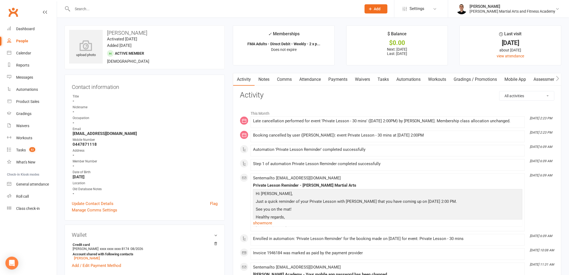
click at [278, 81] on link "Comms" at bounding box center [284, 79] width 22 height 12
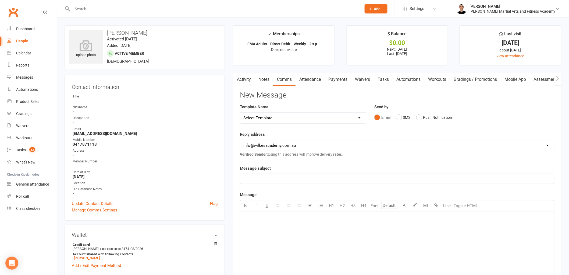
click at [285, 121] on select "Select Template [Email] Birthday Party Enquiry [Email] 2-5yo Grading Form [Emai…" at bounding box center [303, 117] width 126 height 11
select select "40"
click at [240, 112] on select "Select Template [Email] Birthday Party Enquiry [Email] 2-5yo Grading Form [Emai…" at bounding box center [303, 117] width 126 height 11
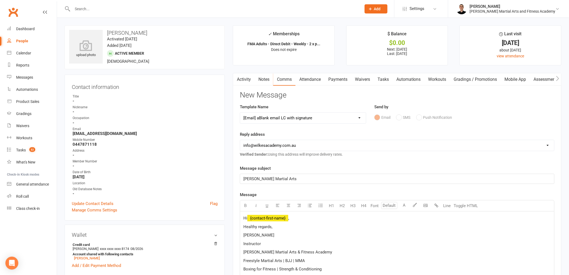
click at [302, 215] on p "Hi ﻿ {contact-first-name} ," at bounding box center [397, 218] width 308 height 6
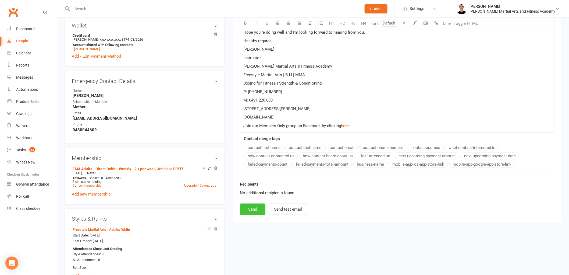
click at [249, 212] on button "Send" at bounding box center [253, 208] width 26 height 11
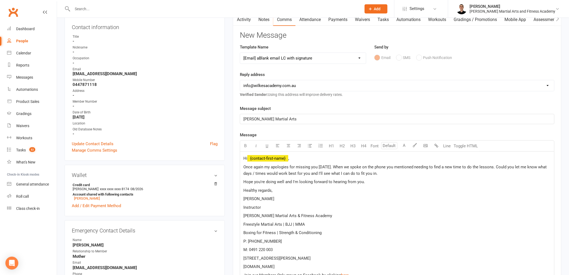
select select
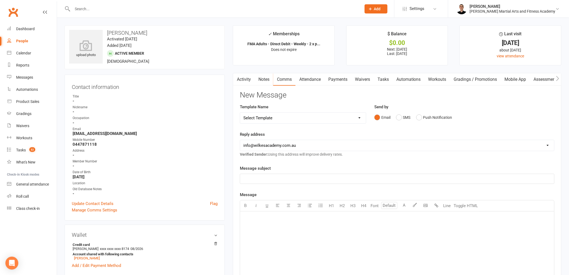
click at [126, 12] on input "text" at bounding box center [214, 9] width 287 height 8
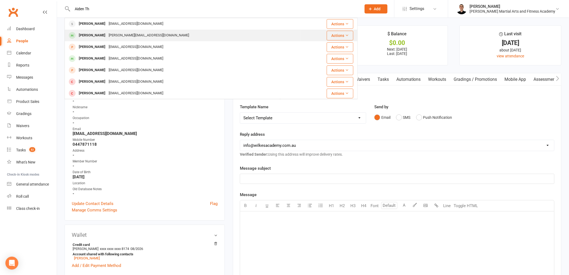
type input "Aiden Th"
click at [126, 36] on div "jolene.ellat@gmail.com" at bounding box center [149, 35] width 84 height 8
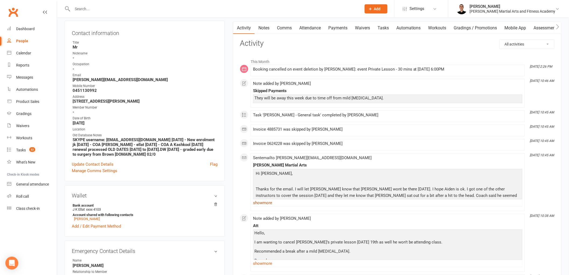
scroll to position [60, 0]
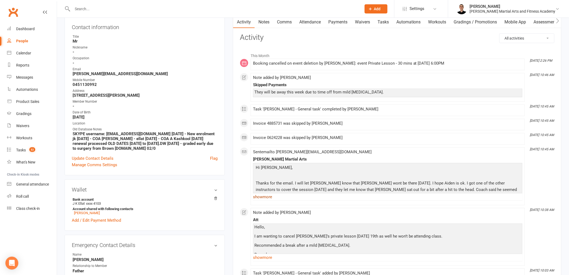
click at [266, 194] on link "show more" at bounding box center [388, 197] width 270 height 8
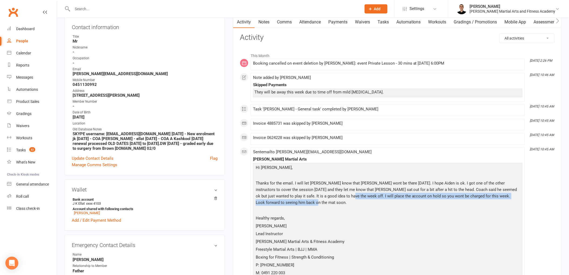
drag, startPoint x: 318, startPoint y: 196, endPoint x: 345, endPoint y: 206, distance: 28.0
click at [345, 206] on p "Thanks for the email. I will let Jaiden know that Aiden wont be there this Frid…" at bounding box center [387, 193] width 267 height 27
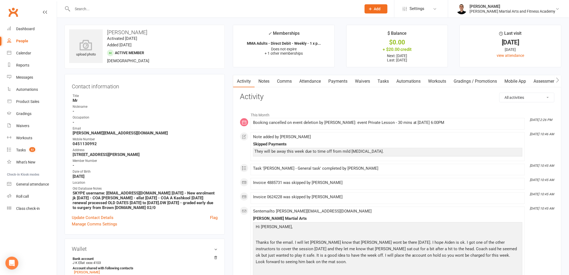
scroll to position [0, 0]
